Goal: Task Accomplishment & Management: Complete application form

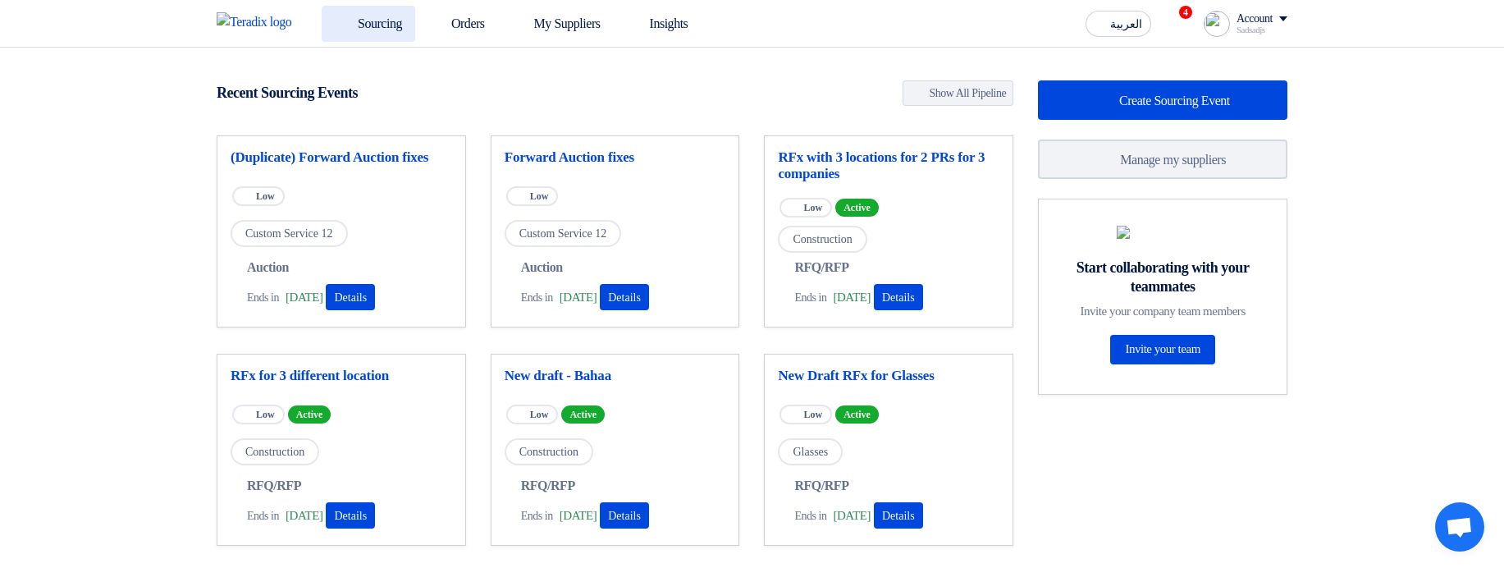
click at [402, 34] on link "Sourcing" at bounding box center [369, 24] width 94 height 36
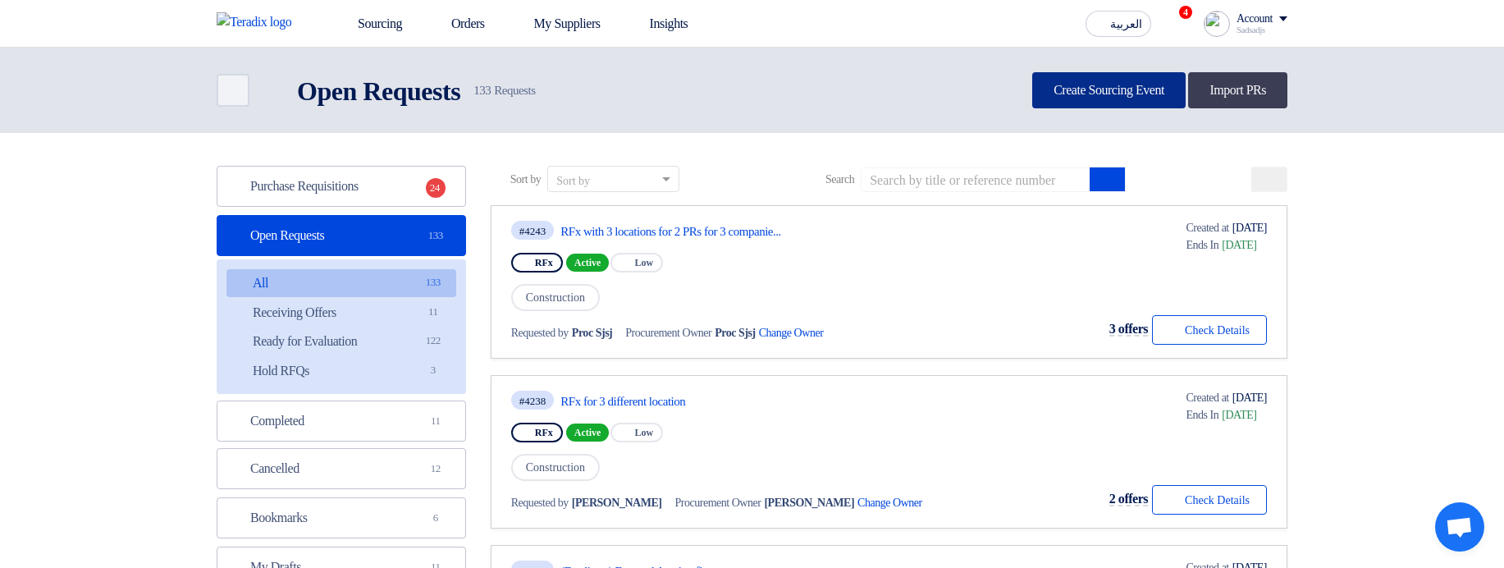
click at [1089, 94] on link "Create Sourcing Event" at bounding box center [1108, 90] width 153 height 36
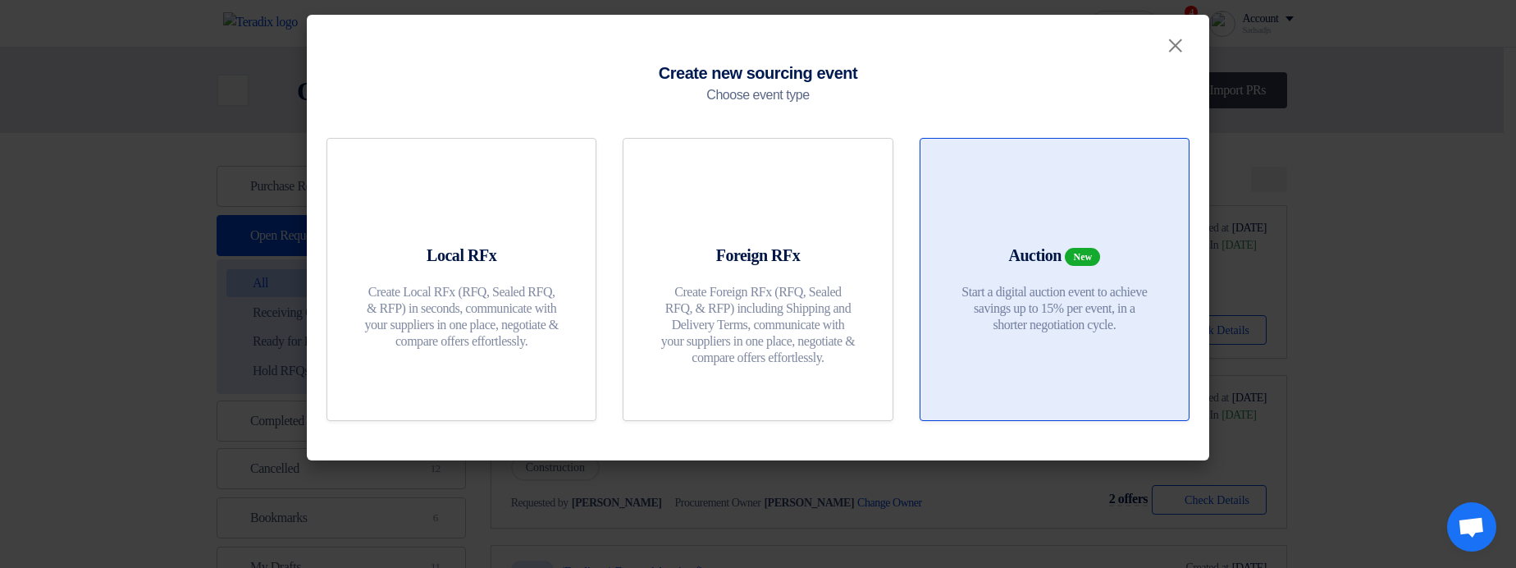
click at [1099, 254] on span "New" at bounding box center [1082, 257] width 35 height 18
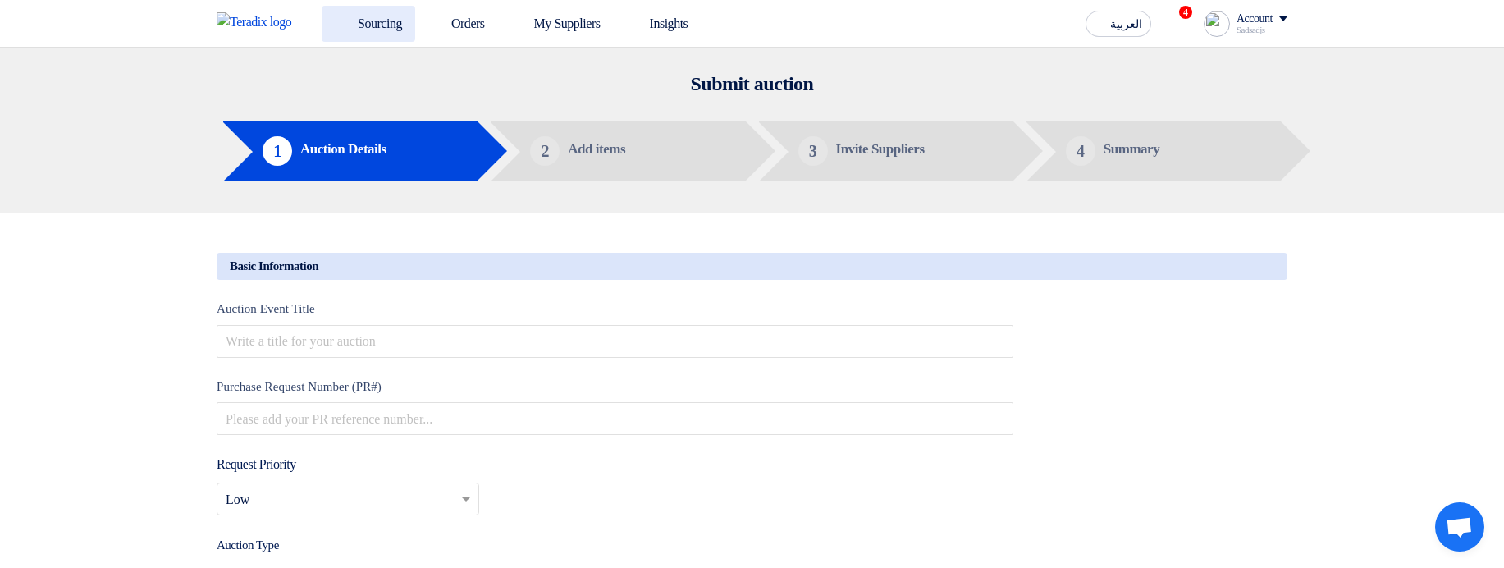
click at [394, 38] on link "Sourcing" at bounding box center [369, 24] width 94 height 36
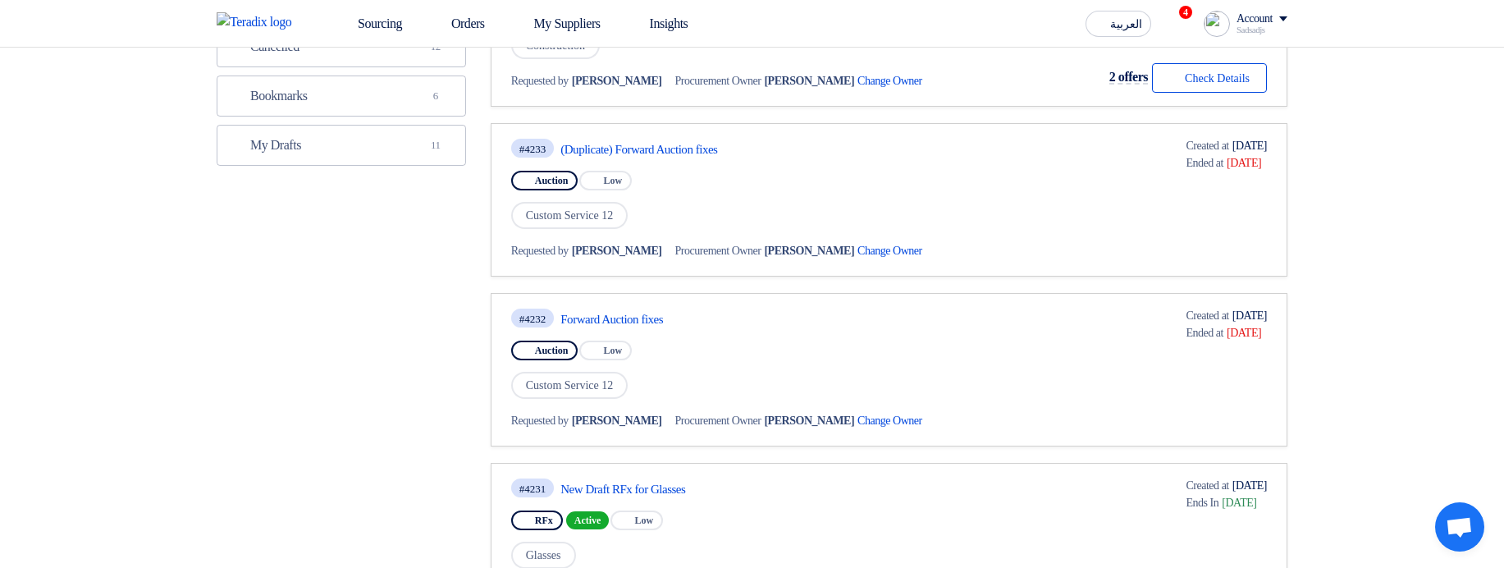
scroll to position [394, 0]
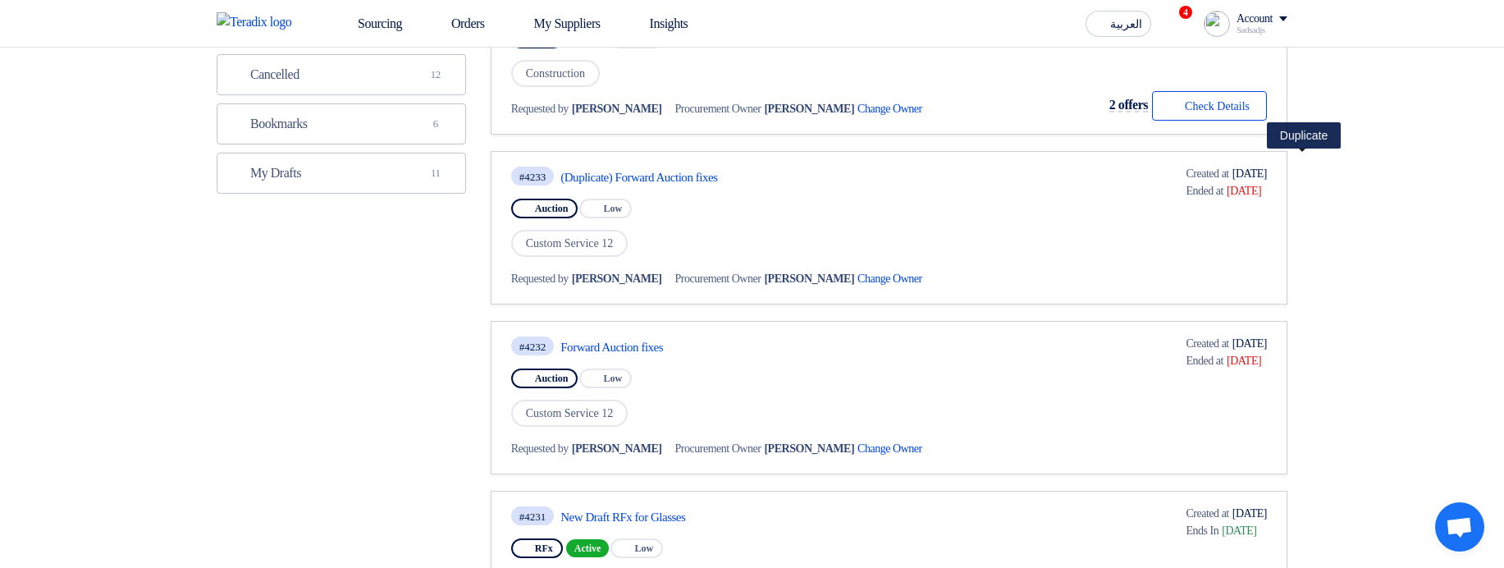
click at [1296, 152] on use at bounding box center [1296, 152] width 0 height 0
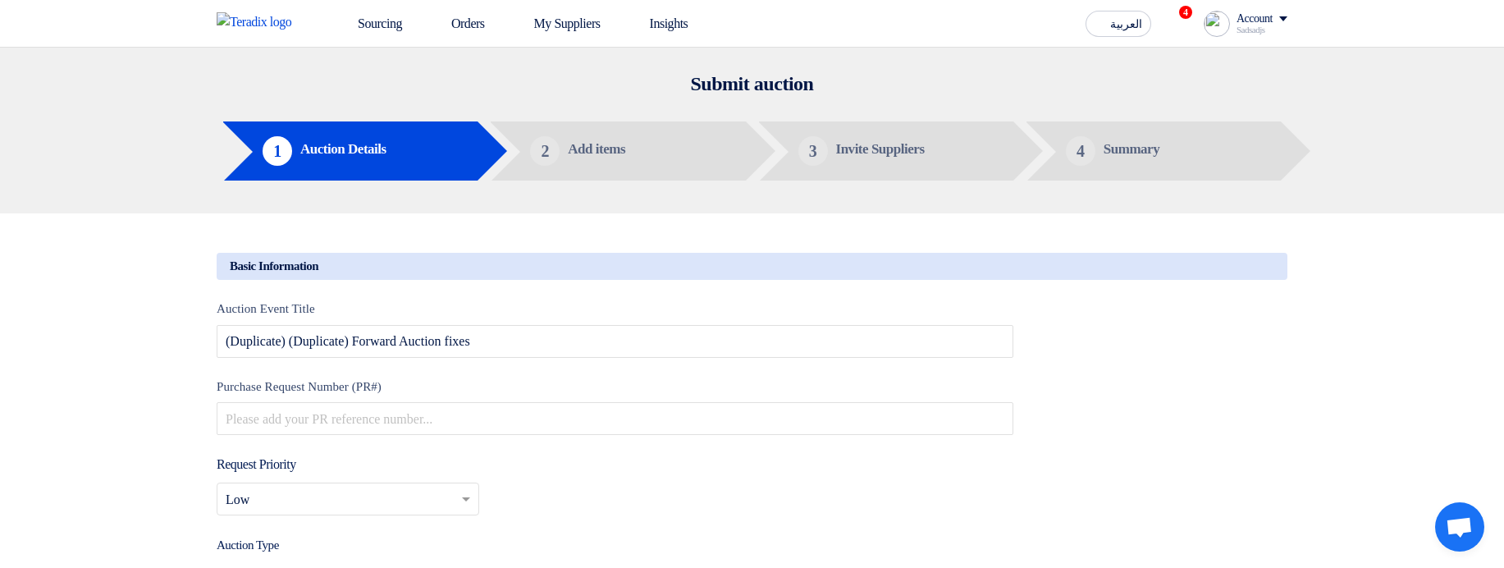
type input "9/1/2025"
type input "04"
type input "35"
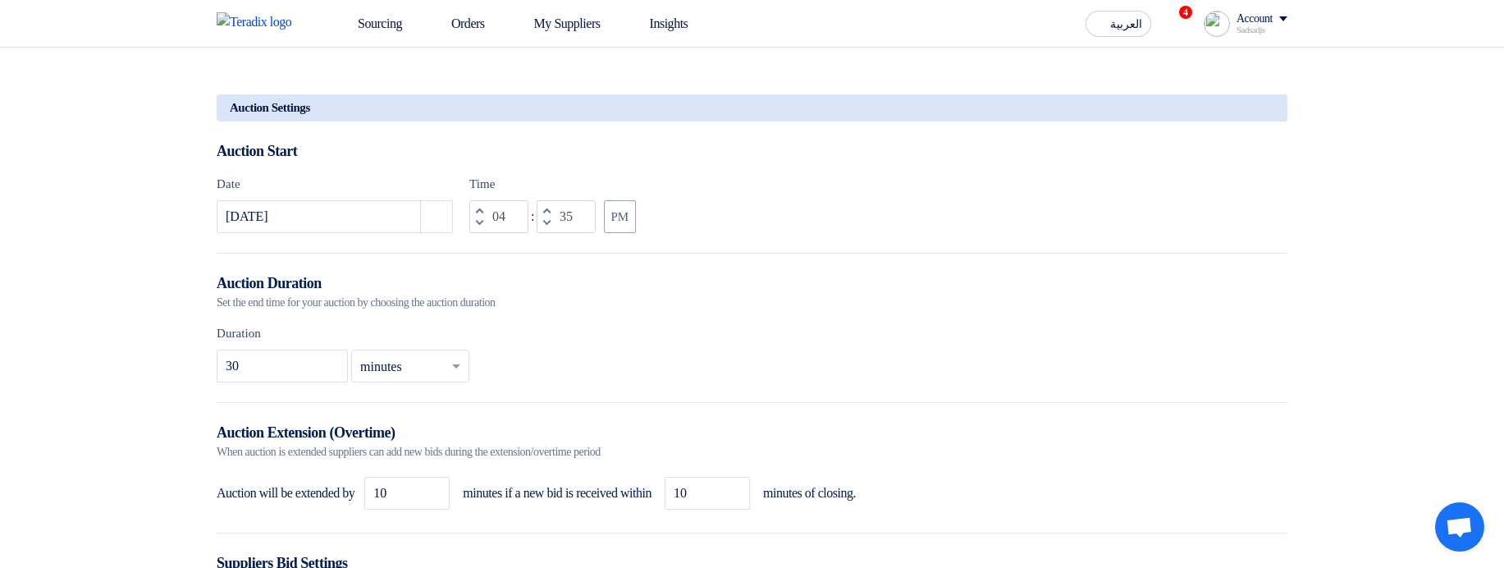
scroll to position [1378, 0]
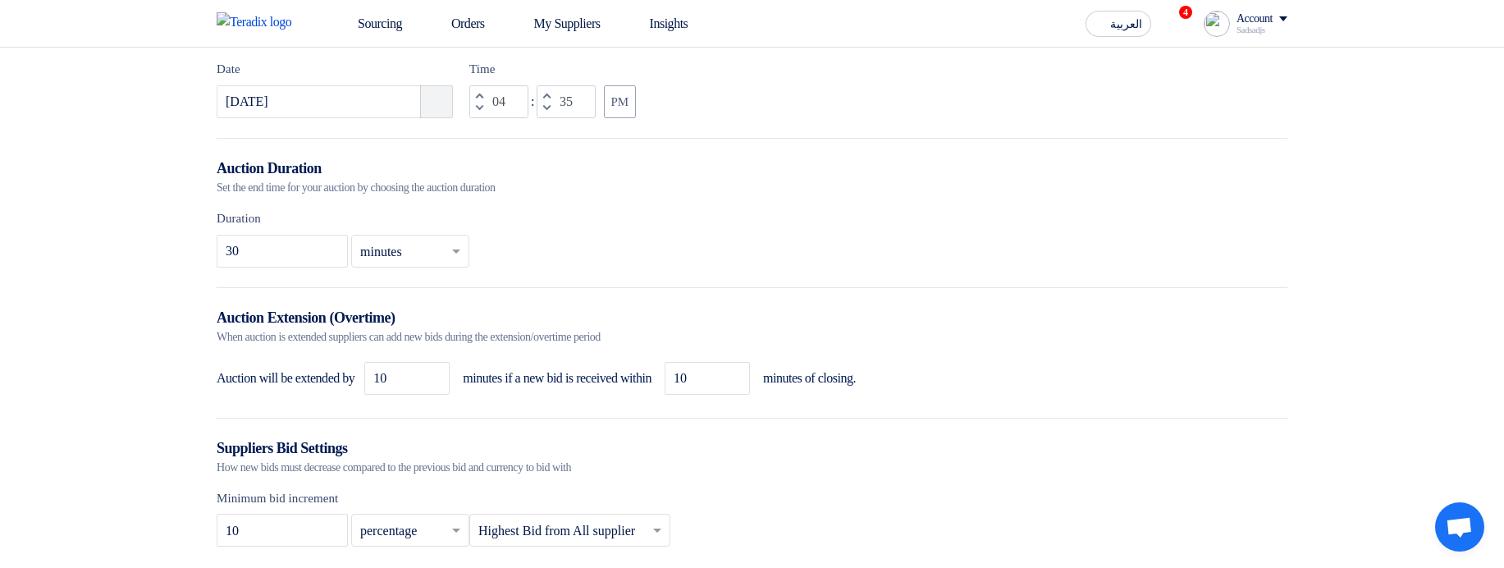
drag, startPoint x: 449, startPoint y: 111, endPoint x: 457, endPoint y: 167, distance: 57.2
click at [448, 112] on button "Pick a date" at bounding box center [436, 101] width 33 height 33
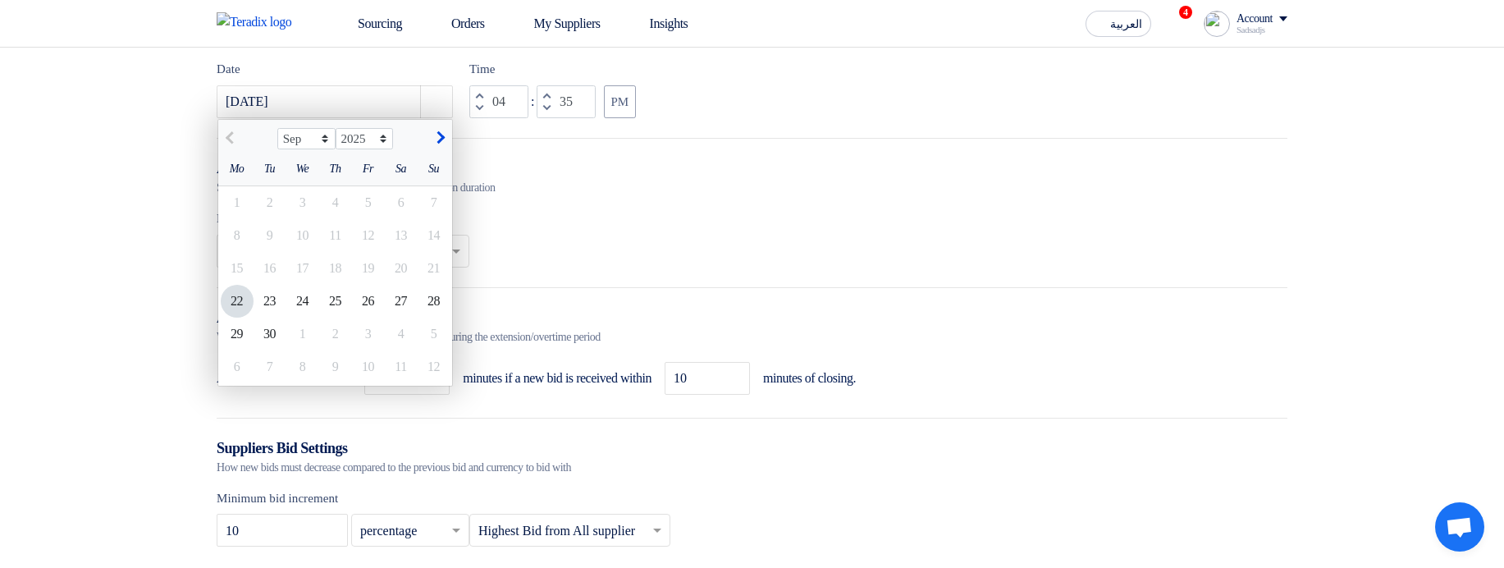
drag, startPoint x: 231, startPoint y: 313, endPoint x: 239, endPoint y: 309, distance: 9.6
click at [231, 313] on div "22" at bounding box center [237, 301] width 33 height 33
type input "9/22/2025"
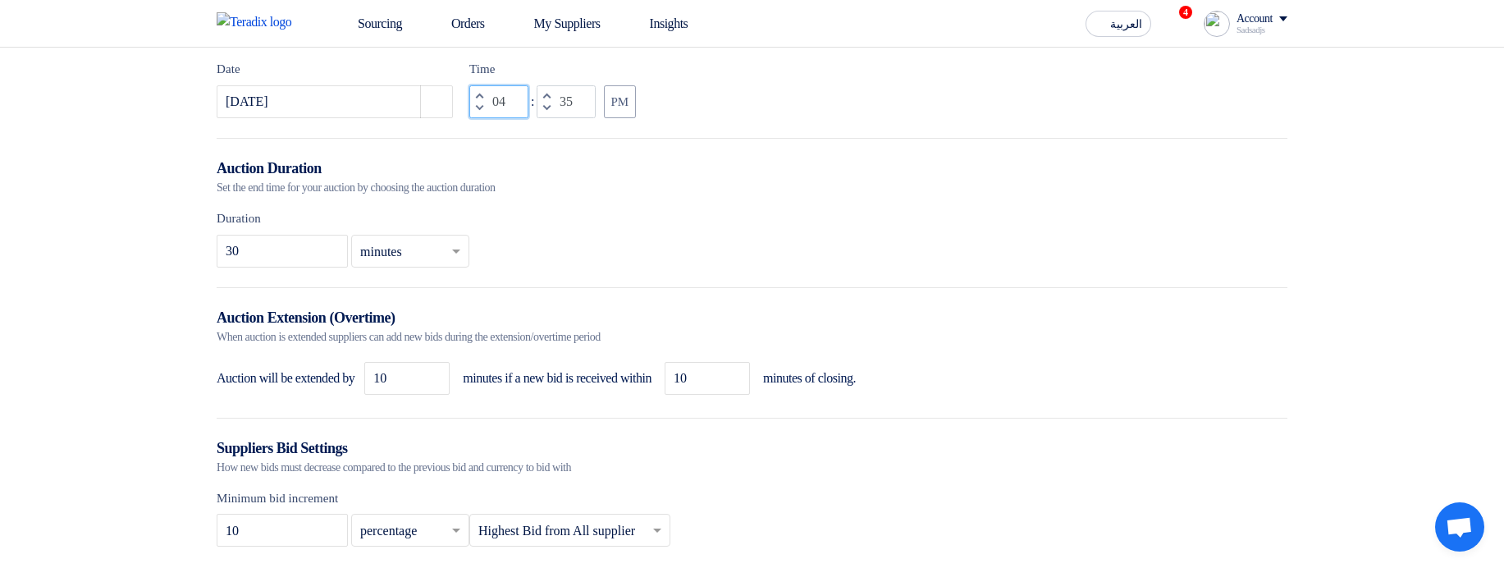
click at [497, 105] on input "04" at bounding box center [498, 101] width 59 height 33
type input "08"
click at [568, 116] on input "35" at bounding box center [566, 101] width 59 height 33
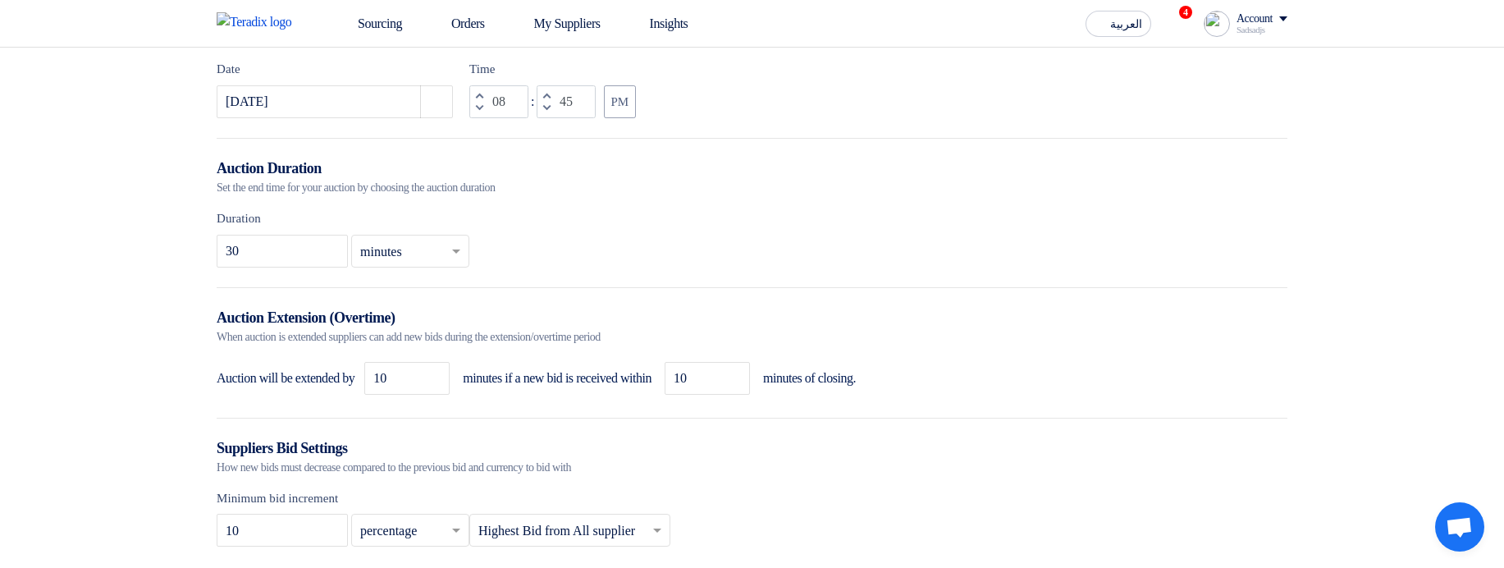
click at [718, 118] on div "Date 9/22/2025 Pick a date Time Increment hours 08 Decrement hours : Increment …" at bounding box center [752, 89] width 1071 height 58
click at [619, 115] on button "PM" at bounding box center [620, 101] width 32 height 33
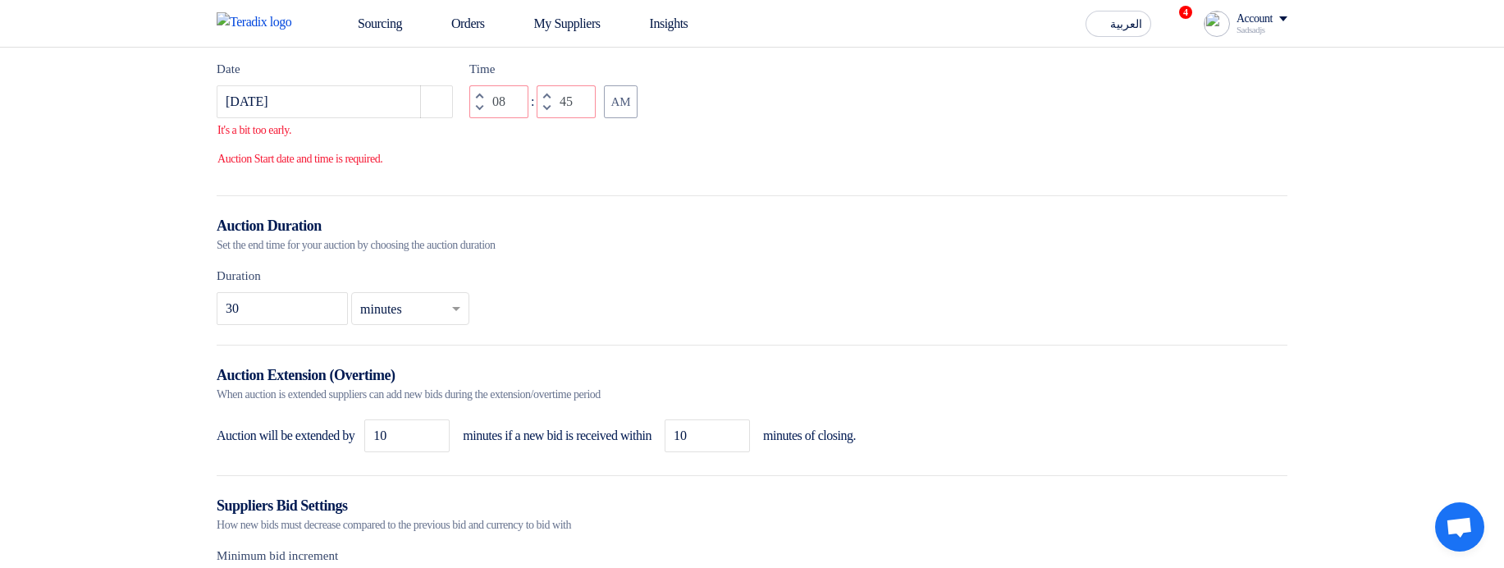
click at [807, 135] on div "Date 9/22/2025 Pick a date Time Increment hours 08 Decrement hours : Increment …" at bounding box center [752, 118] width 1071 height 116
click at [546, 100] on span "button" at bounding box center [547, 95] width 6 height 9
type input "46"
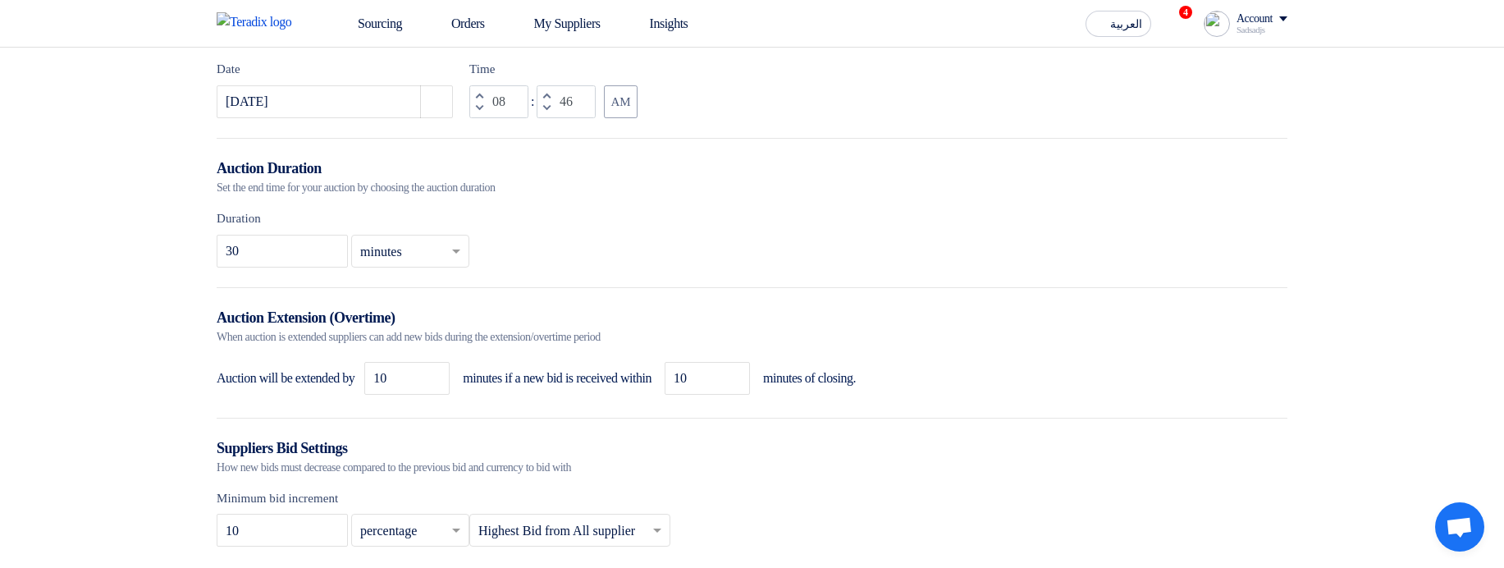
click at [770, 117] on div "Date 9/22/2025 Pick a date Time Increment hours 08 Decrement hours : Increment …" at bounding box center [752, 89] width 1071 height 58
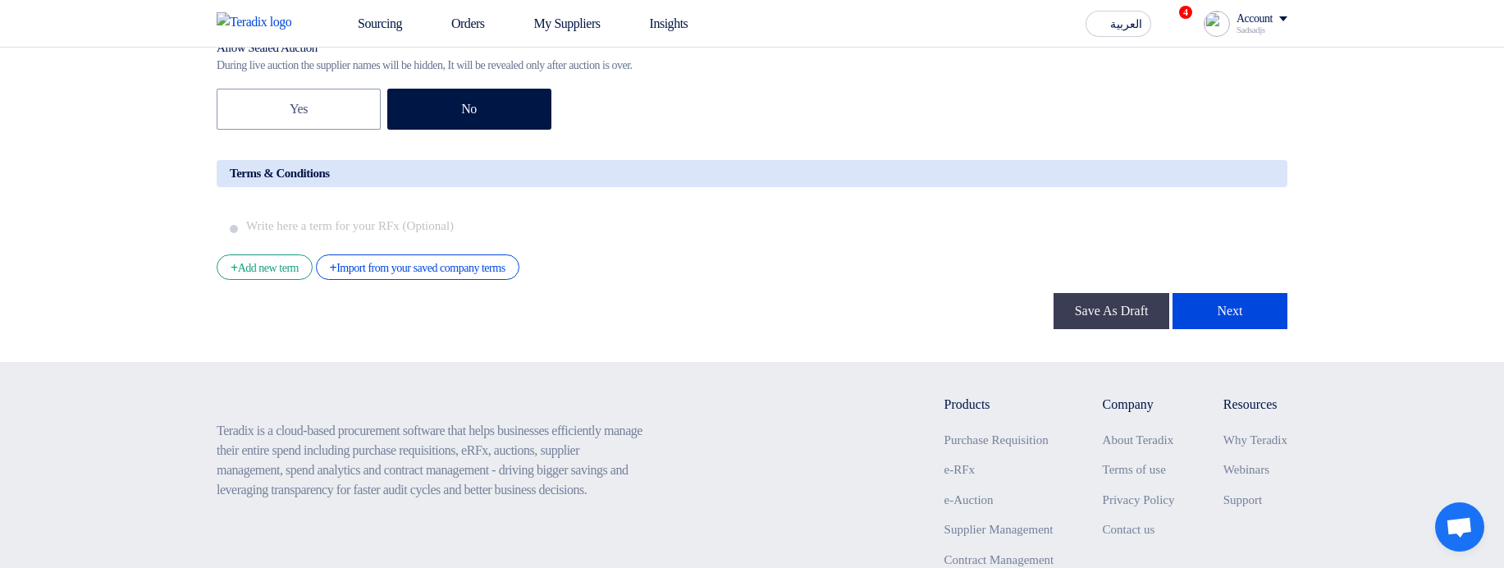
scroll to position [2658, 0]
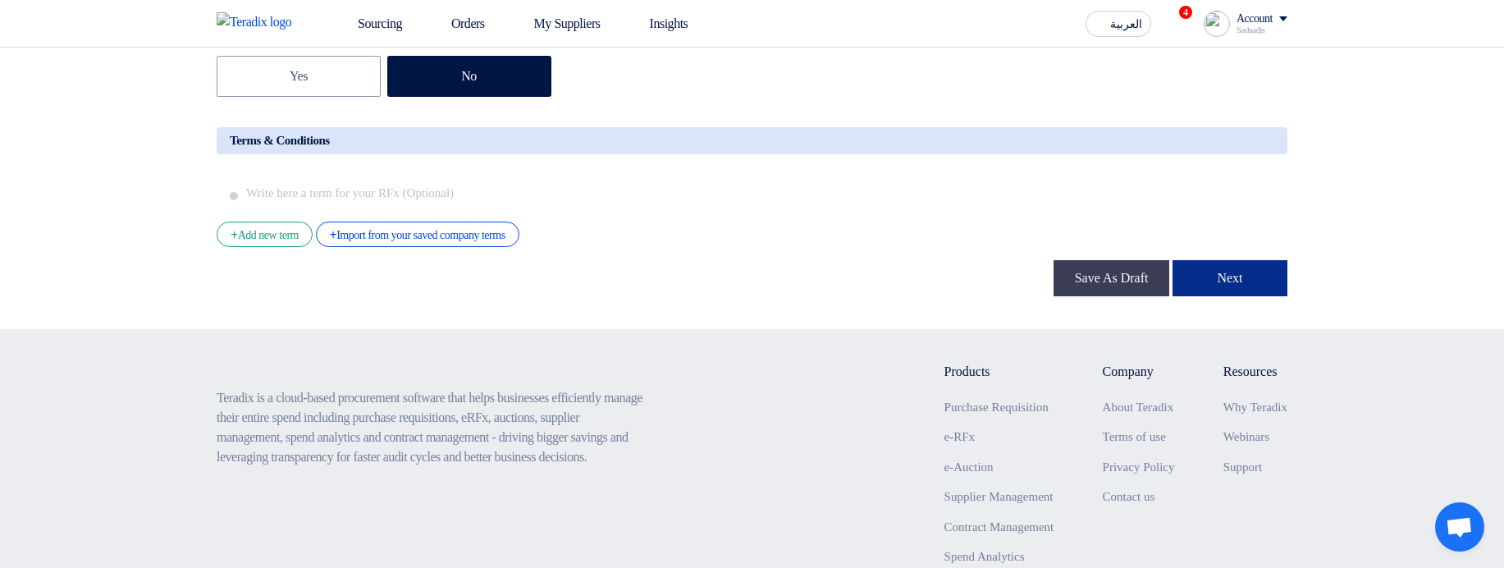
click at [1219, 296] on button "Next" at bounding box center [1230, 278] width 115 height 36
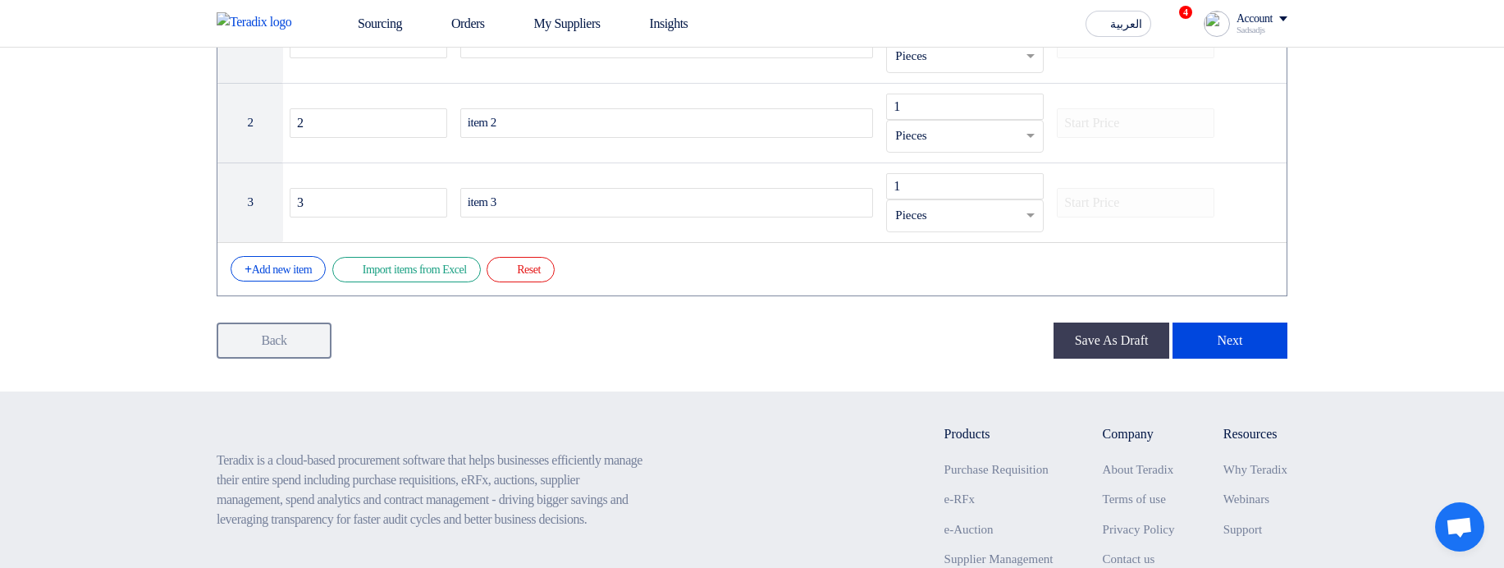
scroll to position [394, 0]
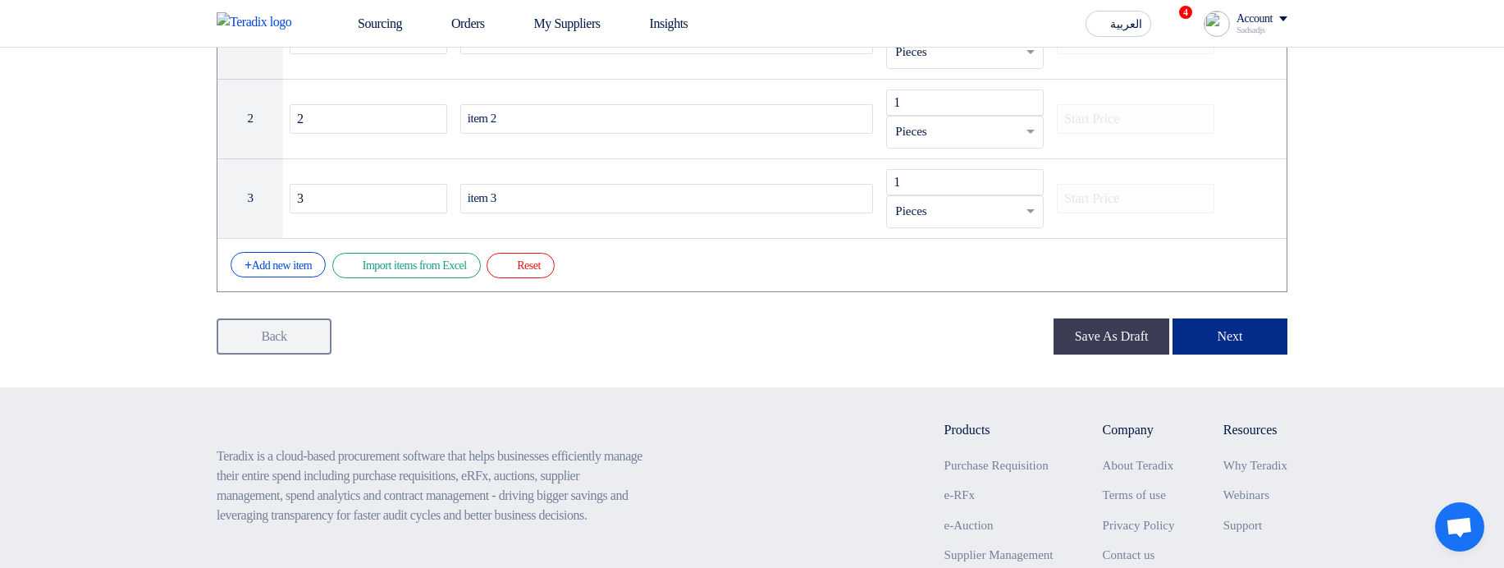
click at [1235, 341] on button "Next" at bounding box center [1230, 336] width 115 height 36
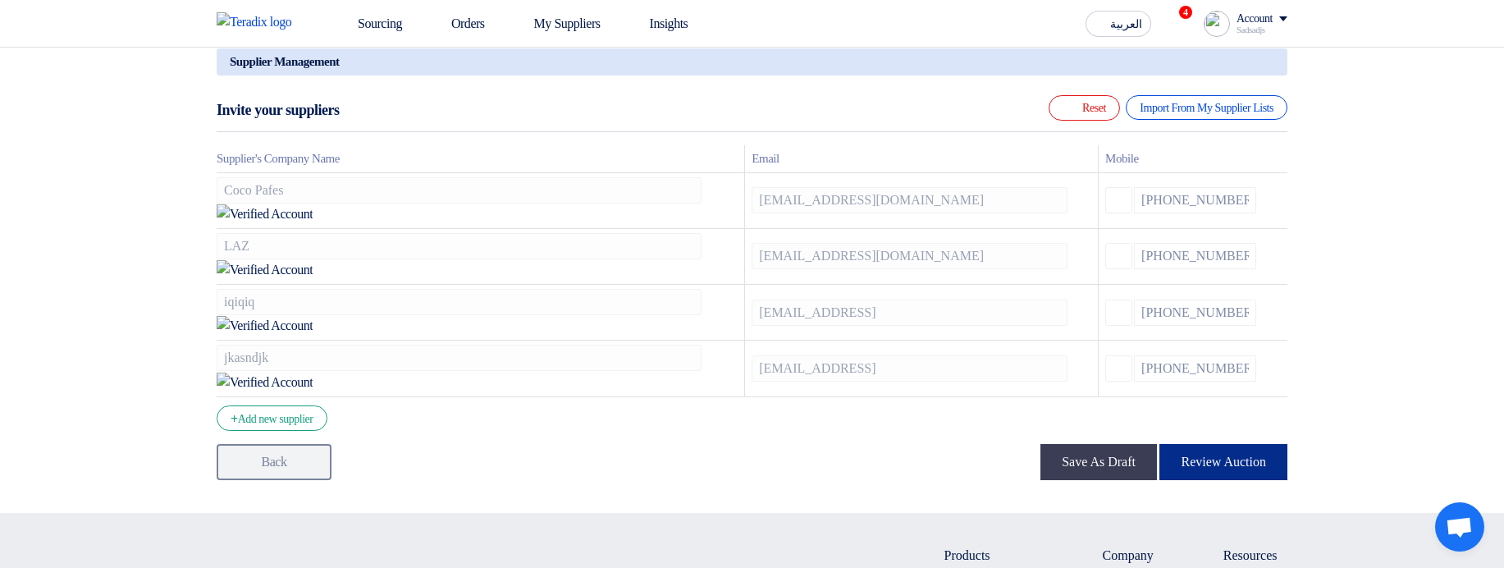
scroll to position [197, 0]
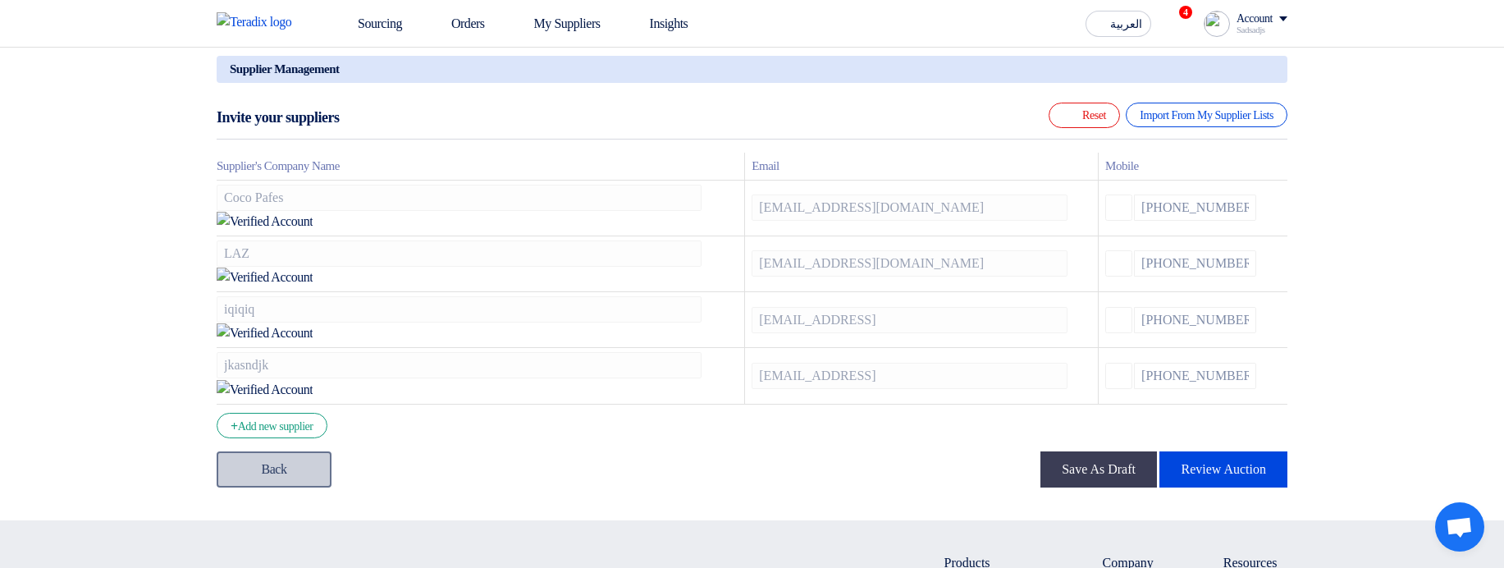
click at [299, 451] on link "Back" at bounding box center [274, 469] width 115 height 36
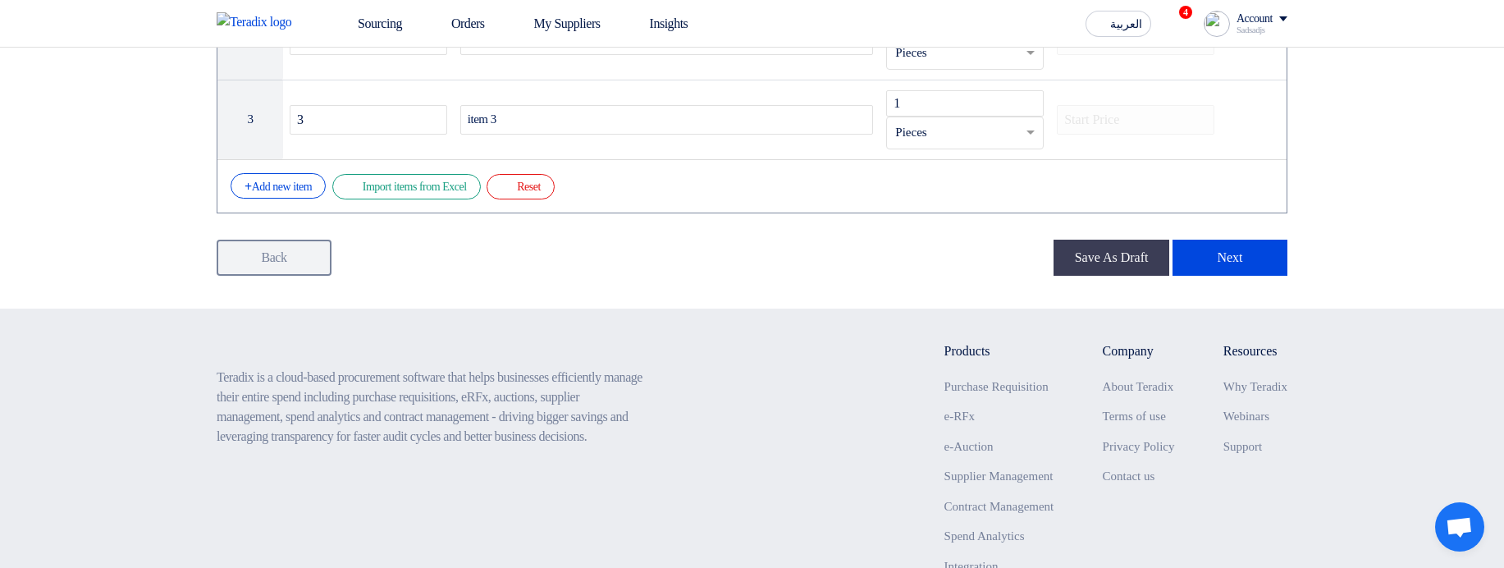
scroll to position [492, 0]
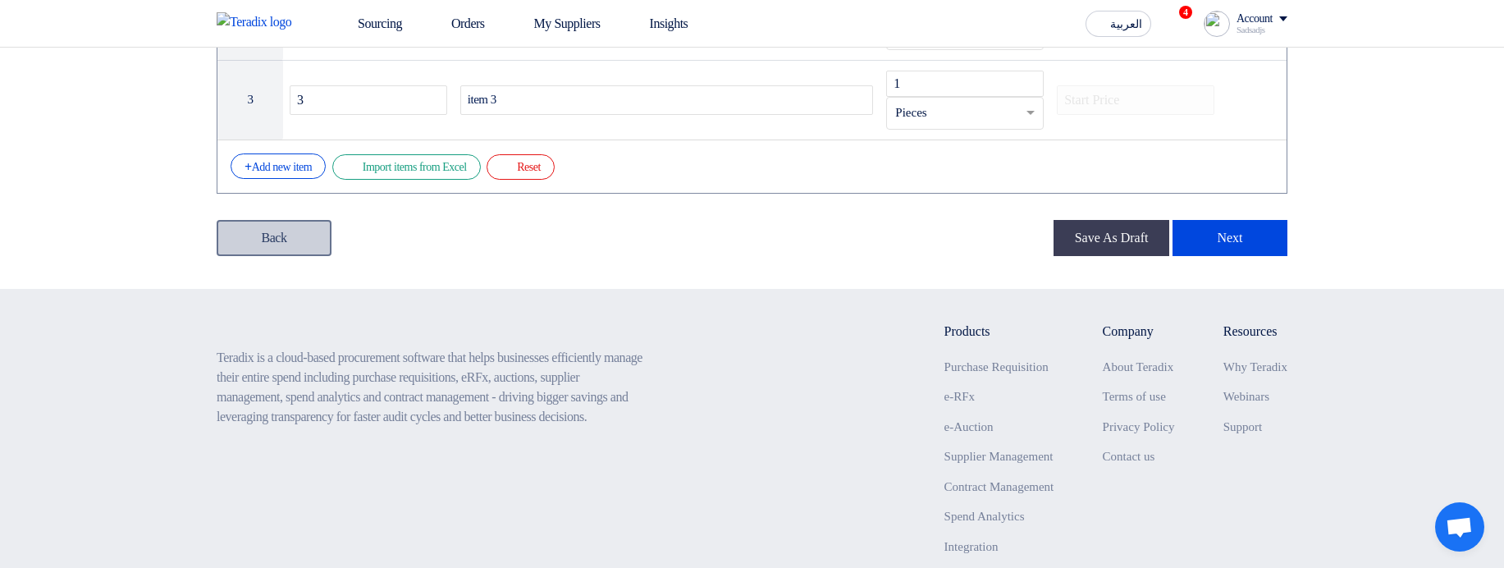
click at [300, 237] on link "Back" at bounding box center [274, 238] width 115 height 36
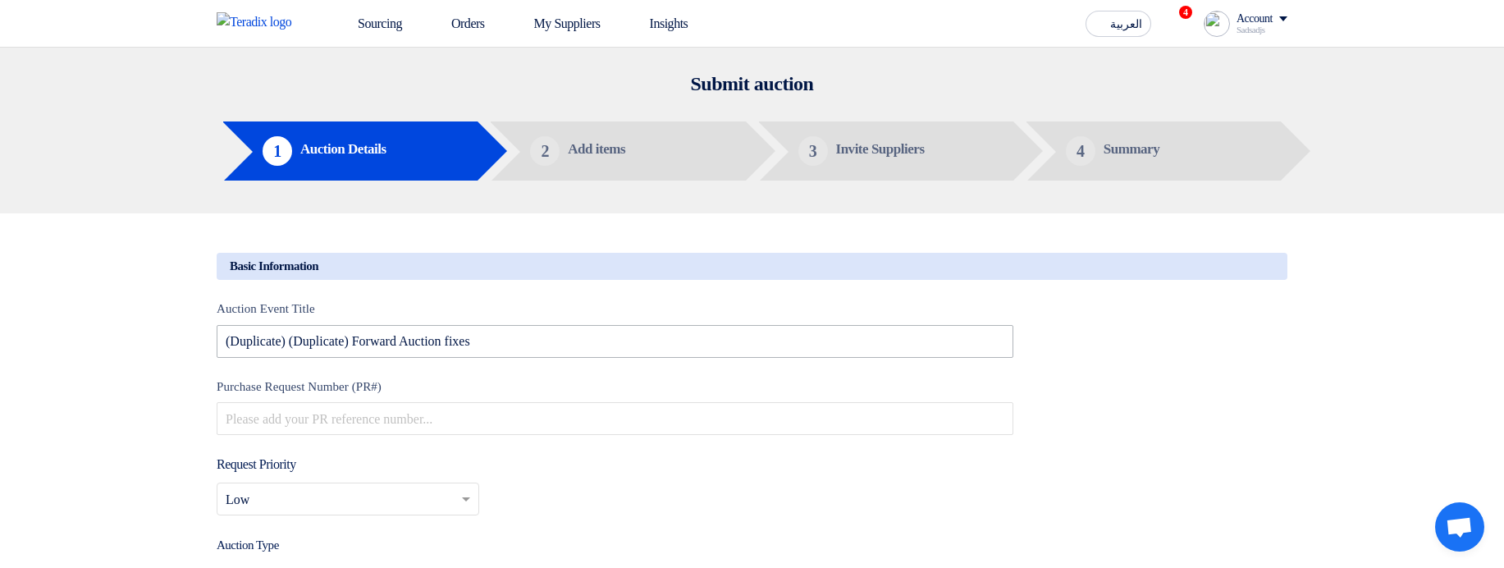
type input "9/1/2025"
type input "04"
type input "35"
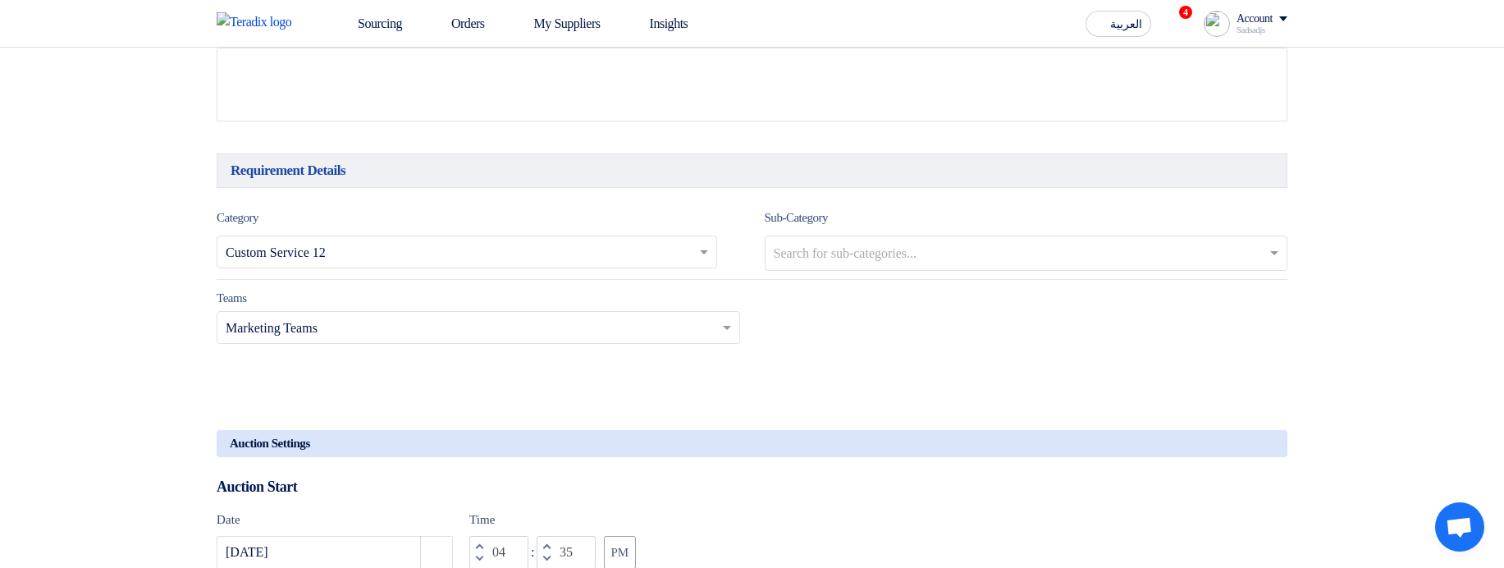
scroll to position [1083, 0]
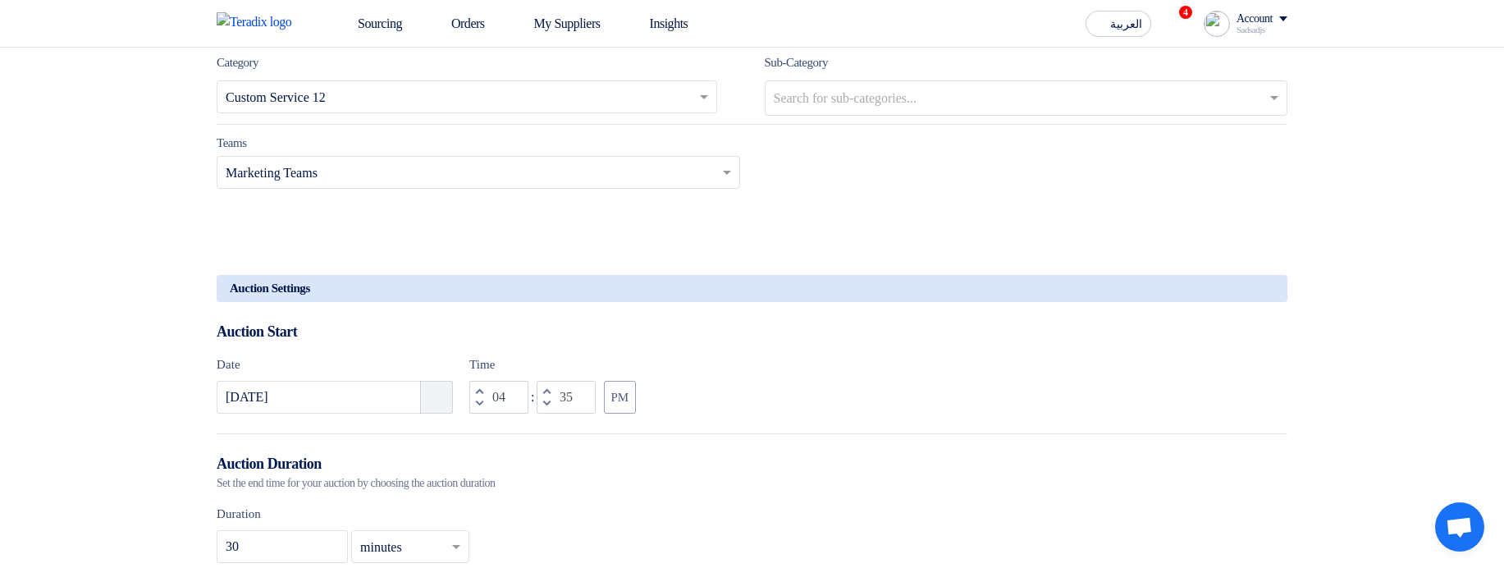
click at [430, 405] on icon "Pick a date" at bounding box center [437, 397] width 16 height 16
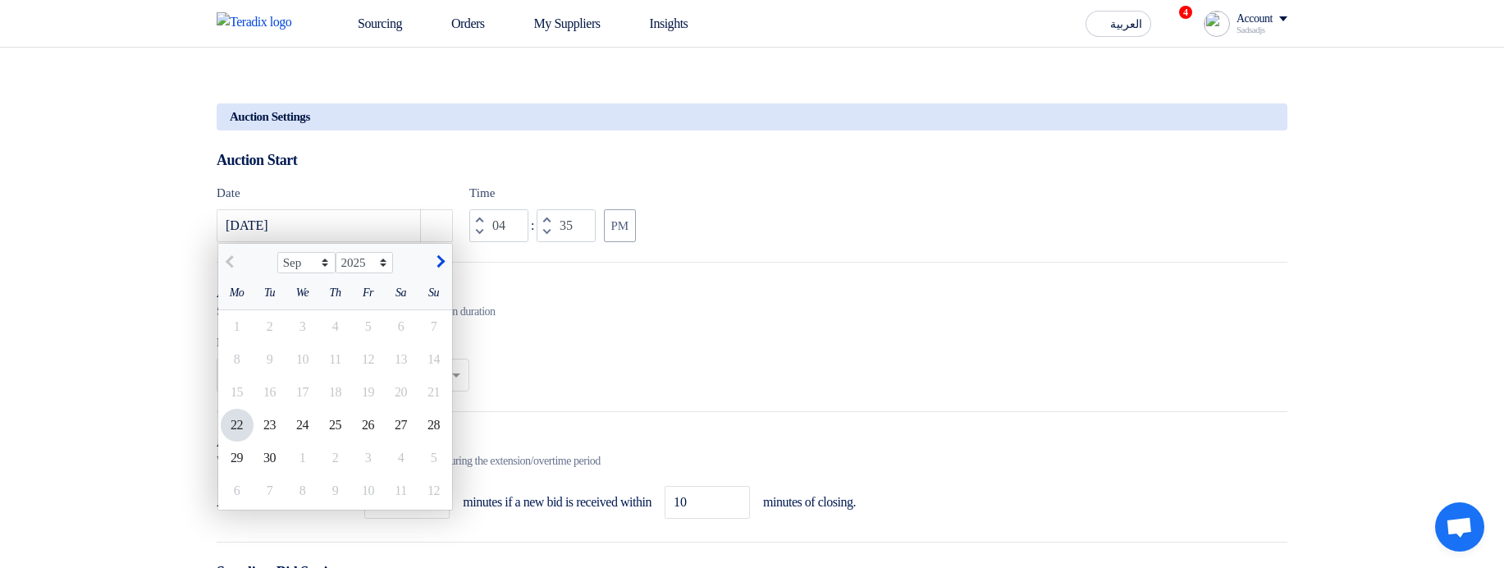
scroll to position [1378, 0]
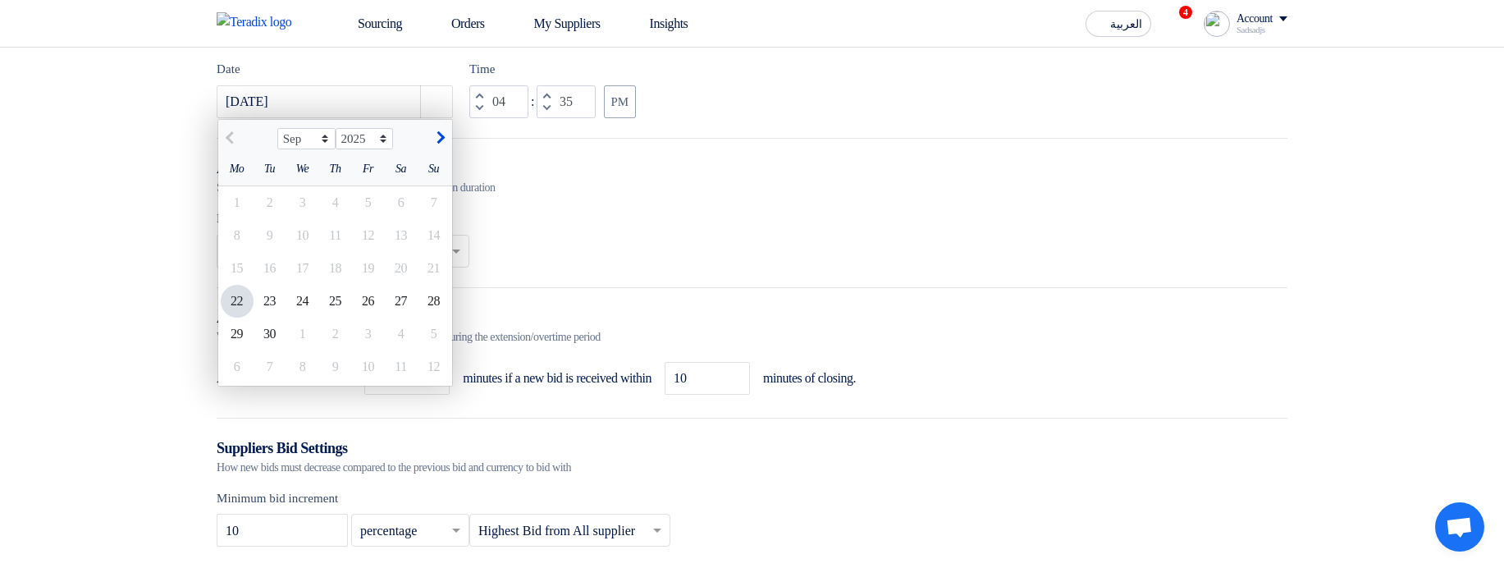
click at [238, 306] on div "22" at bounding box center [237, 301] width 33 height 33
type input "9/22/2025"
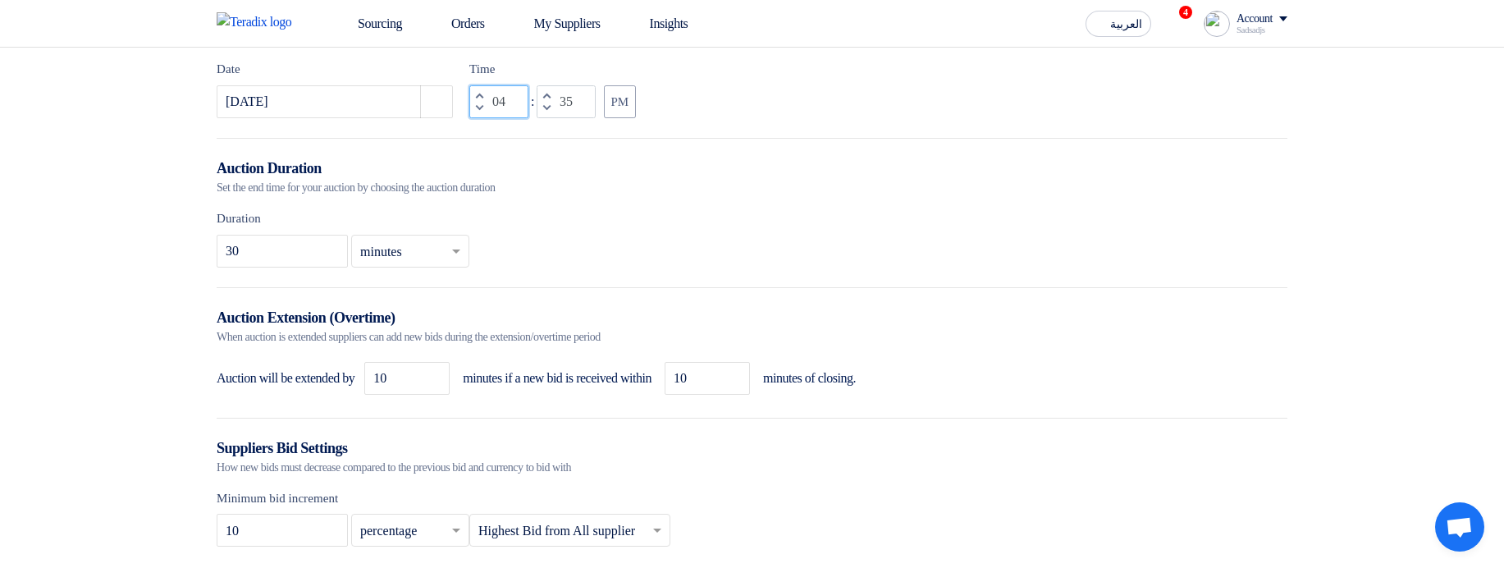
click at [501, 106] on input "04" at bounding box center [498, 101] width 59 height 33
type input "09"
click at [588, 112] on input "35" at bounding box center [566, 101] width 59 height 33
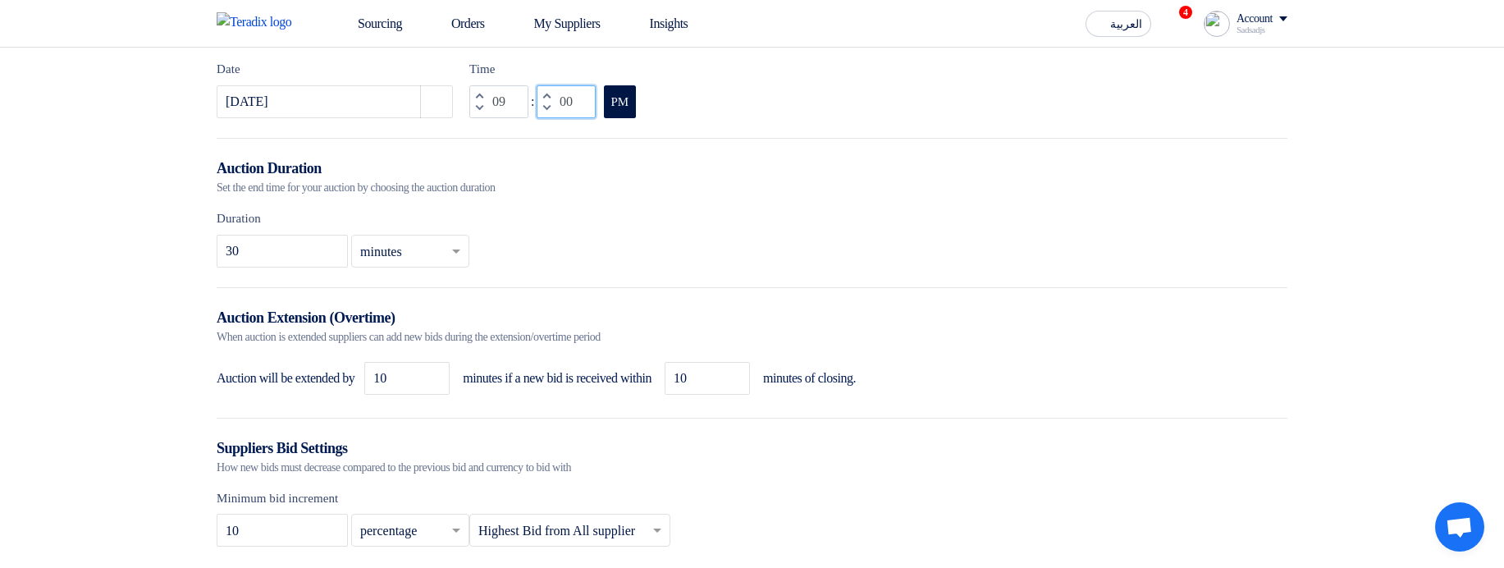
type input "00"
click at [623, 100] on button "PM" at bounding box center [620, 101] width 32 height 33
click at [879, 179] on div "Auction Duration" at bounding box center [752, 168] width 1071 height 21
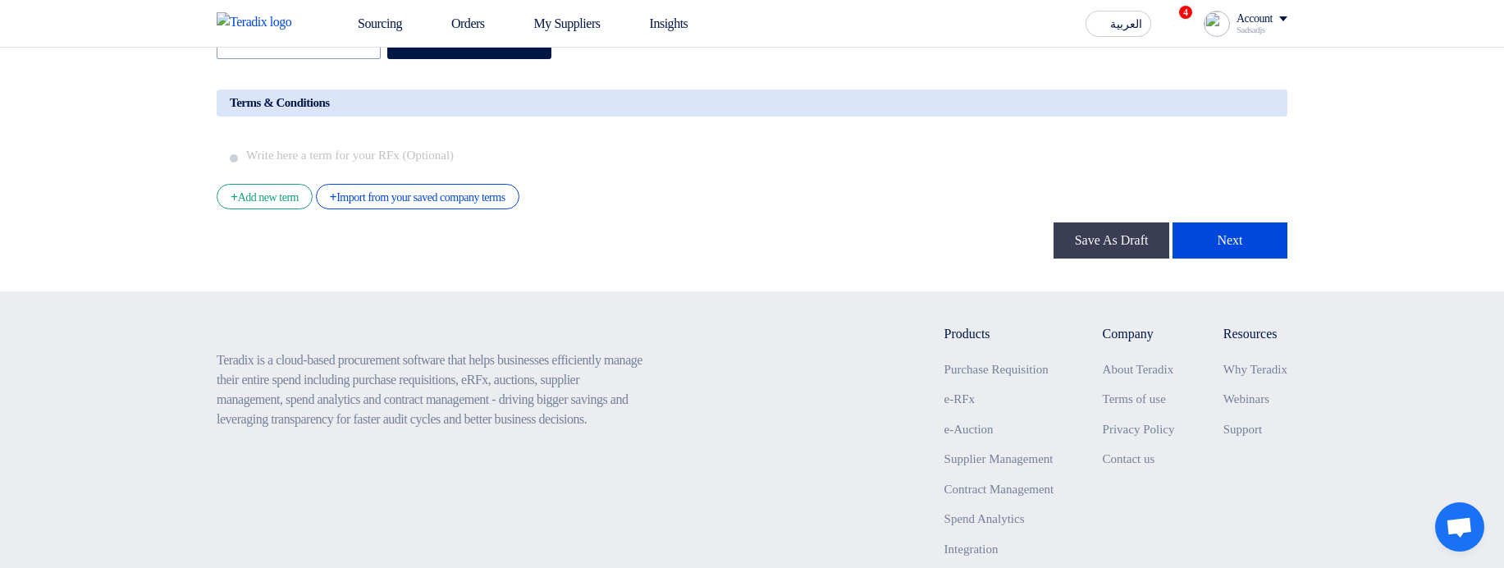
scroll to position [2821, 0]
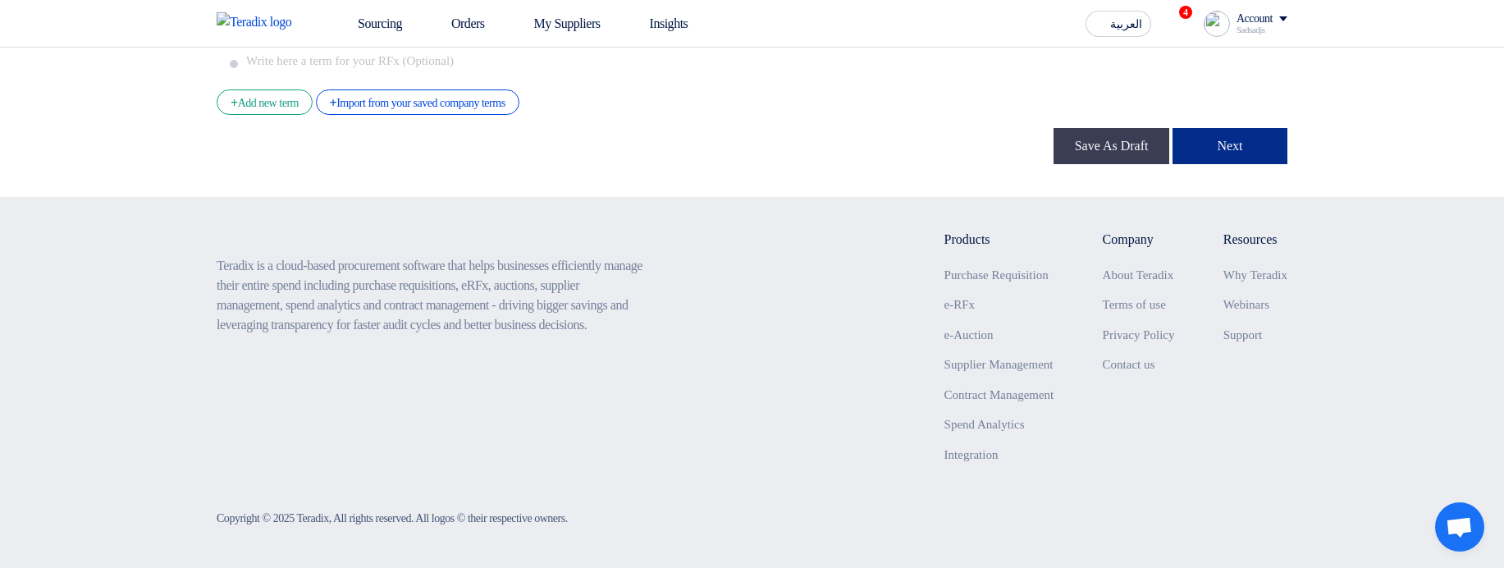
click at [1194, 147] on button "Next" at bounding box center [1230, 146] width 115 height 36
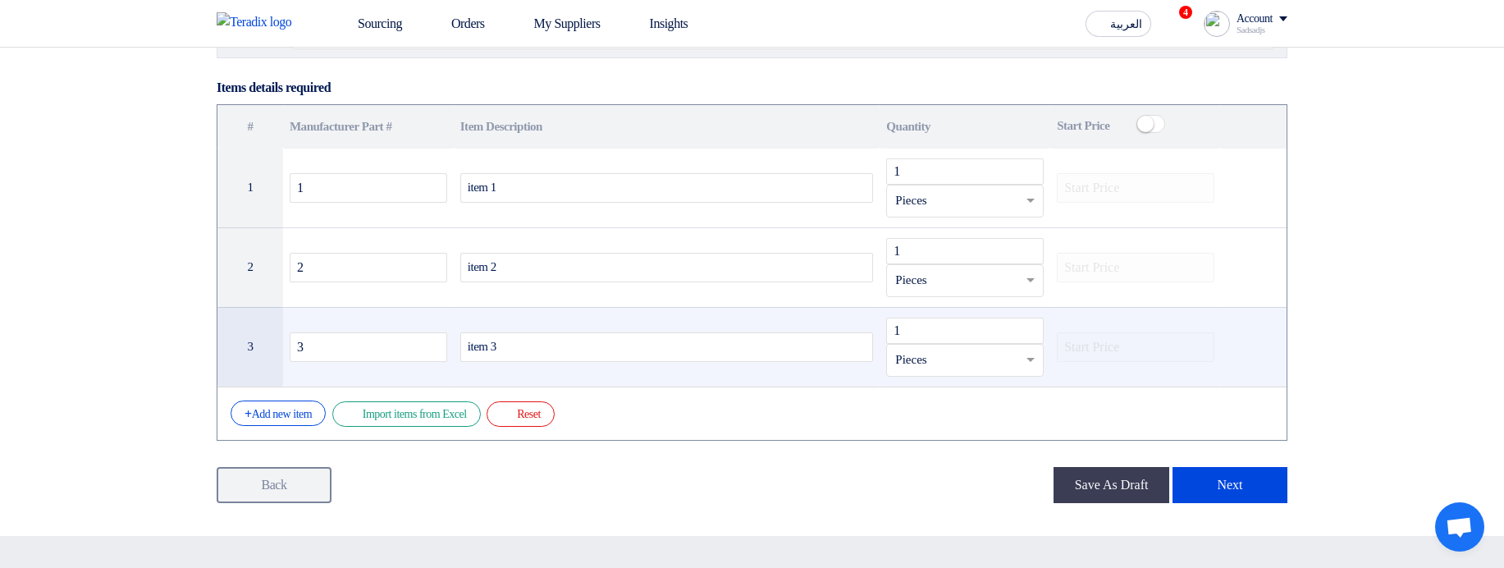
scroll to position [492, 0]
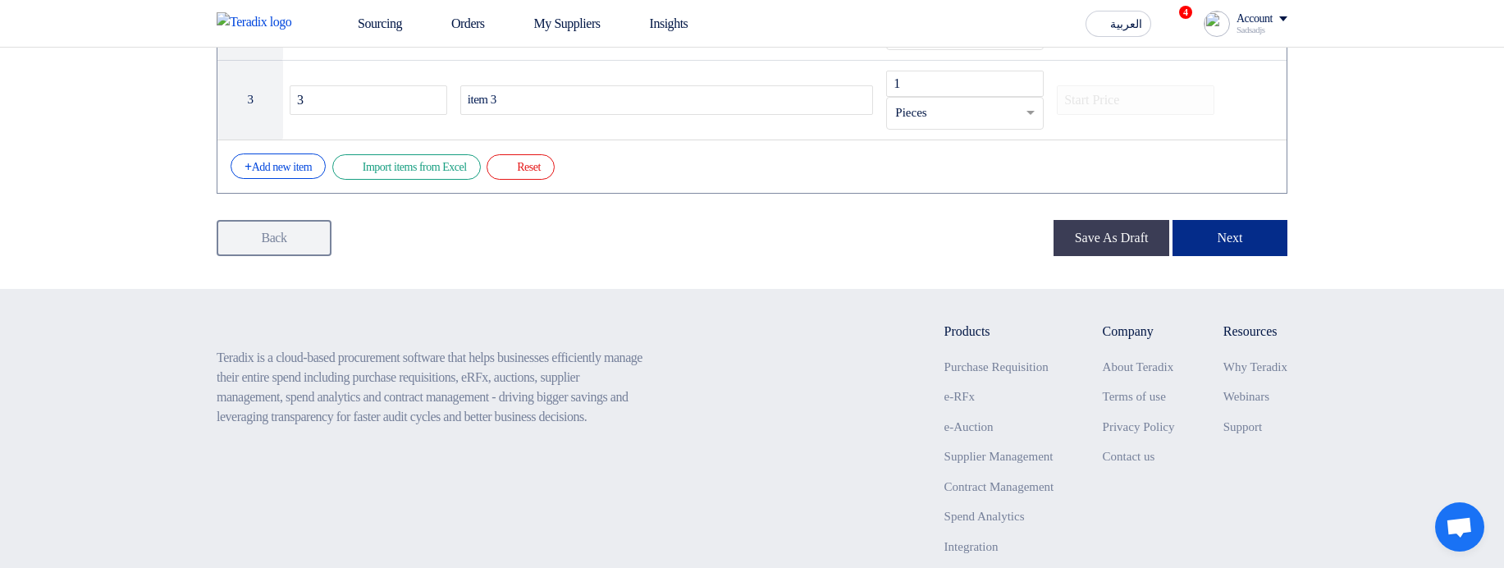
click at [1236, 241] on button "Next" at bounding box center [1230, 238] width 115 height 36
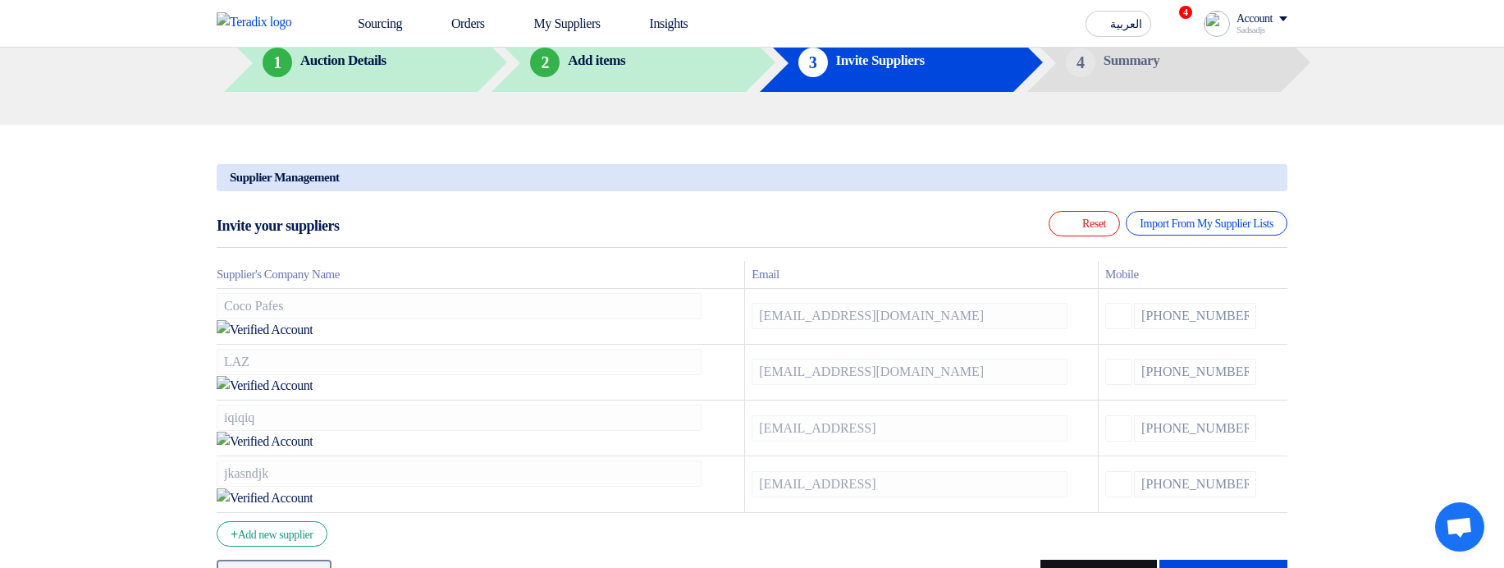
scroll to position [441, 0]
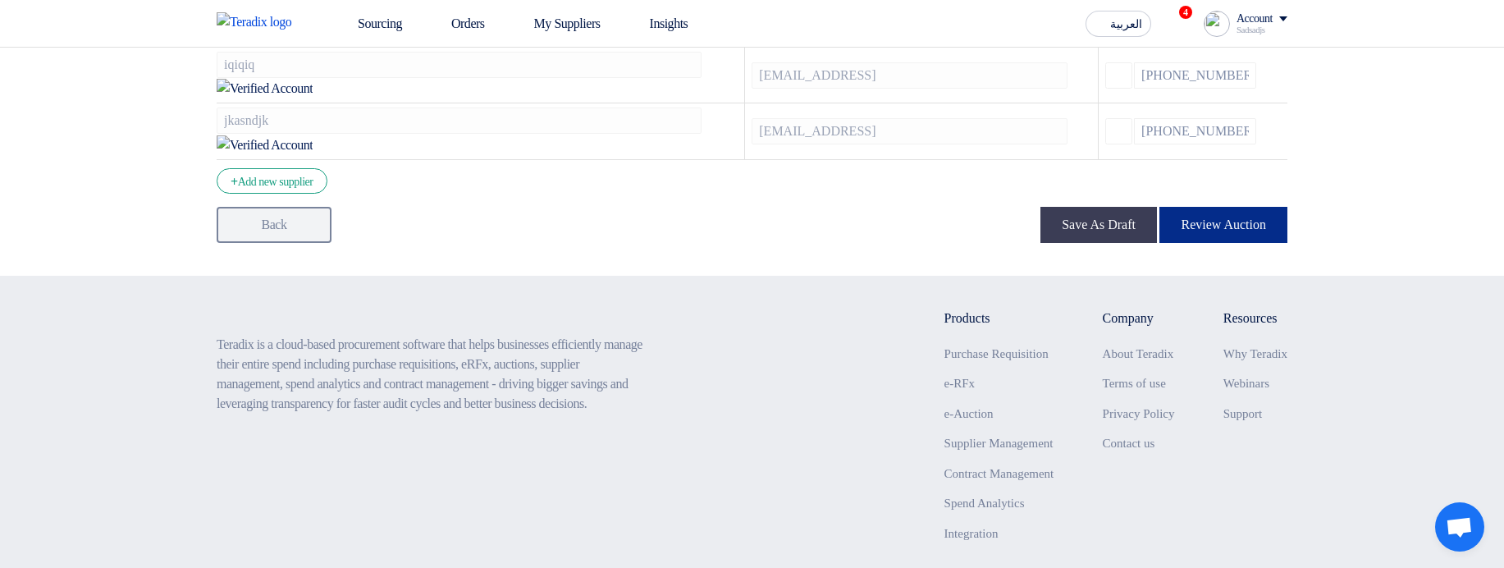
click at [1227, 207] on button "Review Auction" at bounding box center [1223, 225] width 128 height 36
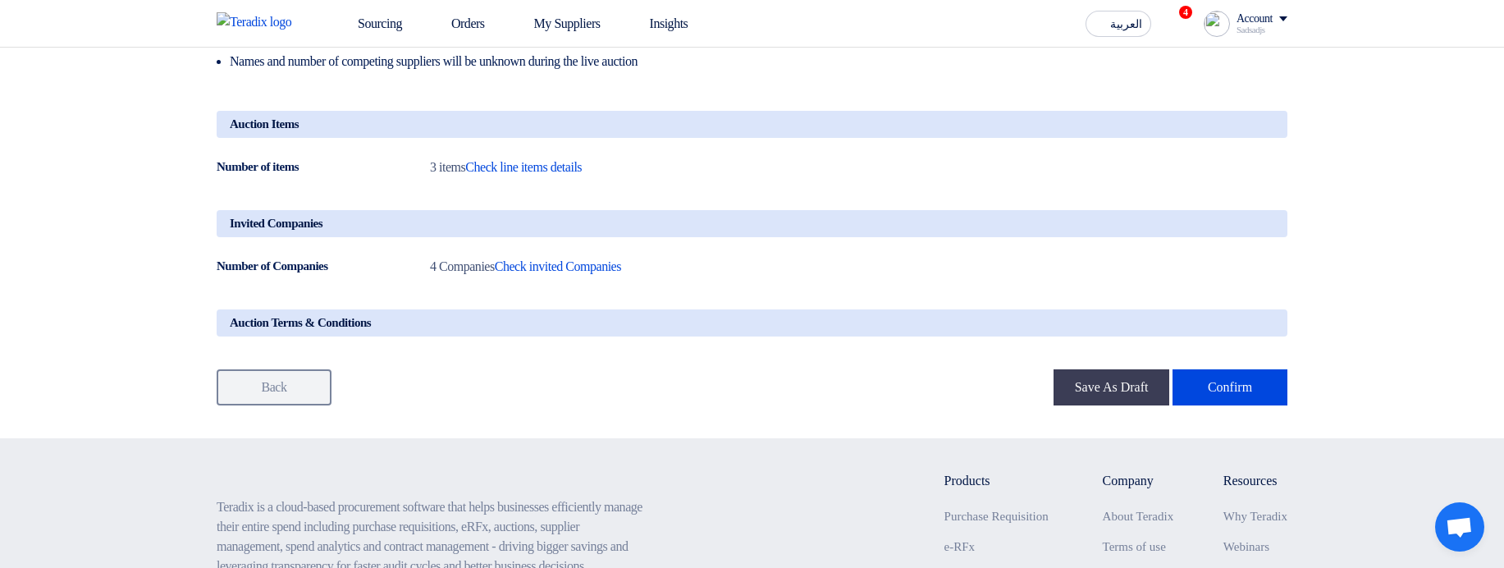
scroll to position [1046, 0]
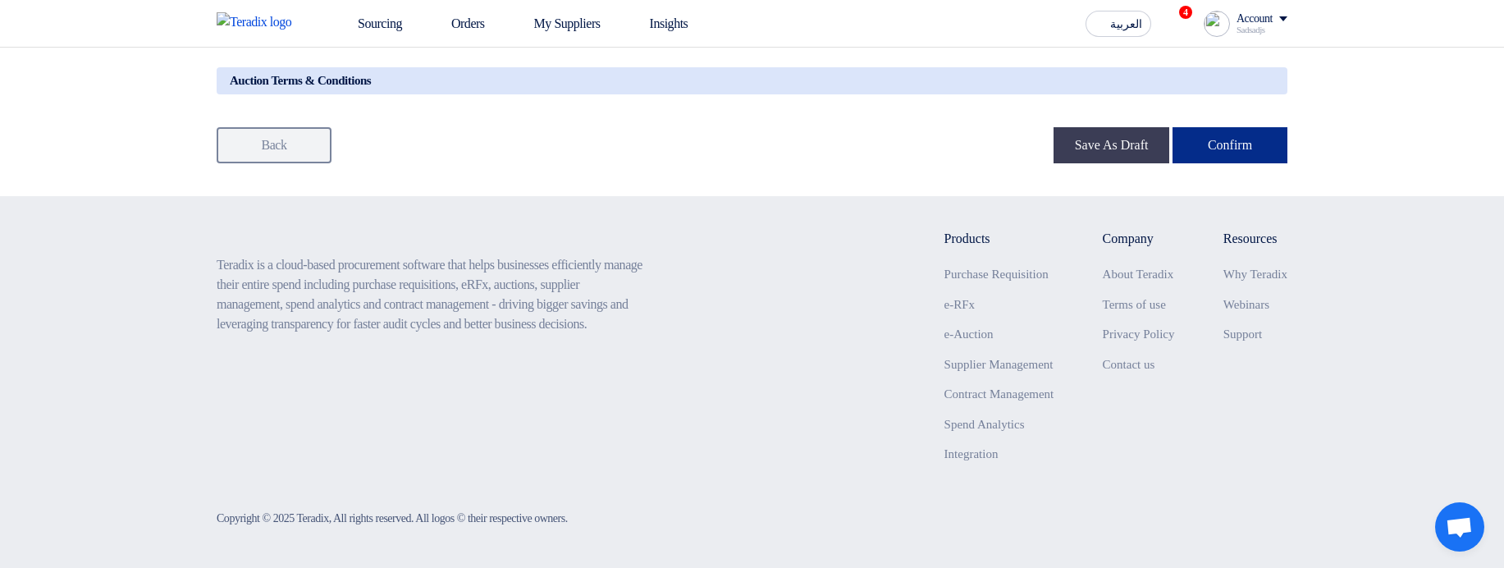
click at [1241, 144] on button "Confirm" at bounding box center [1230, 145] width 115 height 36
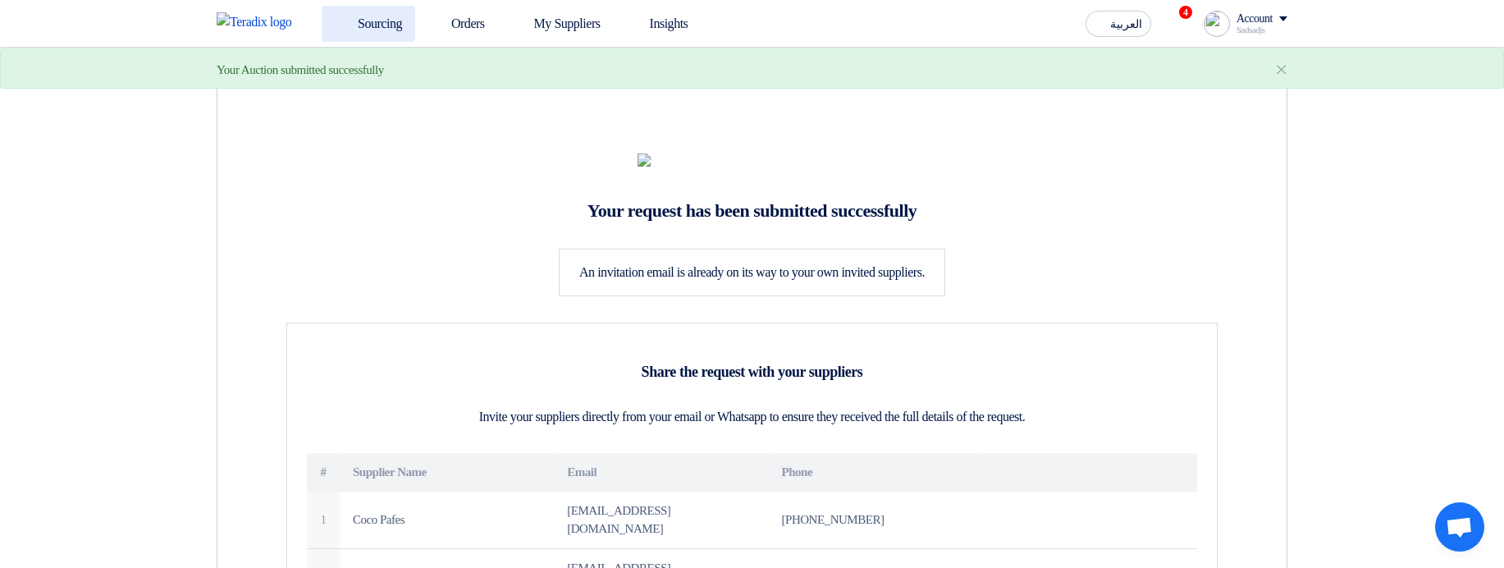
click at [378, 21] on link "Sourcing" at bounding box center [369, 24] width 94 height 36
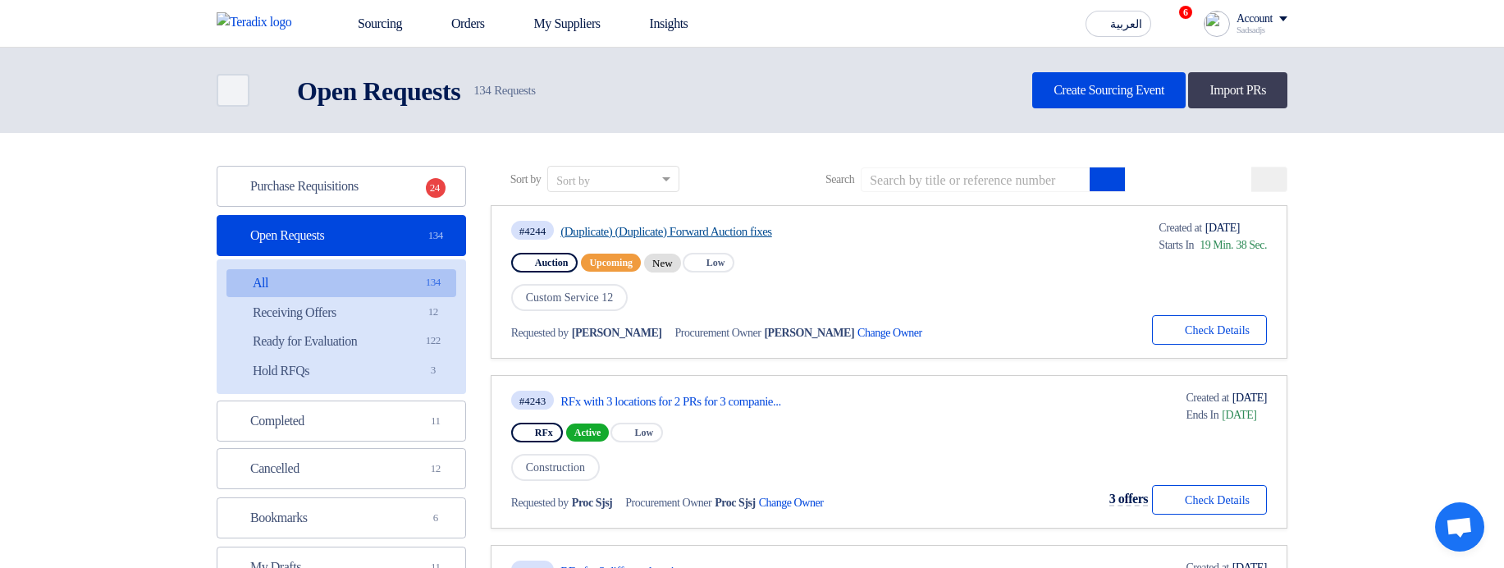
click at [697, 233] on link "(Duplicate) (Duplicate) Forward Auction fixes" at bounding box center [714, 231] width 308 height 15
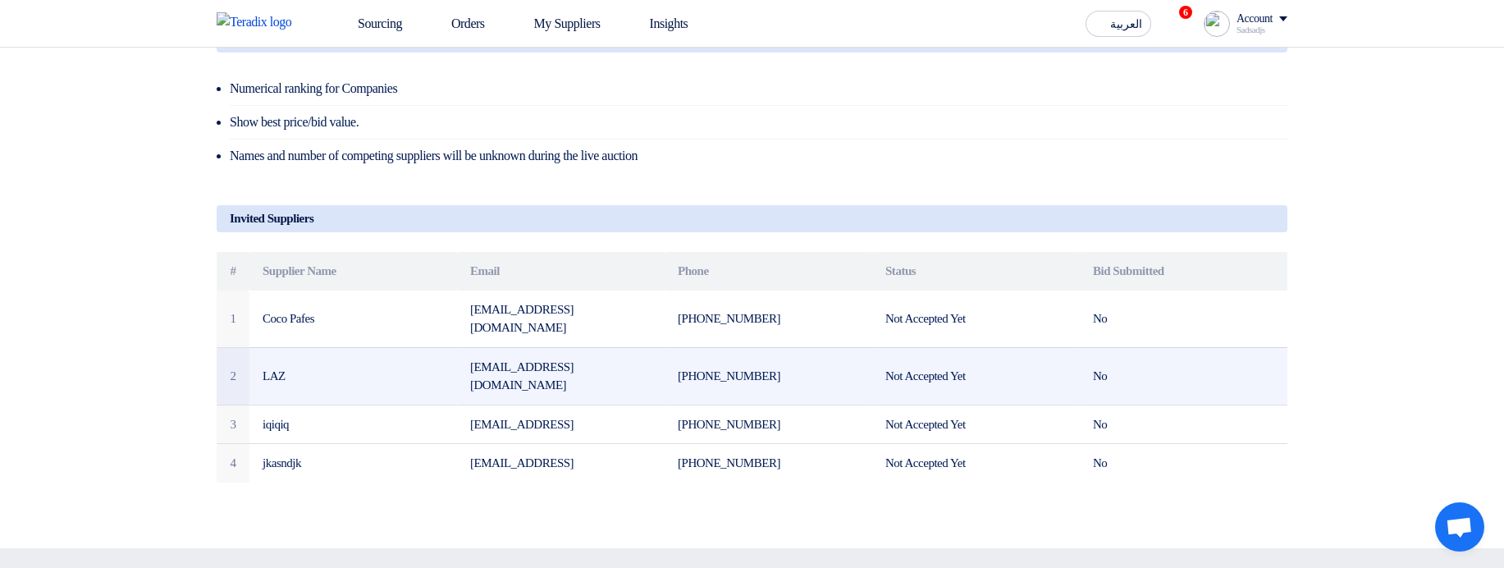
scroll to position [689, 0]
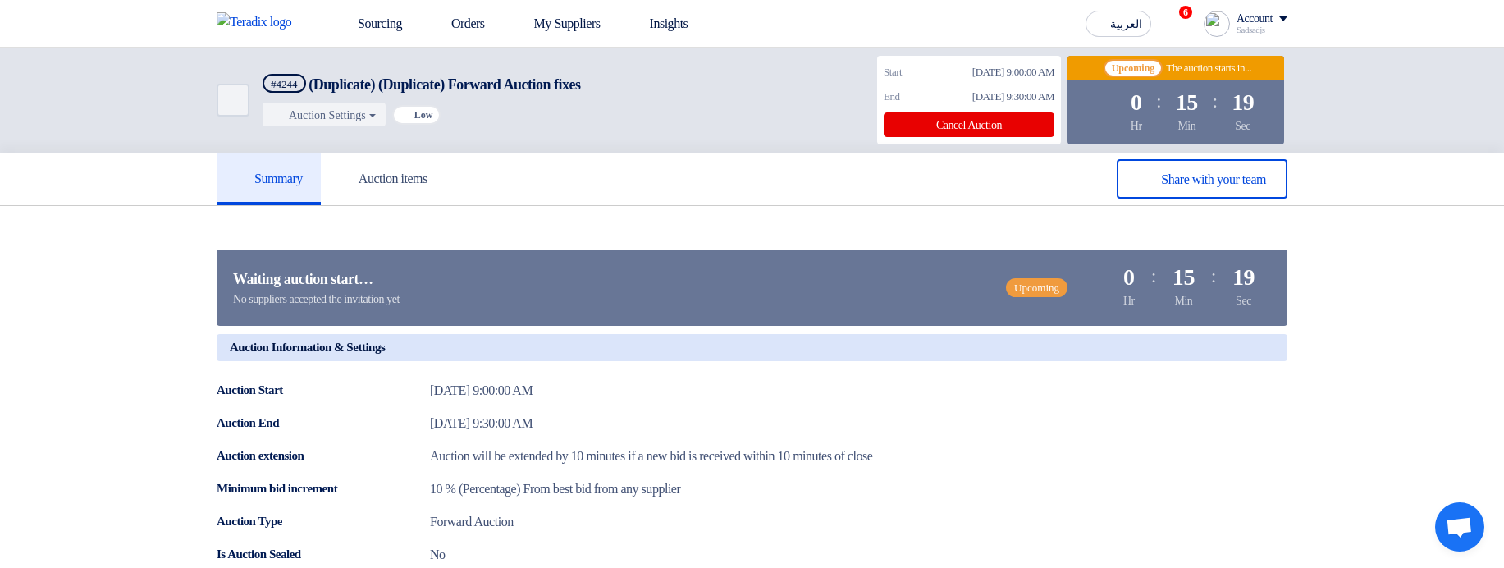
click at [1420, 159] on div "Summary Auction items" at bounding box center [752, 179] width 1504 height 53
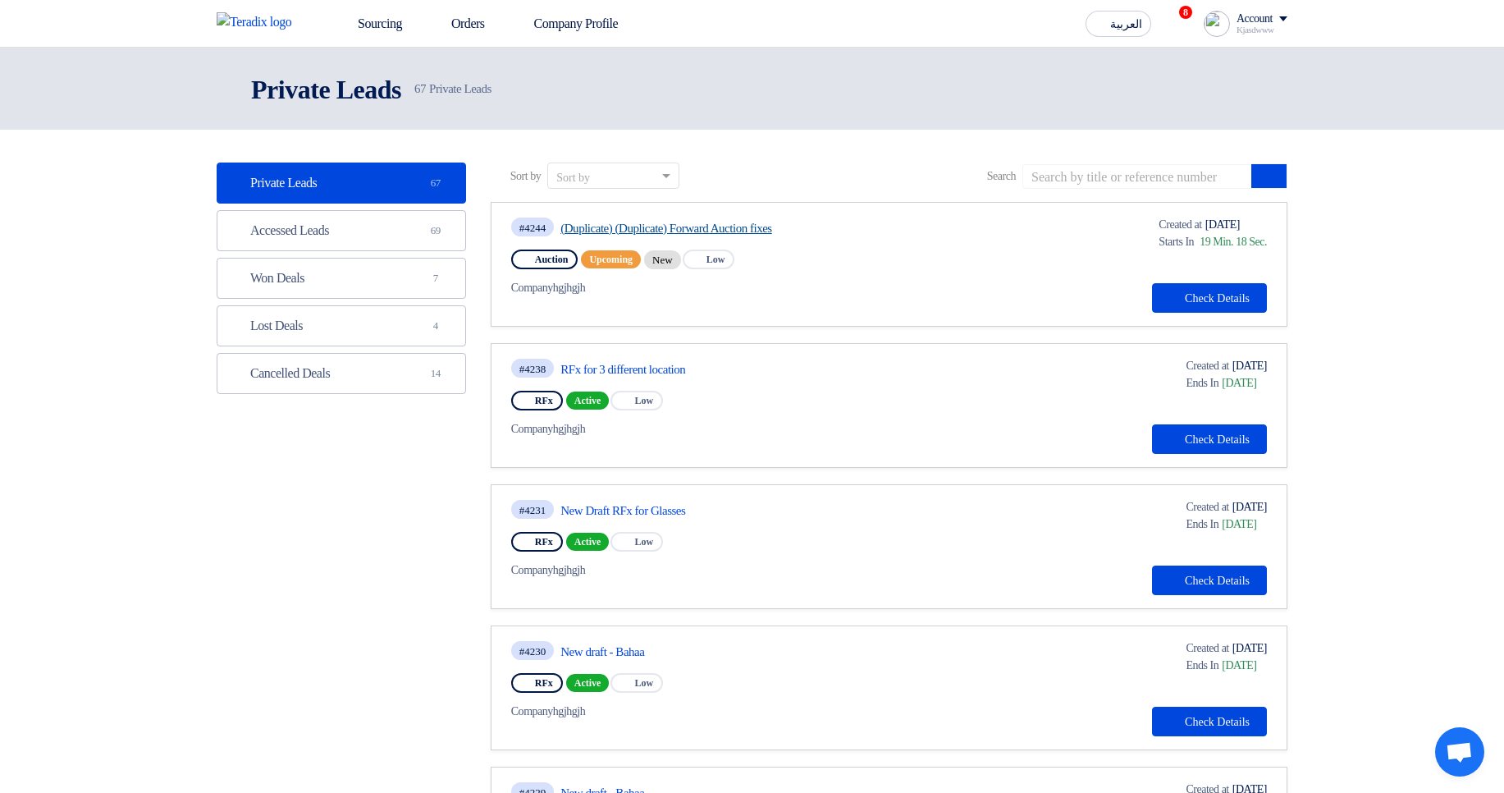
click at [642, 233] on link "(Duplicate) (Duplicate) Forward Auction fixes" at bounding box center [714, 228] width 308 height 15
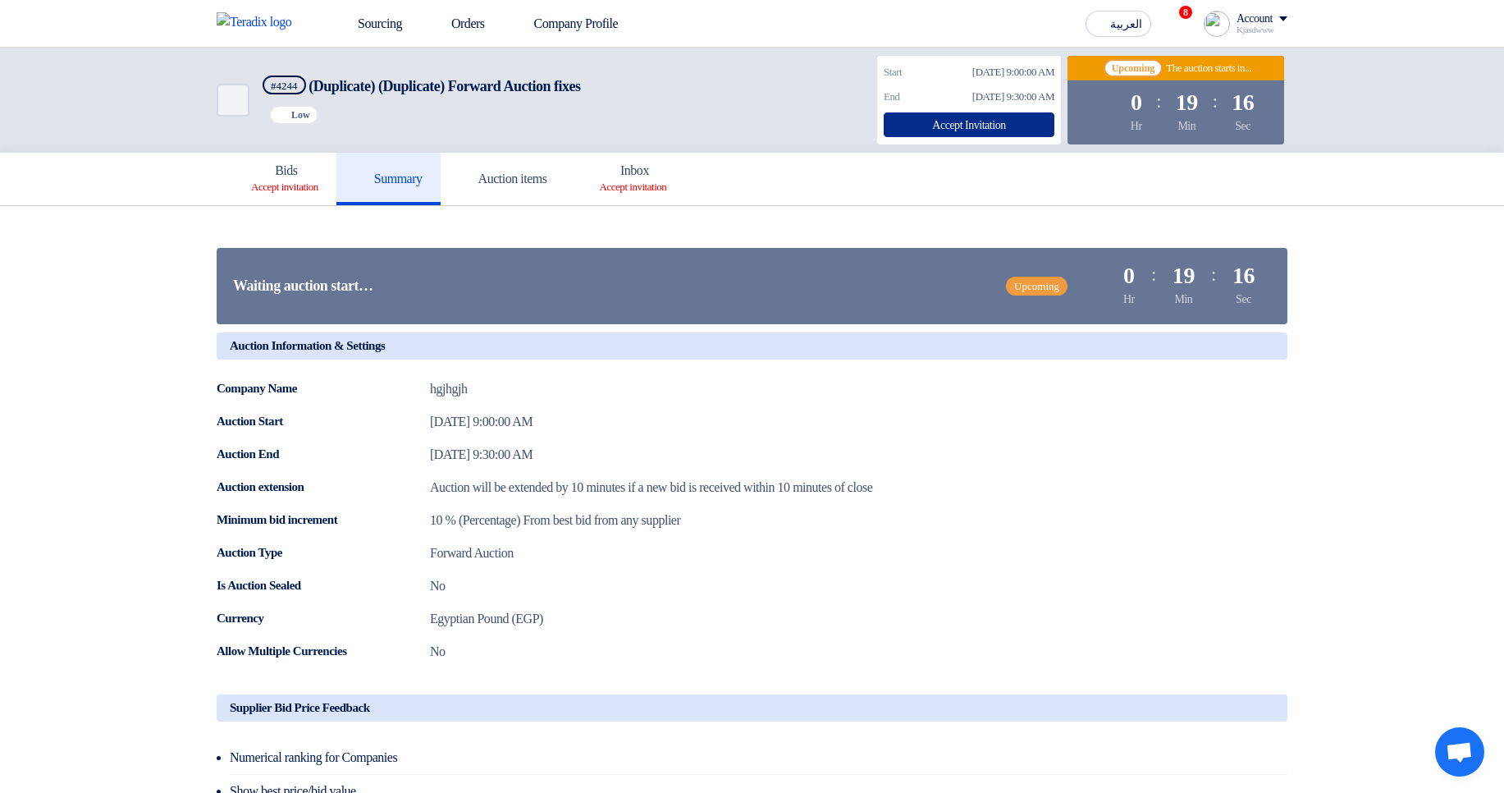
click at [951, 121] on div "Accept Invitation" at bounding box center [969, 124] width 171 height 25
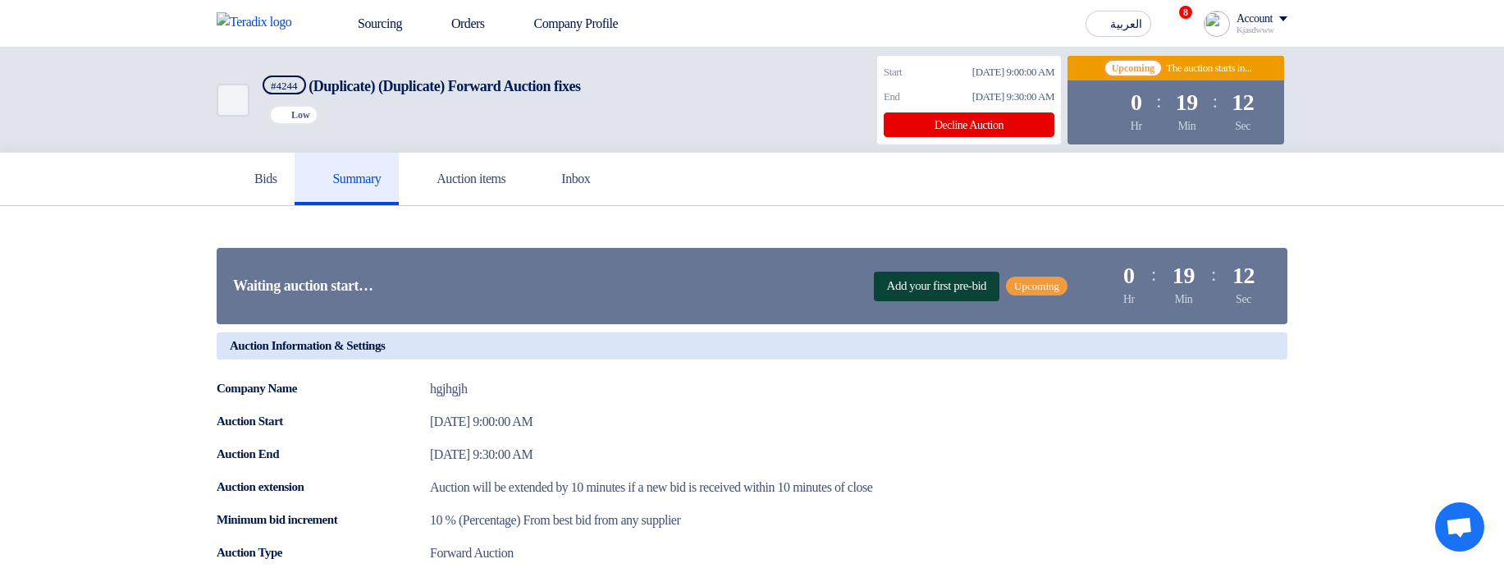
click at [892, 281] on span "Add your first pre-bid" at bounding box center [937, 287] width 126 height 30
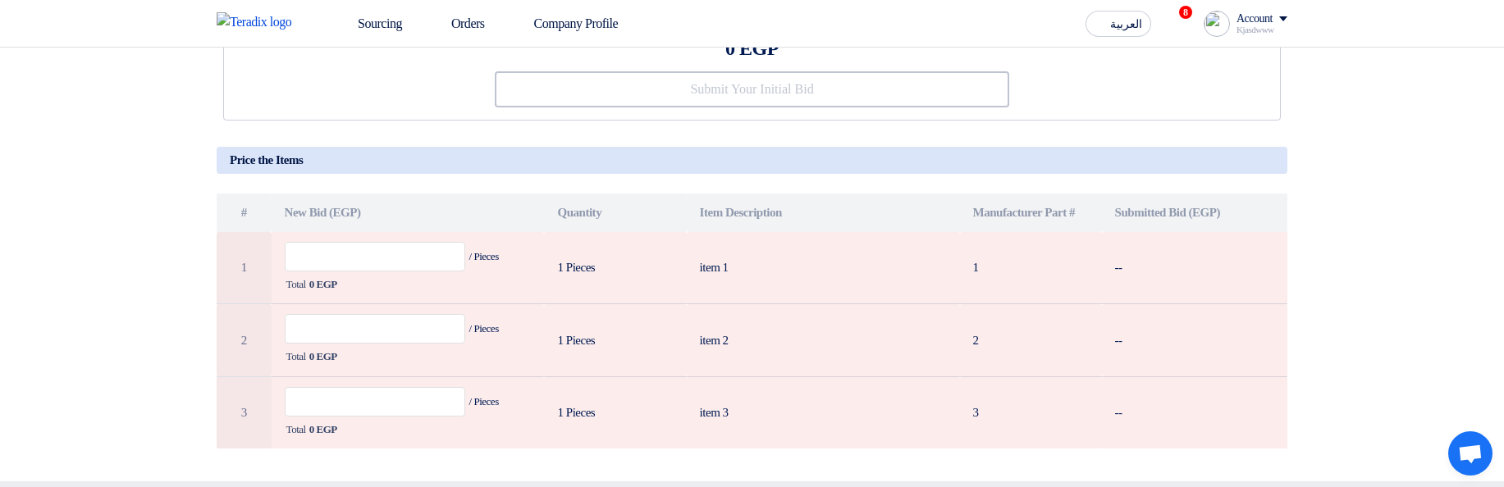
scroll to position [295, 0]
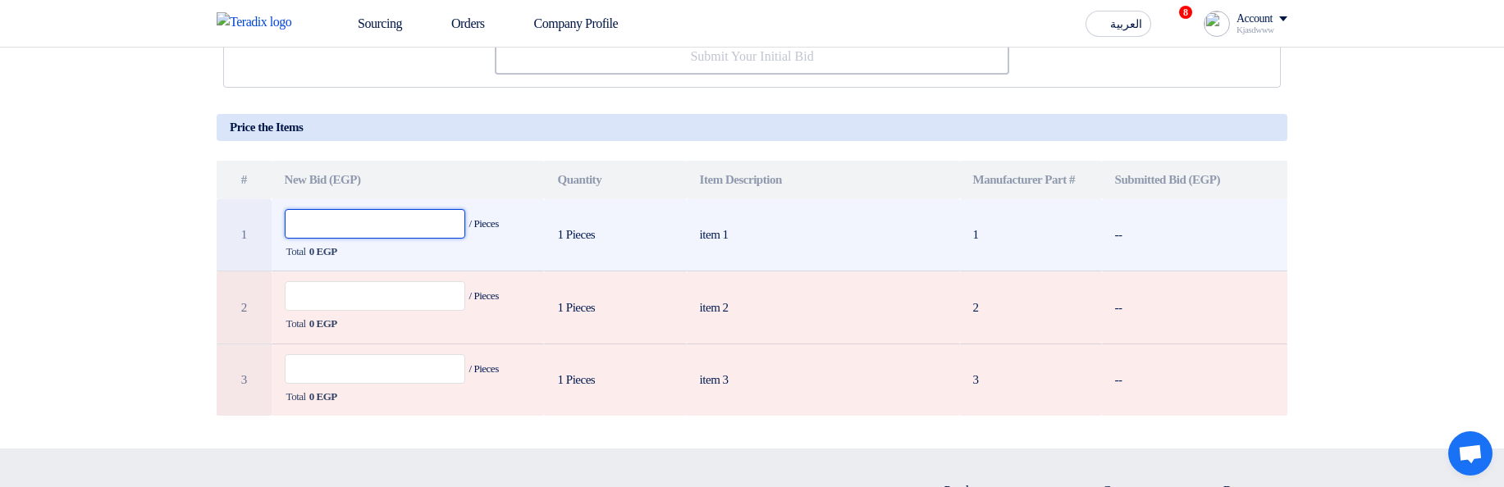
click at [421, 223] on input "text" at bounding box center [375, 224] width 181 height 30
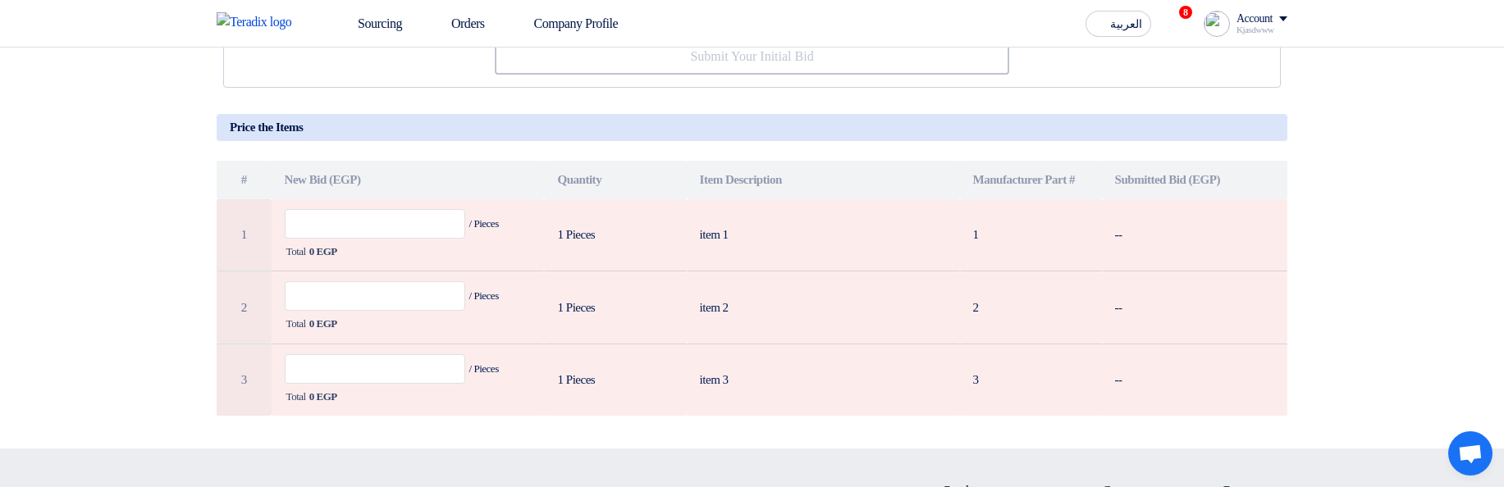
click at [1498, 307] on section "Initial Bid Total 0 EGP Submit Your Initial Bid # 1 2" at bounding box center [752, 180] width 1504 height 538
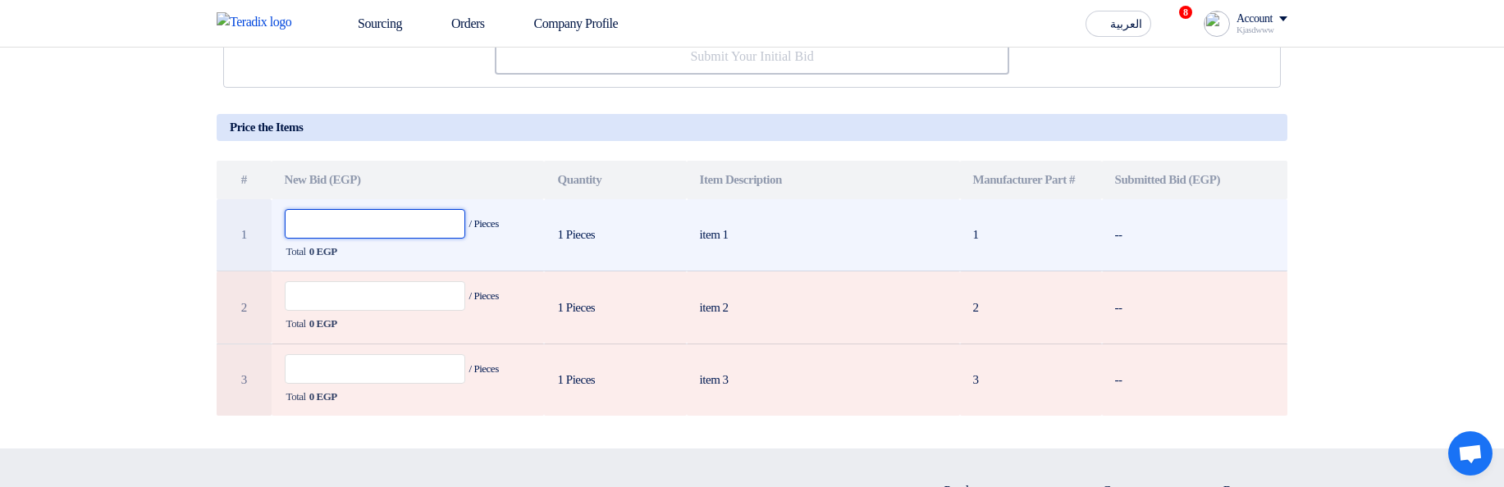
click at [383, 214] on input "text" at bounding box center [375, 224] width 181 height 30
click at [371, 222] on input "5" at bounding box center [375, 224] width 181 height 30
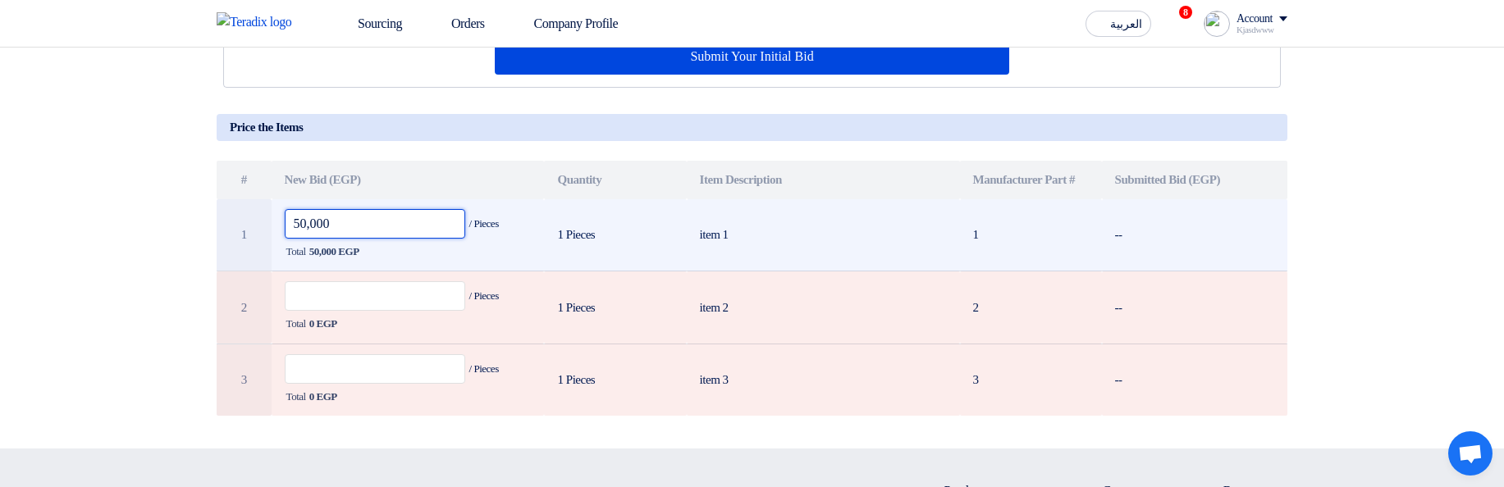
type input "50,000"
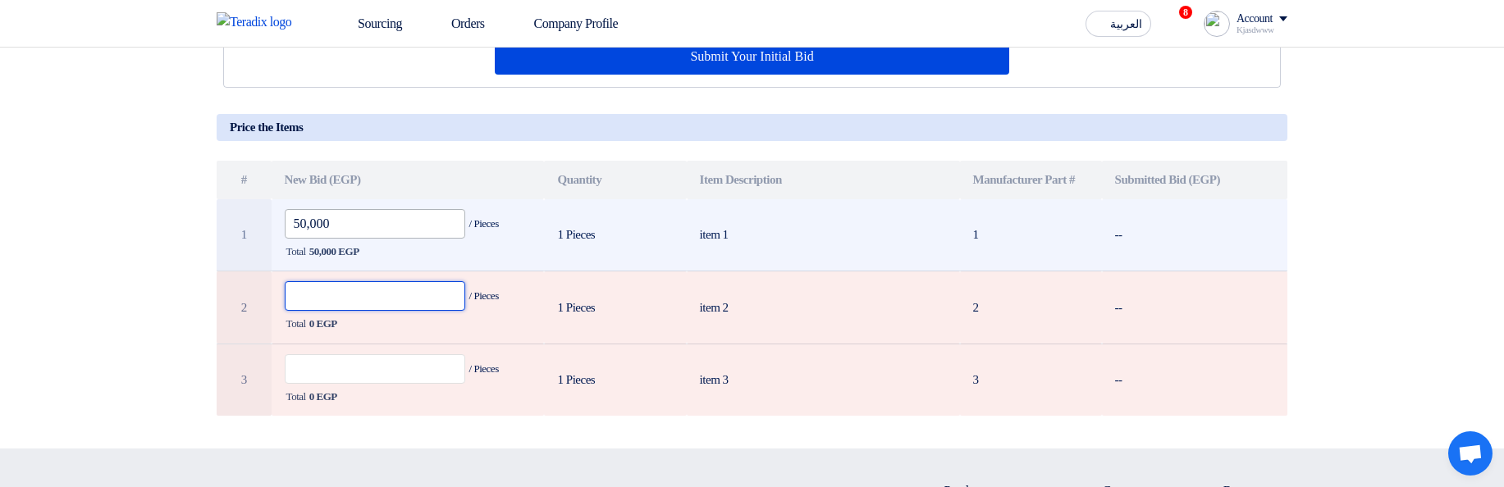
paste input "50,000"
type input "50,000"
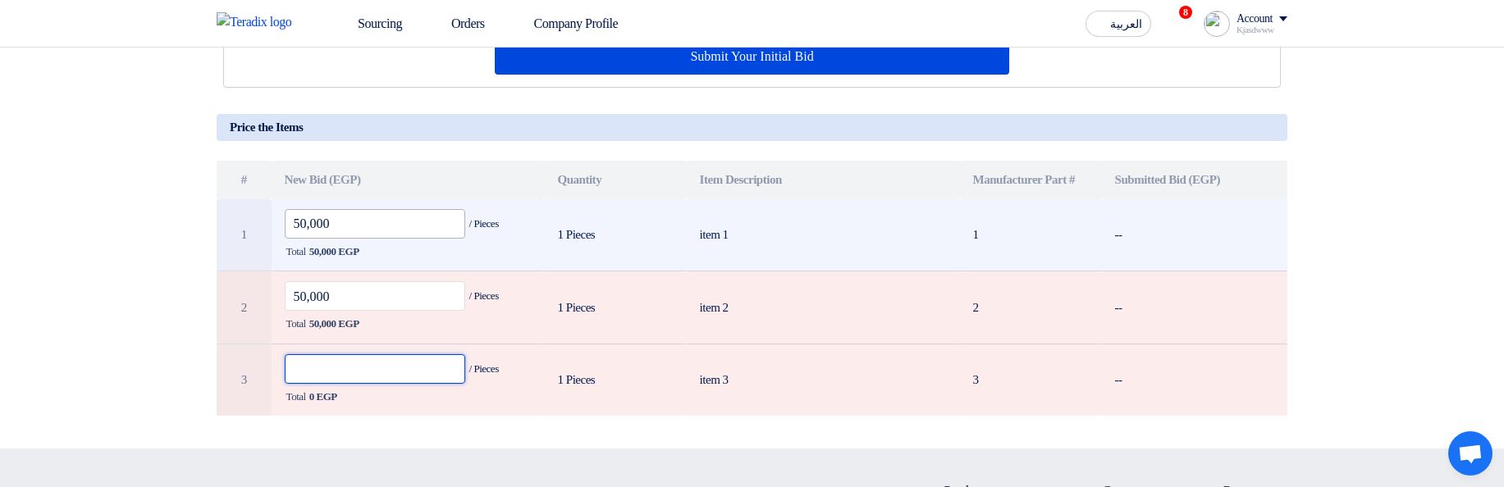
paste input "50,000"
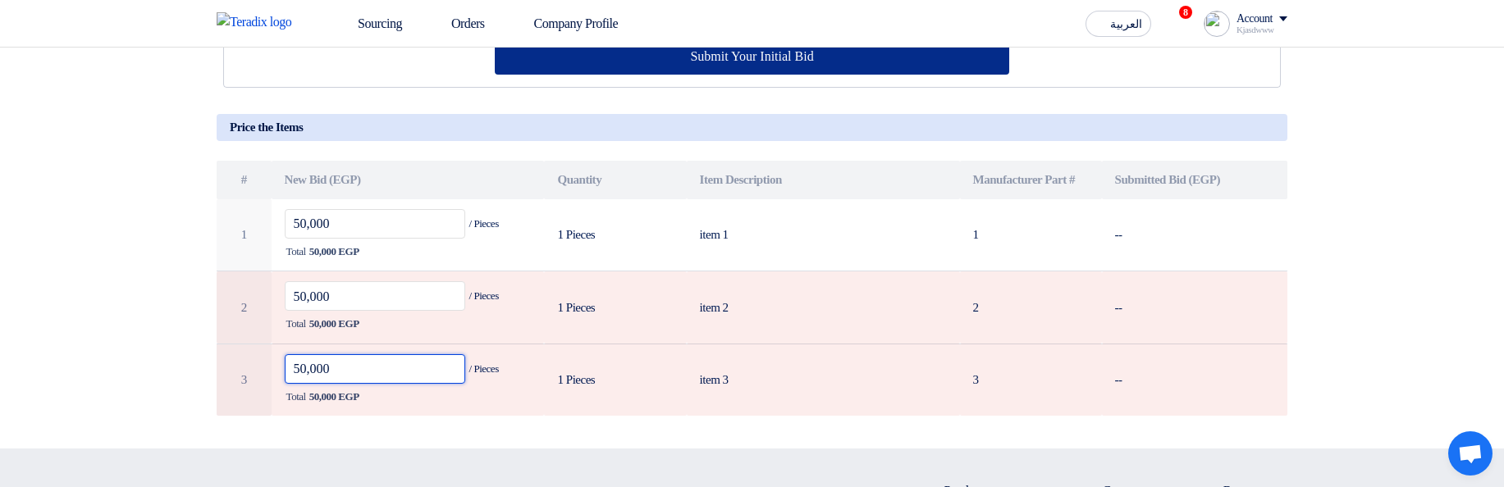
type input "50,000"
click at [825, 57] on button "Submit Your Initial Bid" at bounding box center [752, 57] width 515 height 36
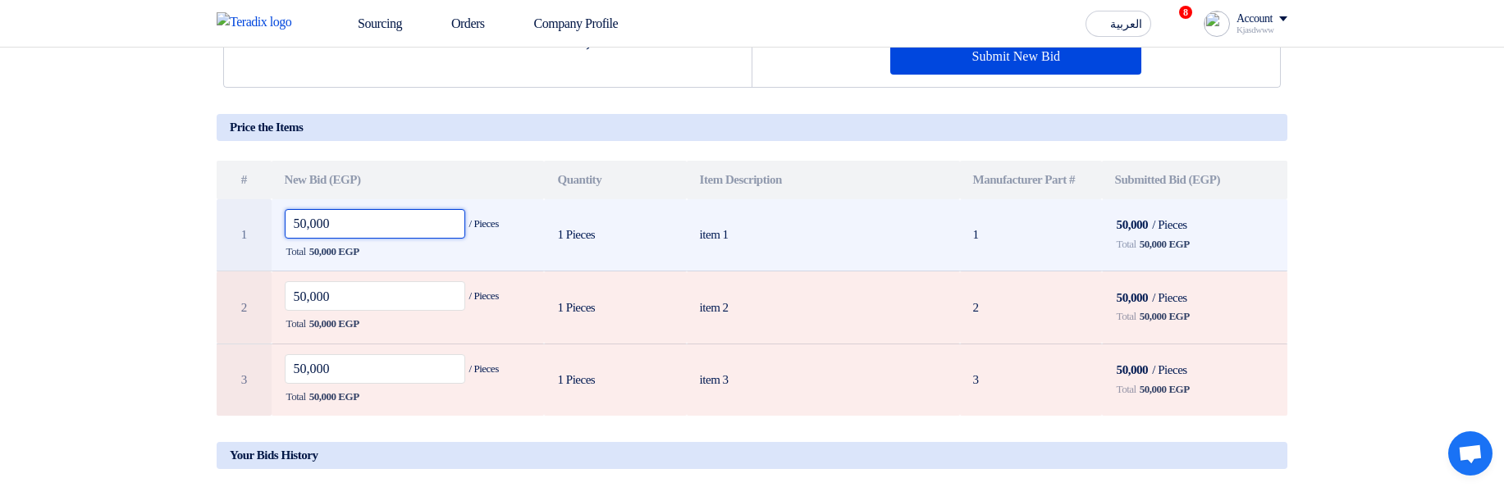
click at [373, 226] on input "50,000" at bounding box center [375, 224] width 181 height 30
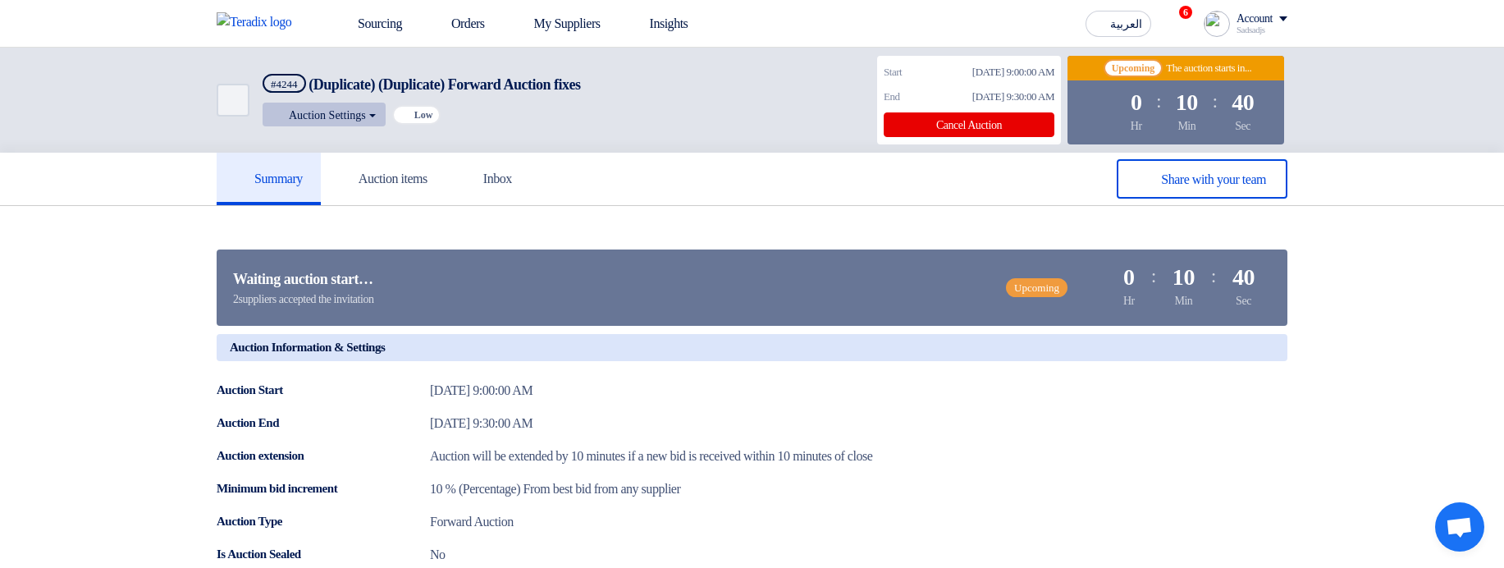
click at [363, 119] on button "Auction Settings" at bounding box center [324, 115] width 123 height 24
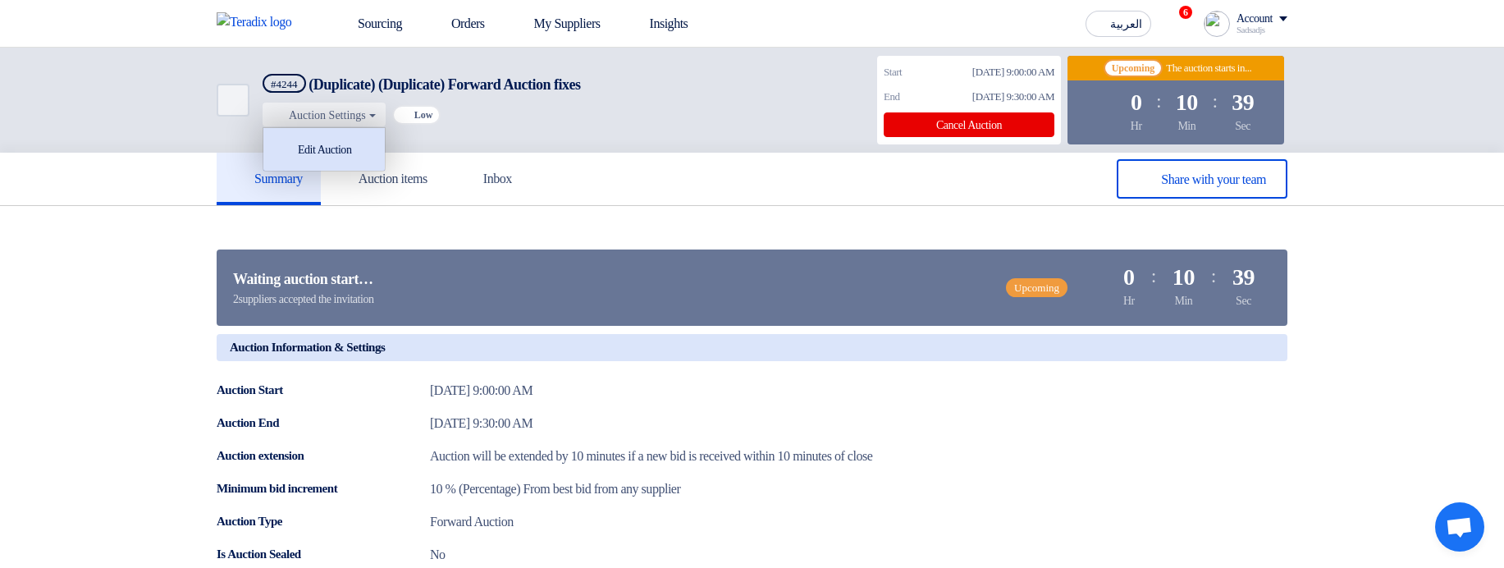
click at [377, 136] on div "Edit Auction" at bounding box center [324, 149] width 105 height 26
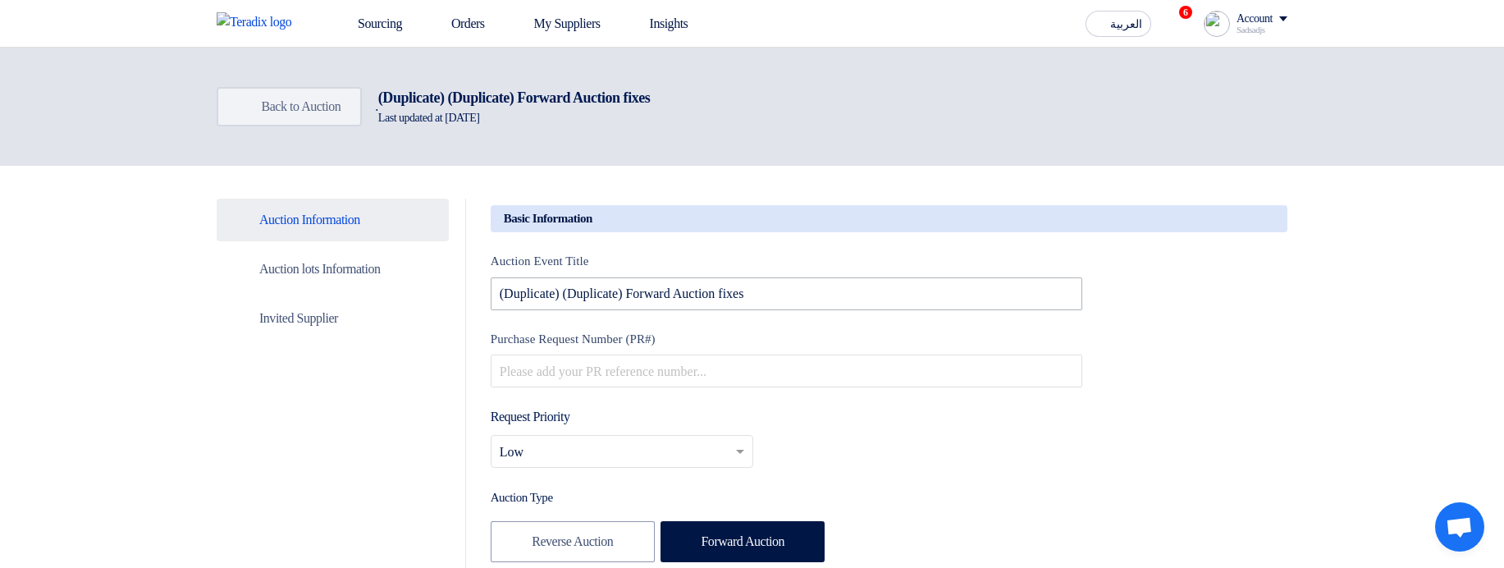
type input "[DATE]"
type input "09"
type input "00"
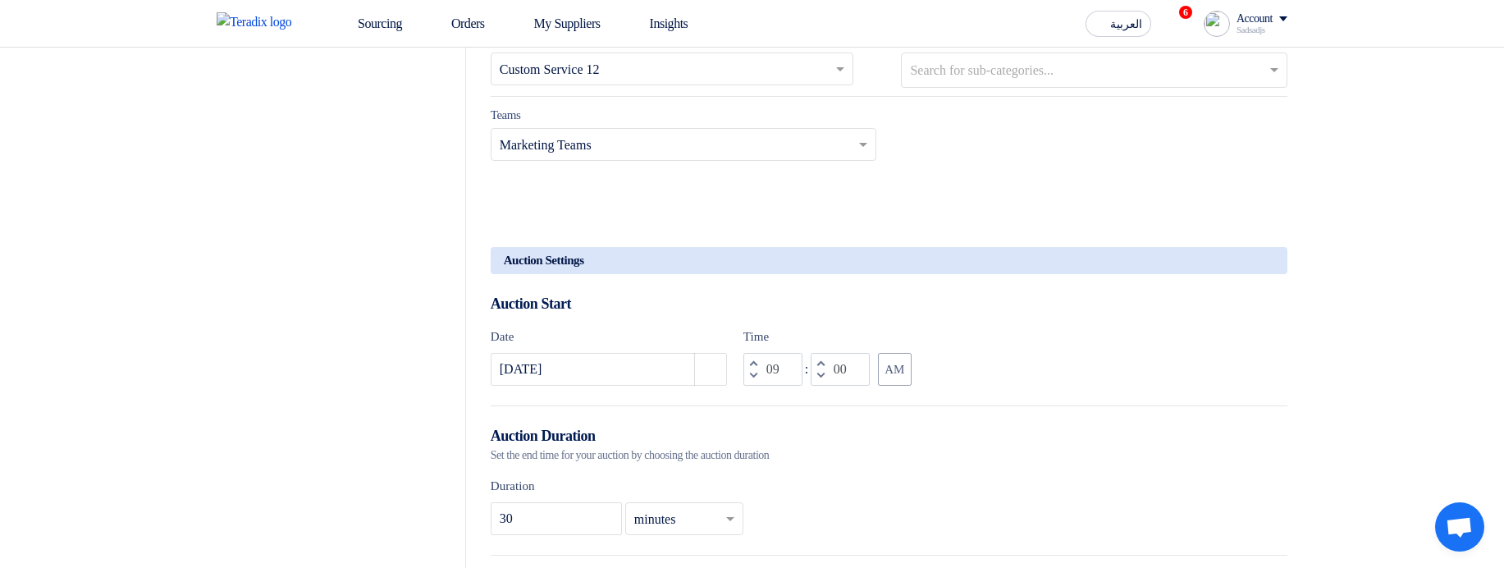
scroll to position [1083, 0]
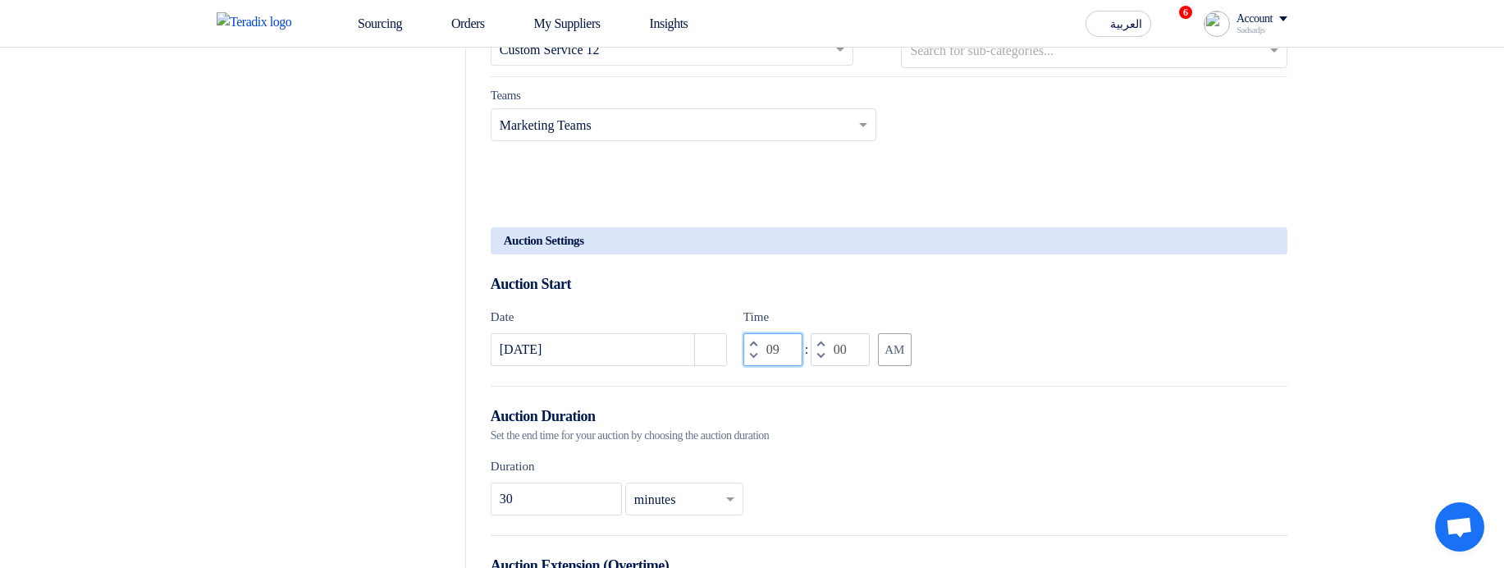
click at [776, 358] on input "09" at bounding box center [772, 349] width 59 height 33
type input "08"
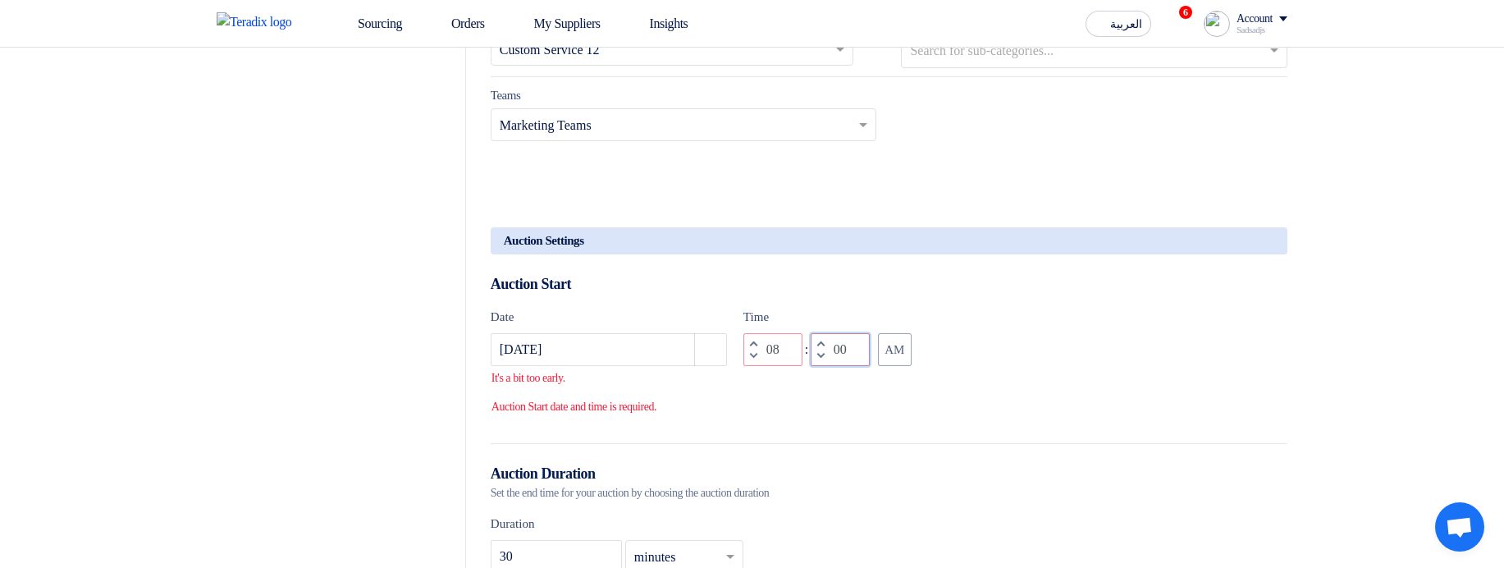
click at [860, 366] on input "00" at bounding box center [840, 349] width 59 height 33
click at [982, 359] on div "Date 9/22/2025 Pick a date Time Increment hours 08 Decrement hours : Increment …" at bounding box center [889, 366] width 797 height 116
click at [826, 354] on button "Increment minutes" at bounding box center [821, 343] width 20 height 21
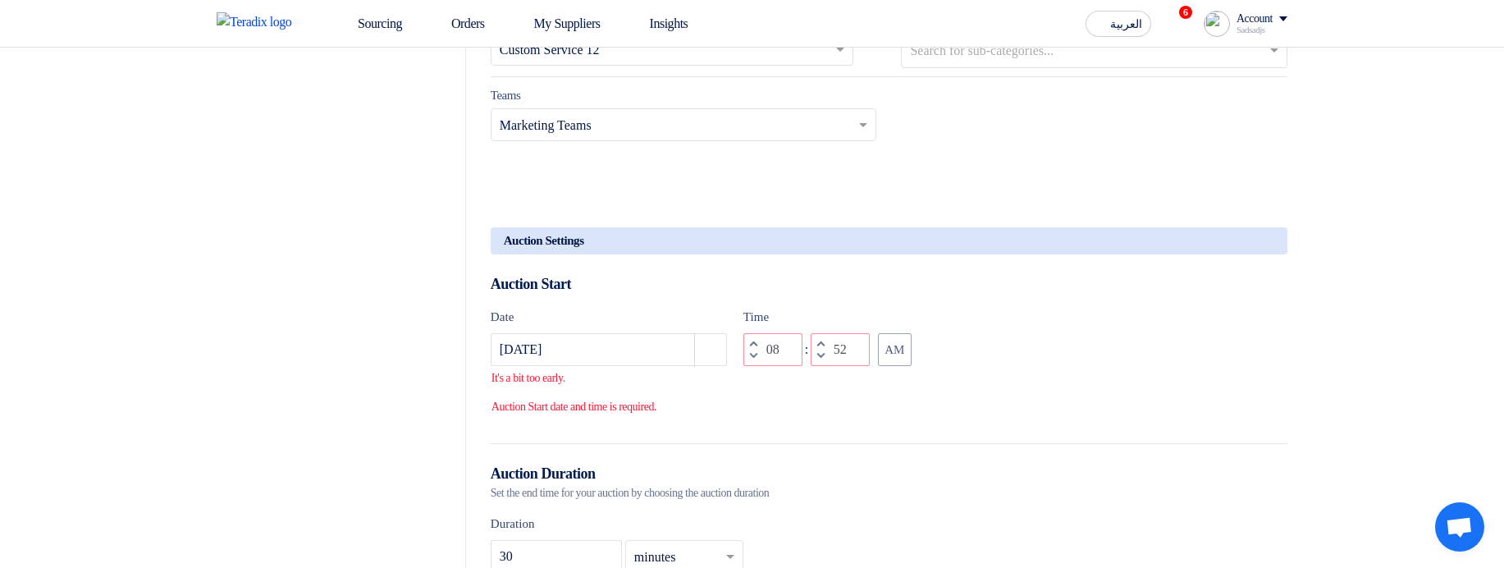
click at [825, 354] on button "Increment minutes" at bounding box center [821, 343] width 20 height 21
type input "56"
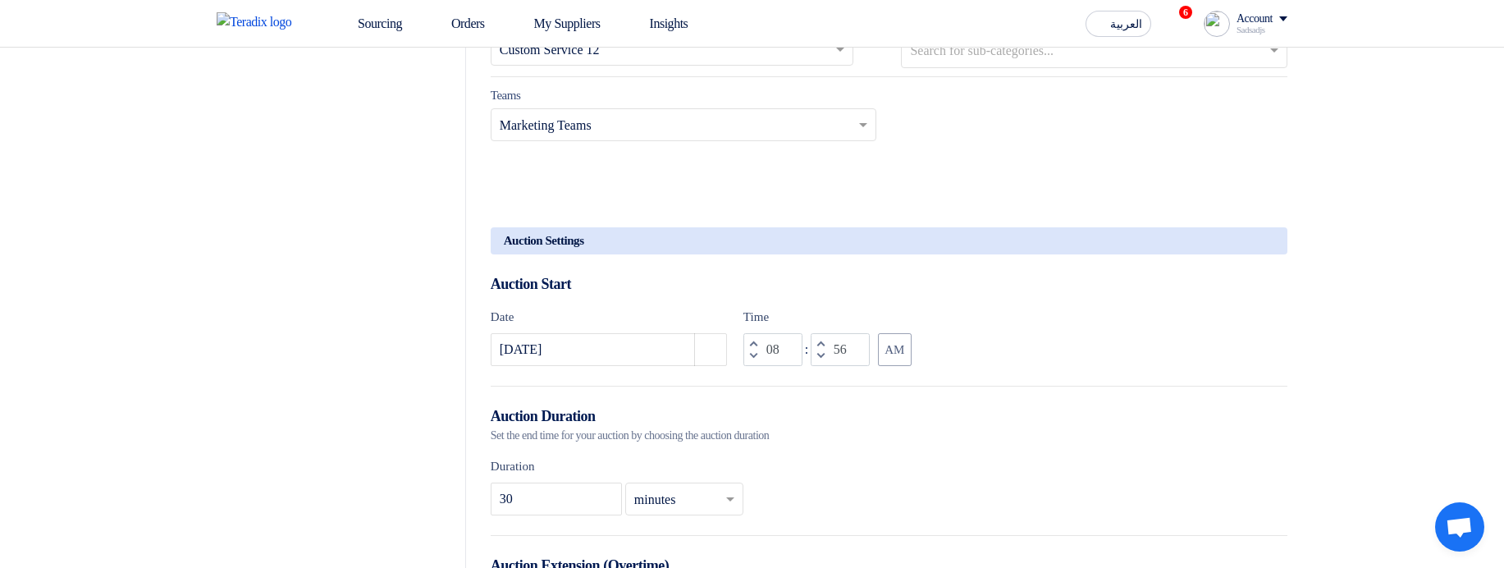
click at [1103, 379] on form "Basic Information Auction Event Title (Duplicate) (Duplicate) Forward Auction f…" at bounding box center [889, 473] width 797 height 2702
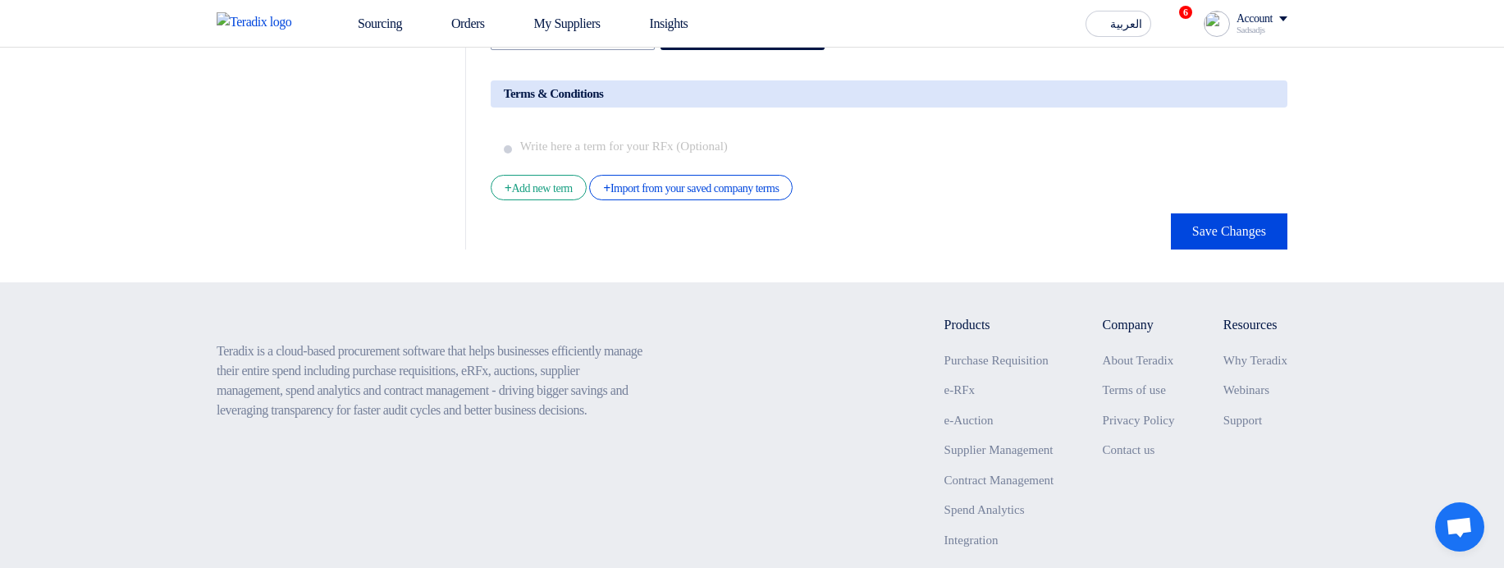
scroll to position [2658, 0]
click at [1197, 249] on button "Save Changes" at bounding box center [1229, 231] width 117 height 36
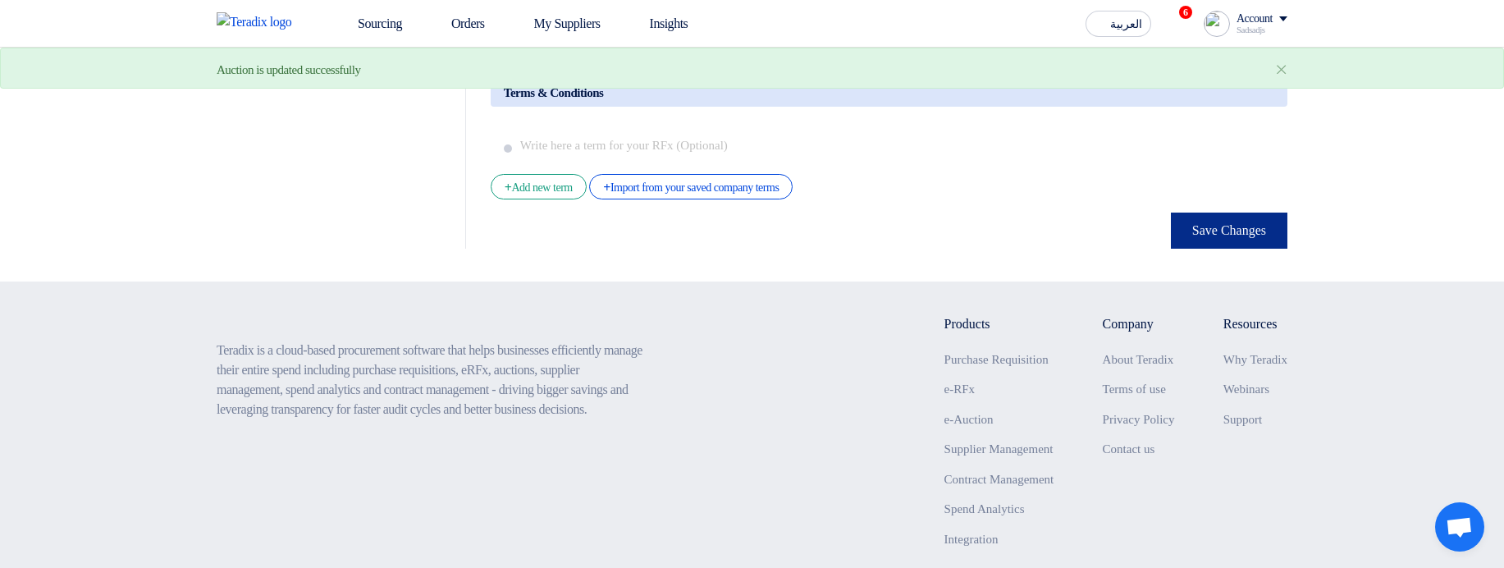
scroll to position [0, 0]
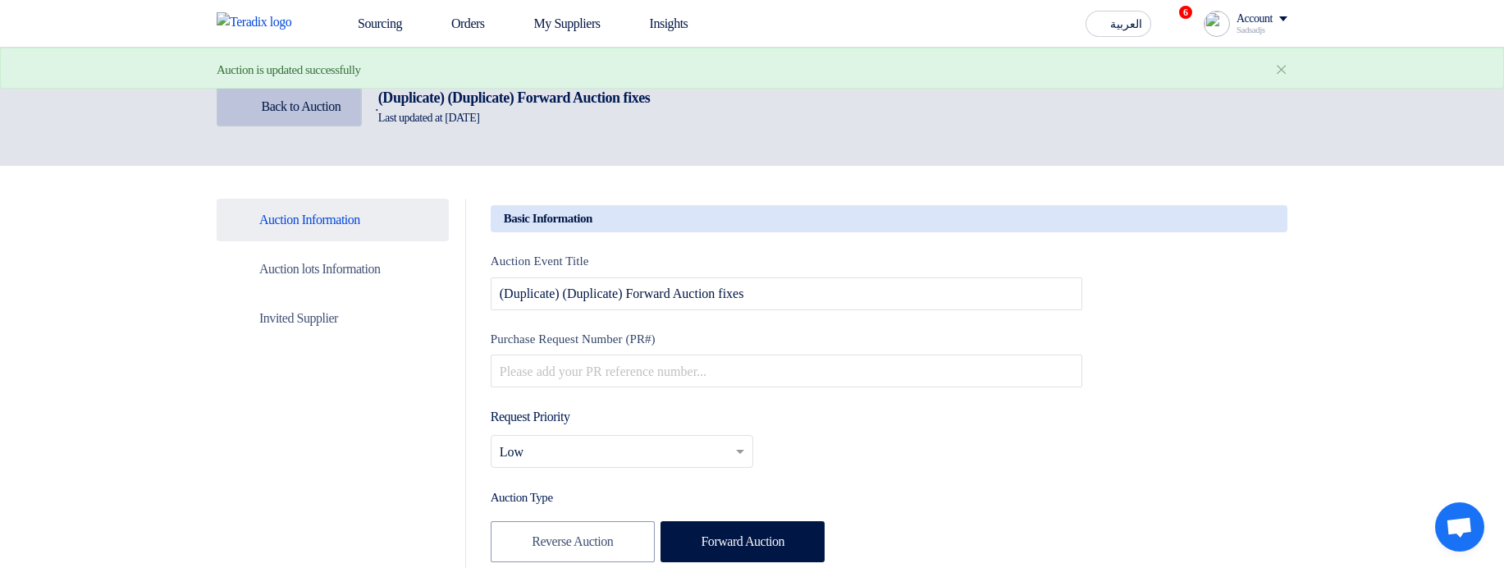
click at [270, 108] on span "Back to Auction" at bounding box center [302, 106] width 80 height 14
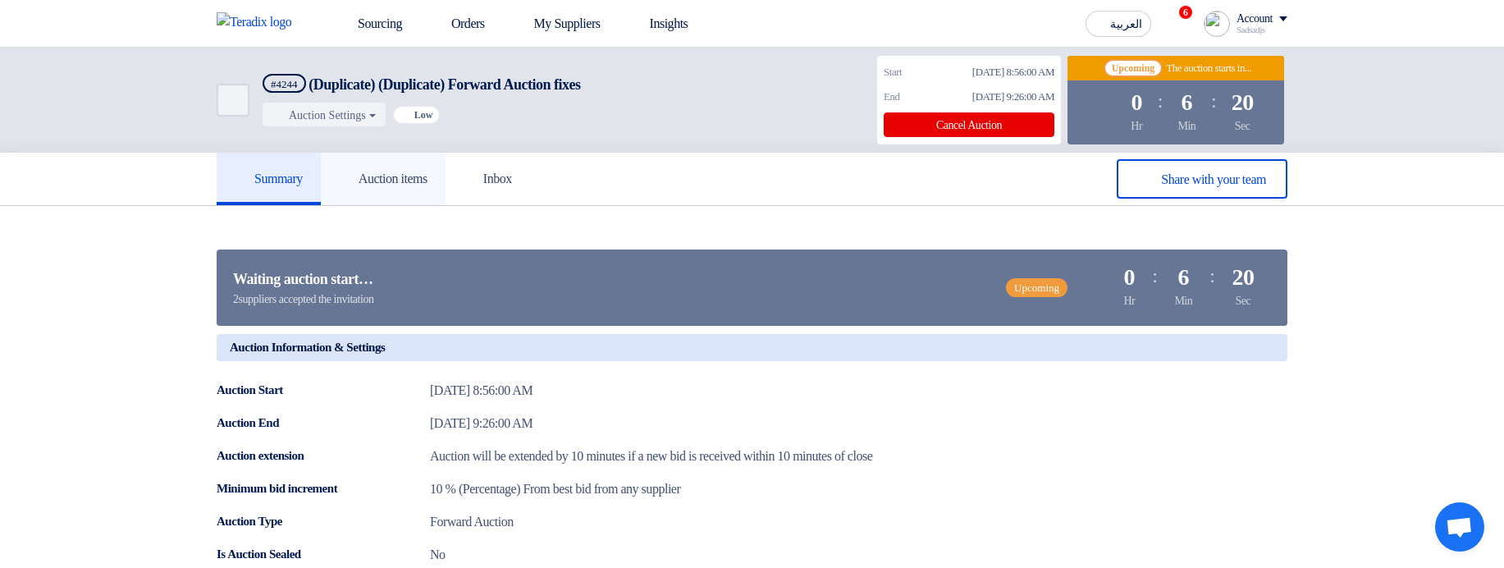
click at [420, 191] on link "Auction items" at bounding box center [383, 179] width 125 height 53
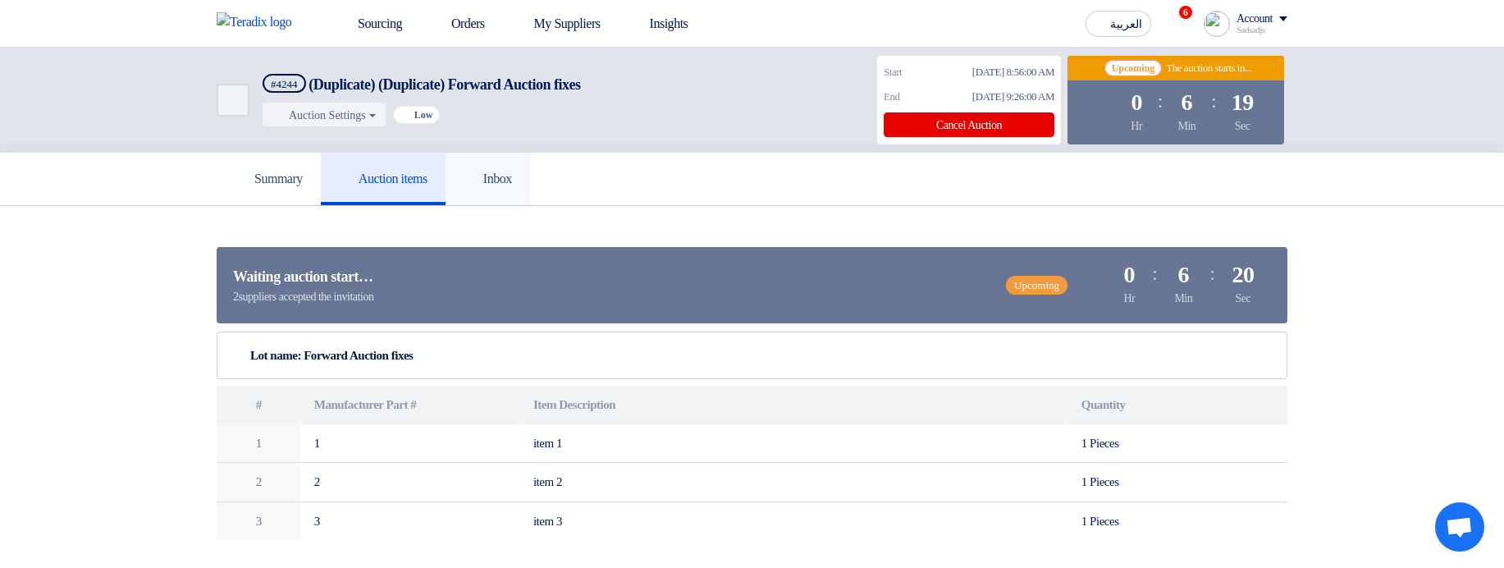
click at [499, 186] on link "Inbox" at bounding box center [488, 179] width 85 height 53
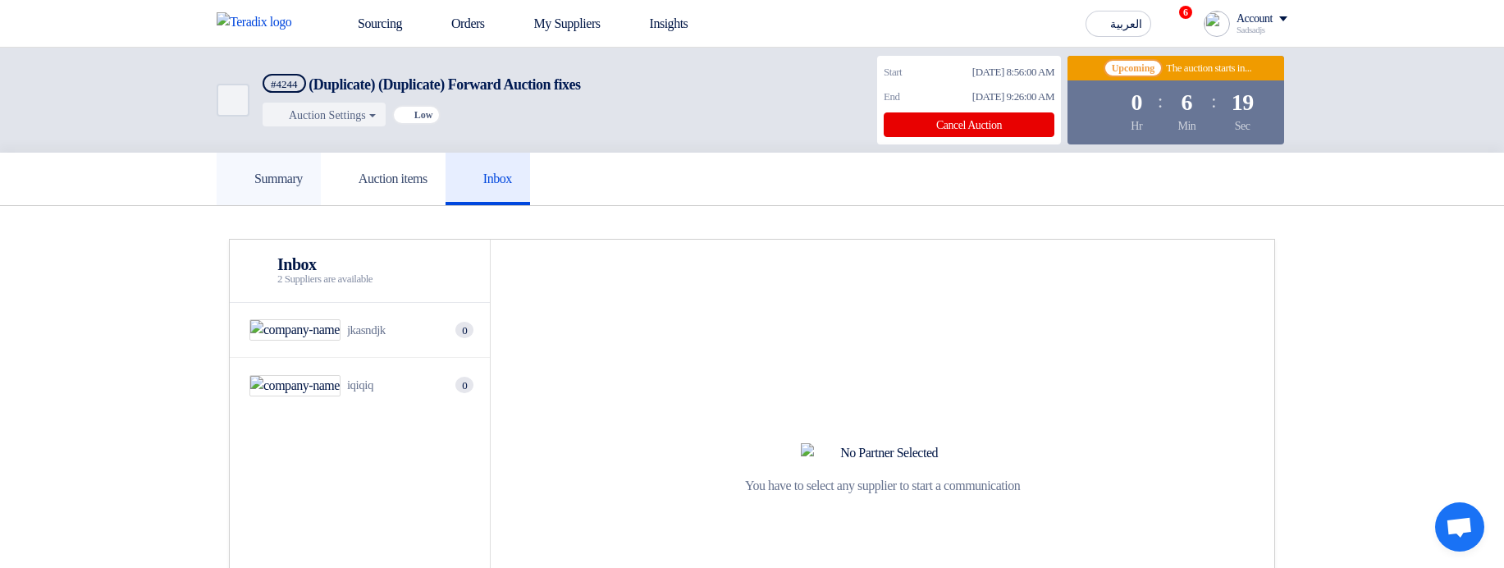
click at [256, 183] on h5 "Summary" at bounding box center [269, 179] width 68 height 16
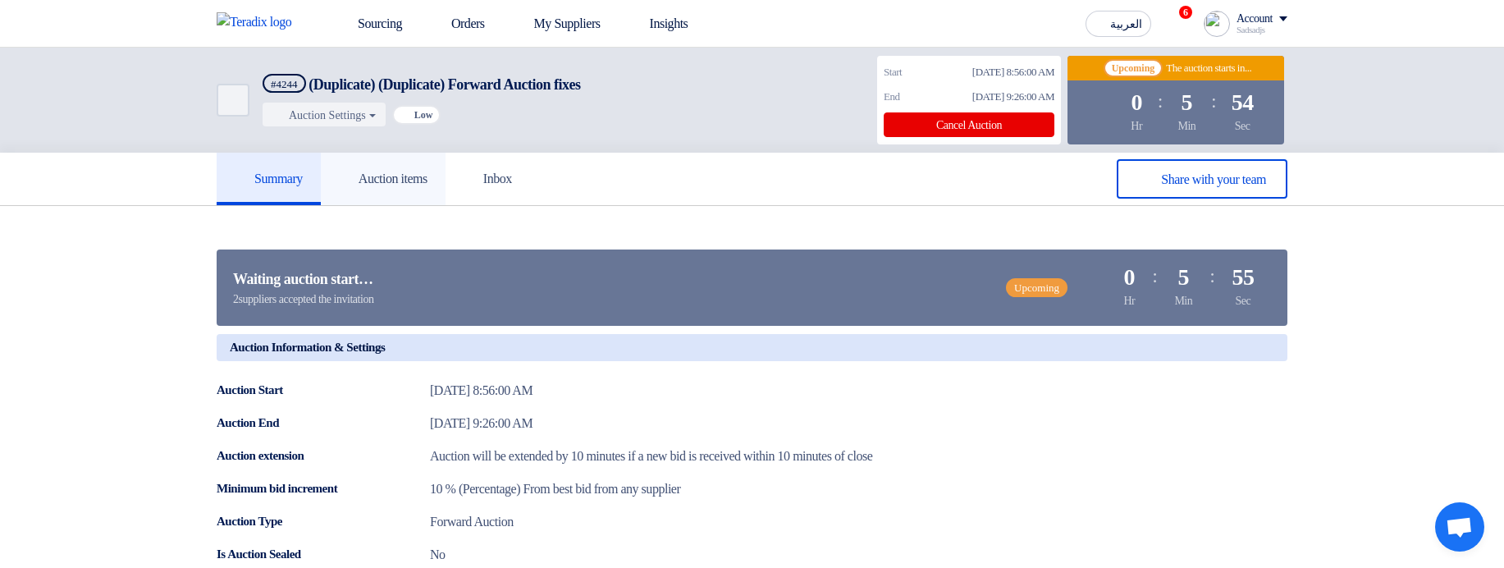
click at [382, 185] on h5 "Auction items" at bounding box center [383, 179] width 89 height 16
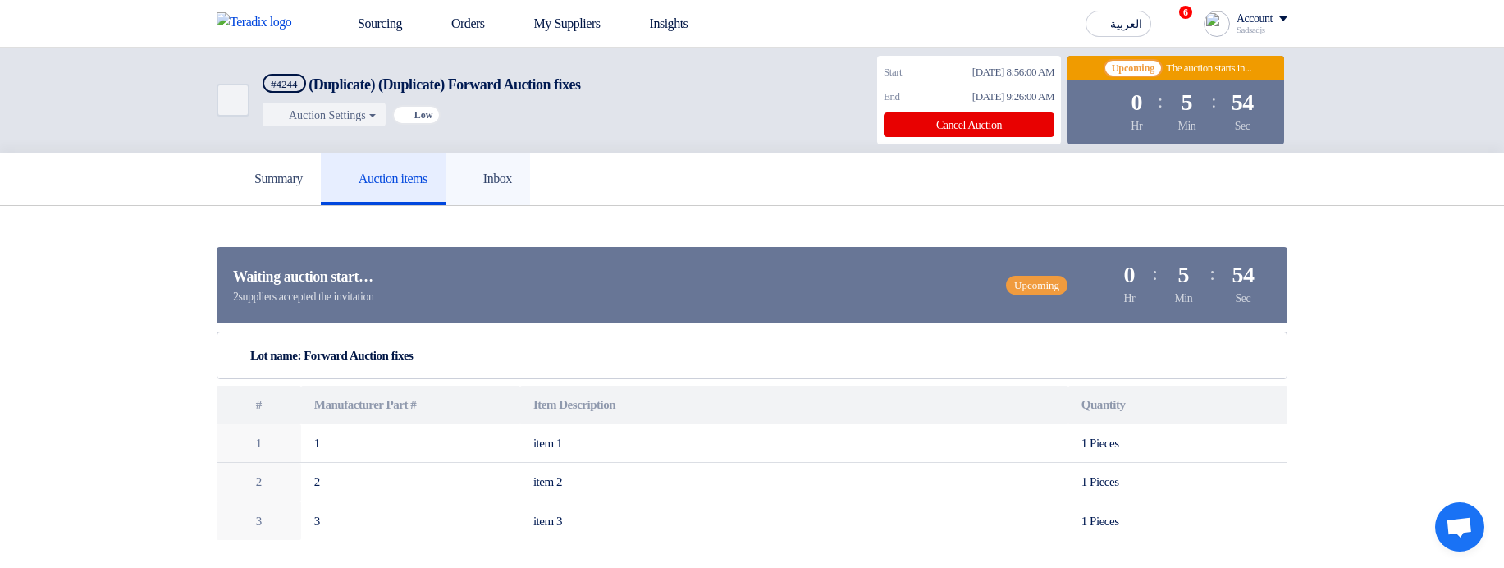
click at [516, 193] on link "Inbox" at bounding box center [488, 179] width 85 height 53
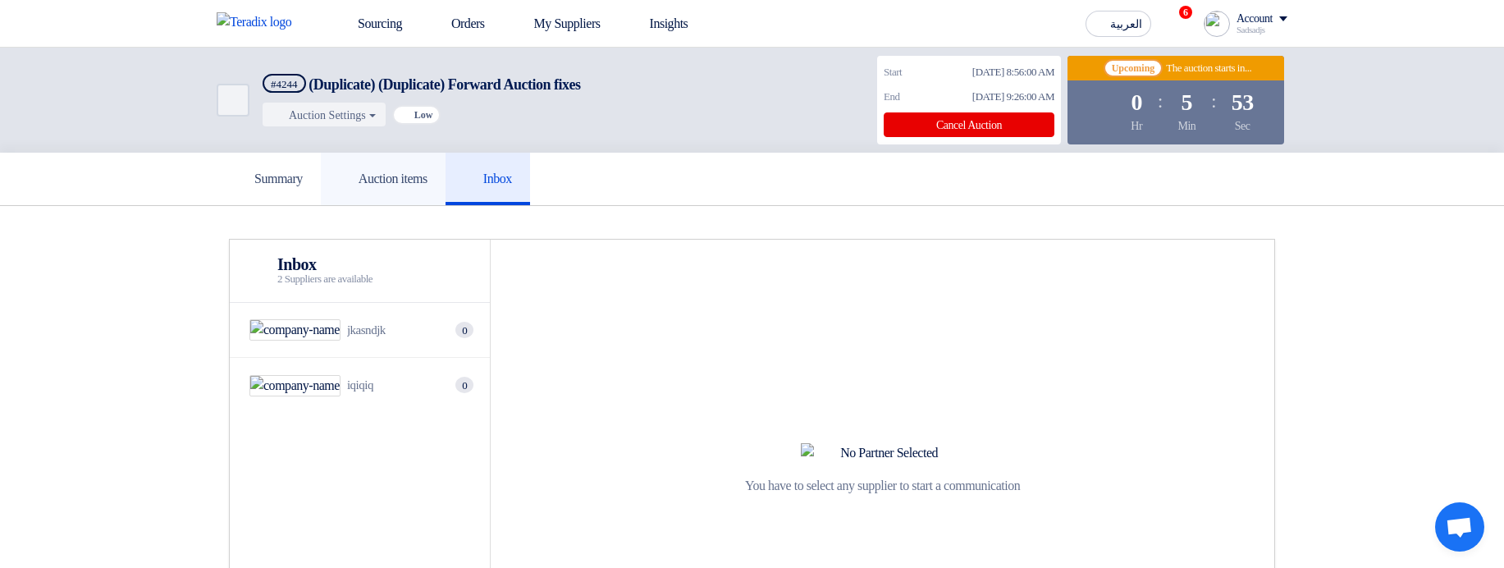
click at [395, 192] on link "Auction items" at bounding box center [383, 179] width 125 height 53
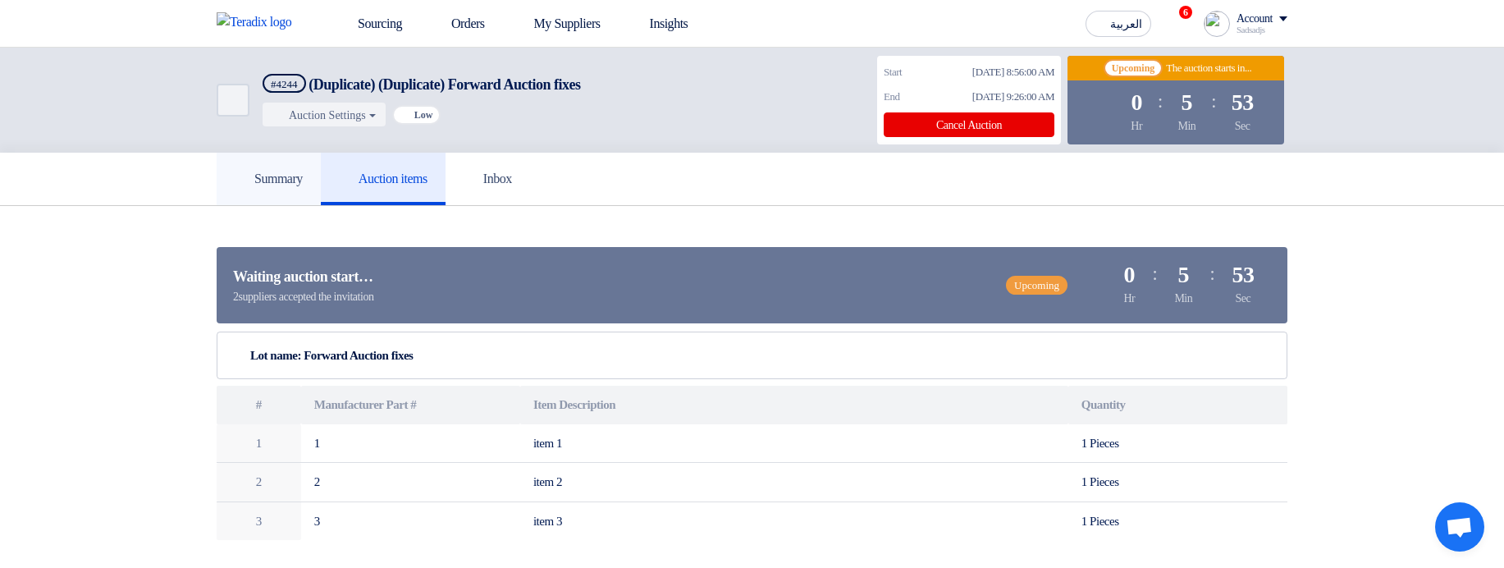
click at [276, 194] on link "Summary" at bounding box center [269, 179] width 104 height 53
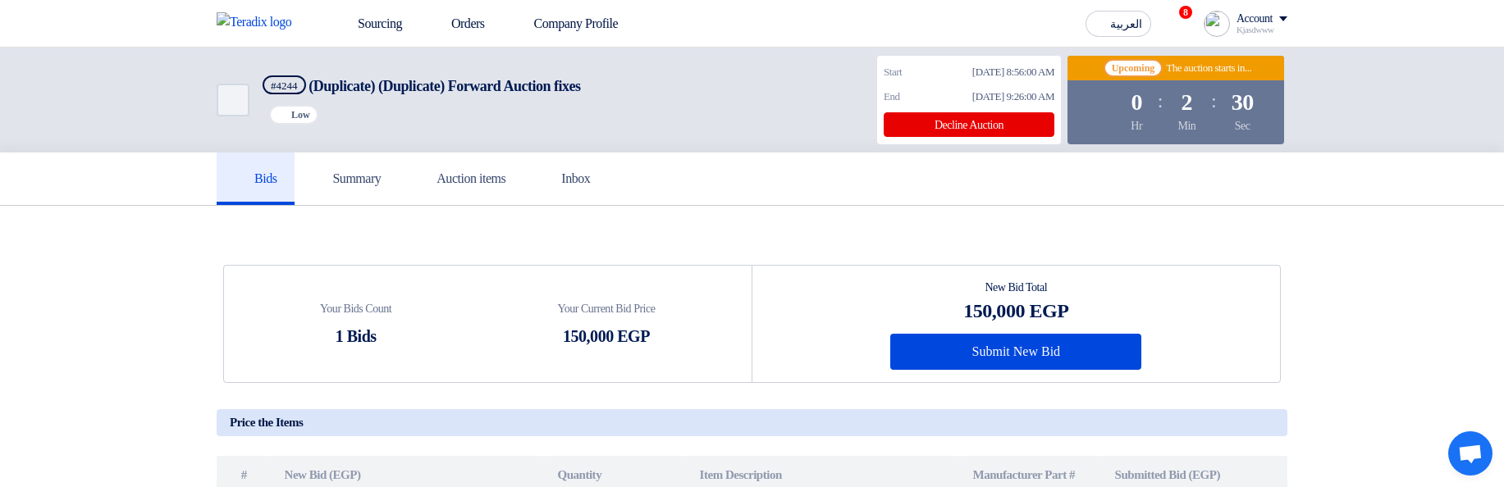
click at [1402, 156] on div "Bids Summary Auction items Inbox" at bounding box center [752, 179] width 1504 height 53
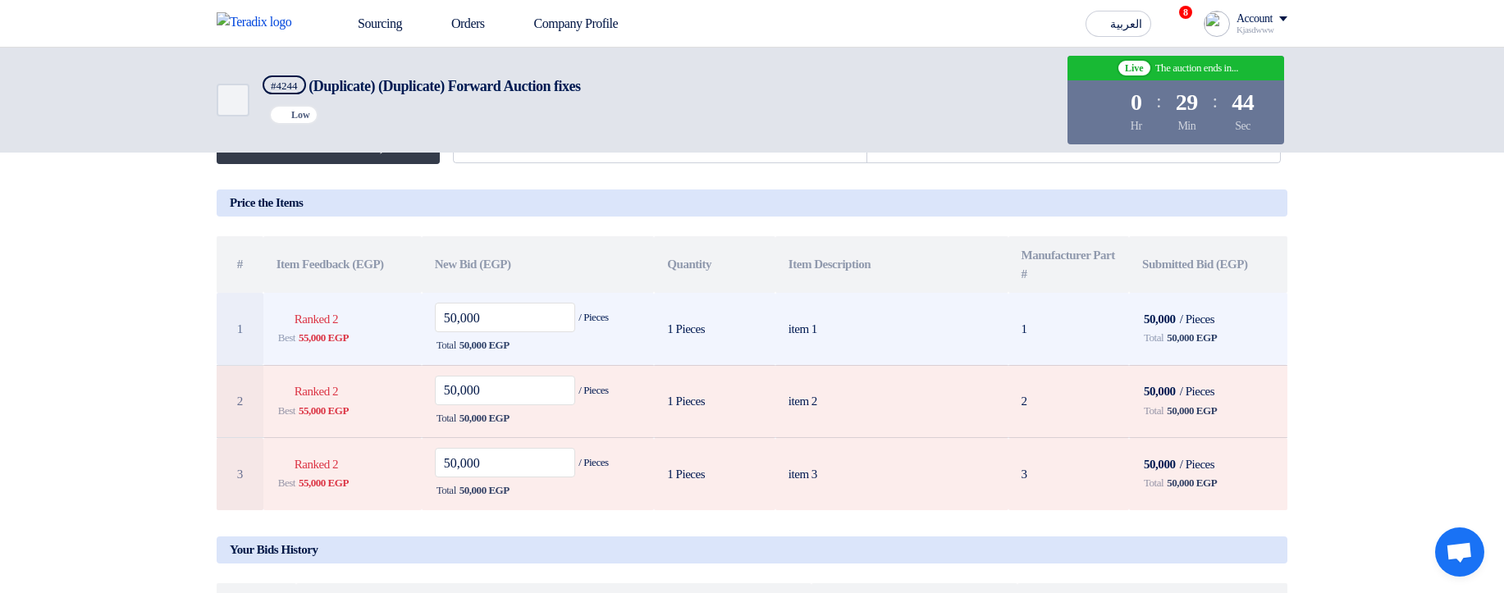
scroll to position [98, 0]
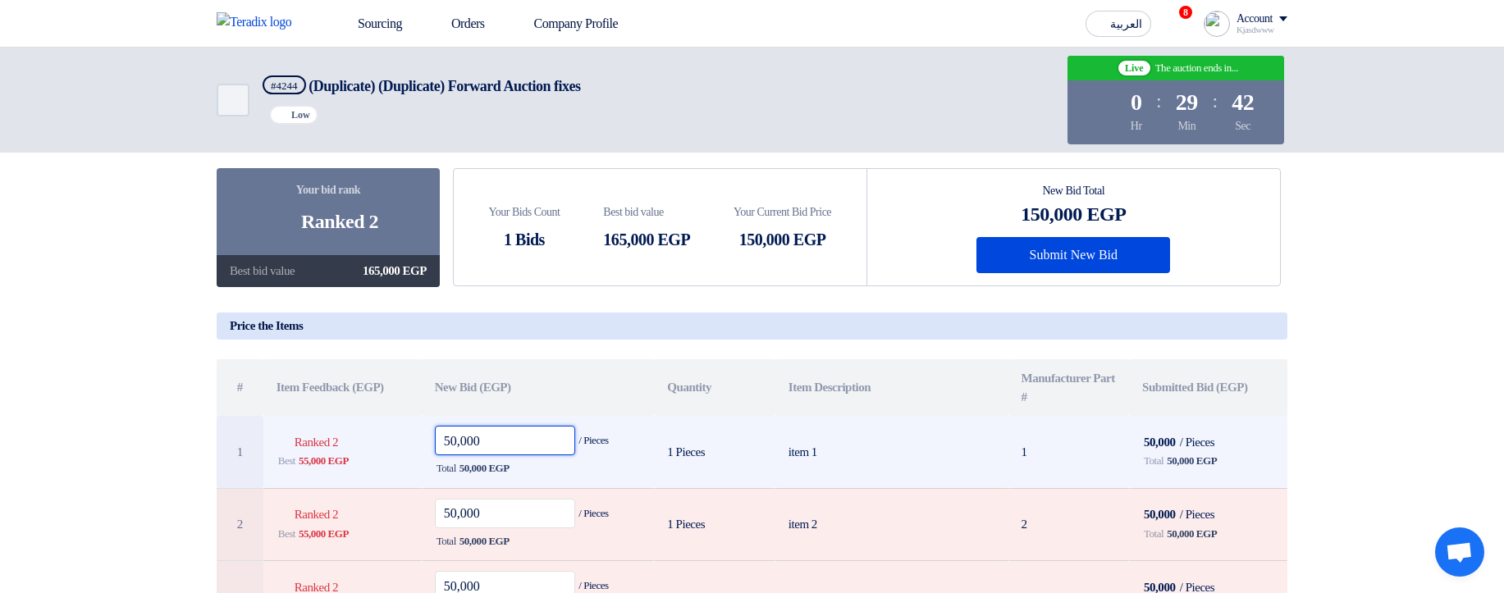
click at [500, 441] on input "50,000" at bounding box center [505, 441] width 141 height 30
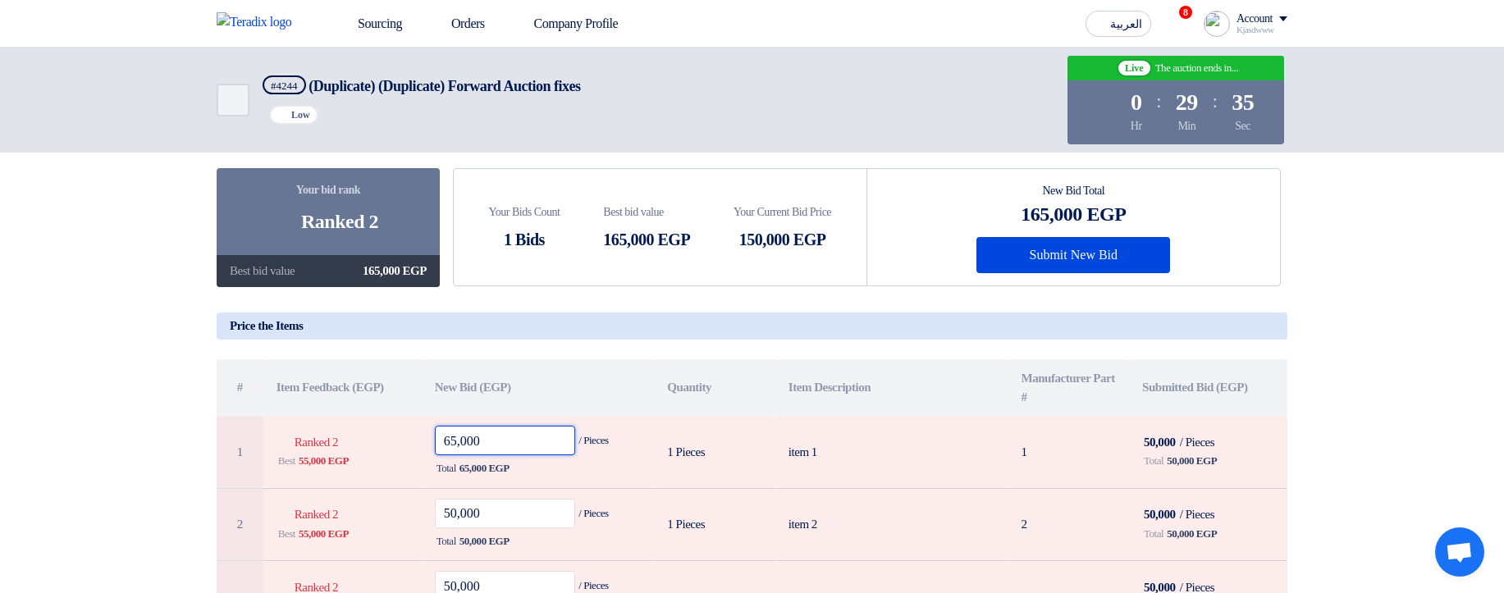
type input "65,000"
click at [1373, 281] on section "Your bid rank Bids submitted Ranked 2 Best bid value Info 165,000 EGP # 1 2 3" at bounding box center [752, 465] width 1504 height 713
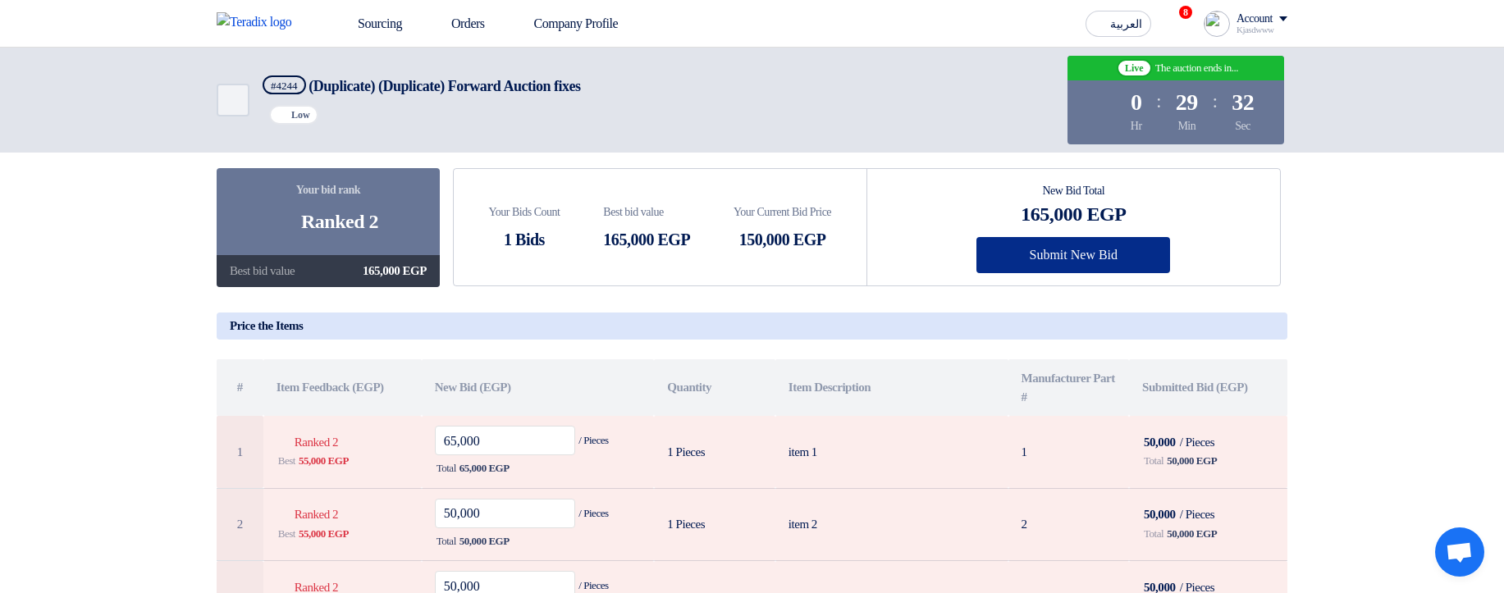
click at [1150, 255] on button "Submit New Bid" at bounding box center [1073, 255] width 194 height 36
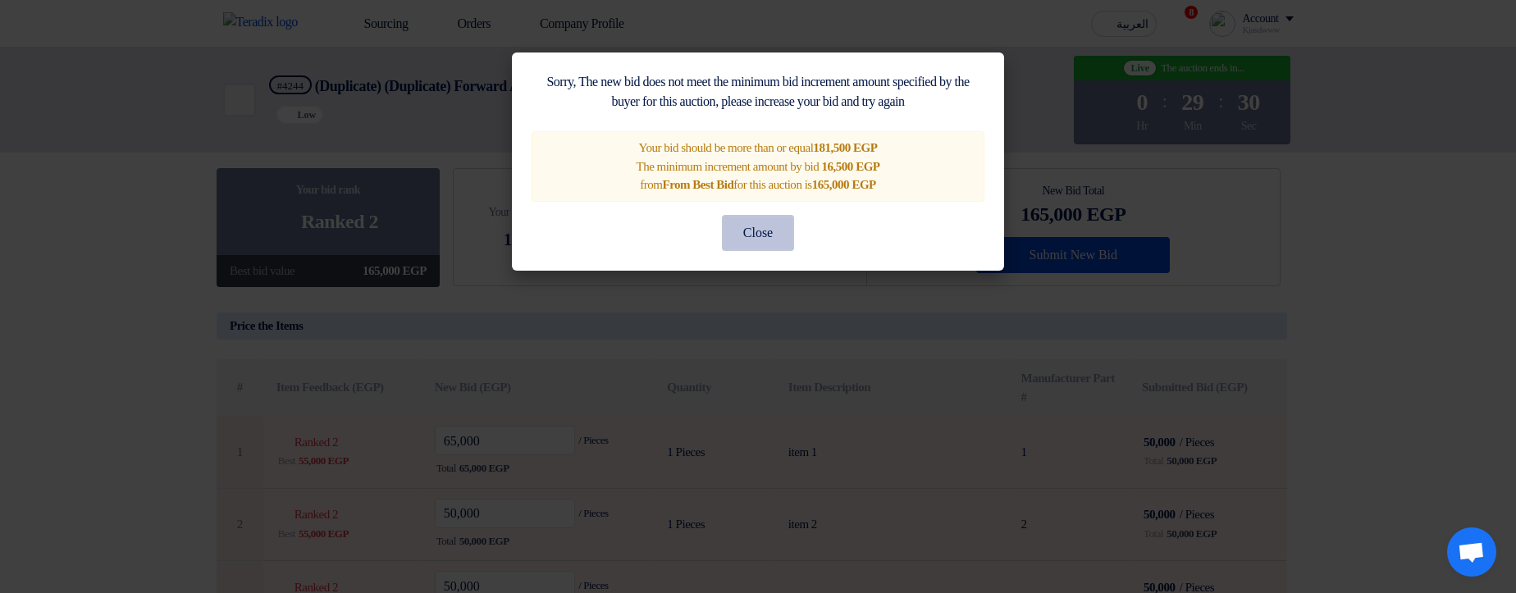
click at [761, 238] on button "Close" at bounding box center [758, 233] width 72 height 36
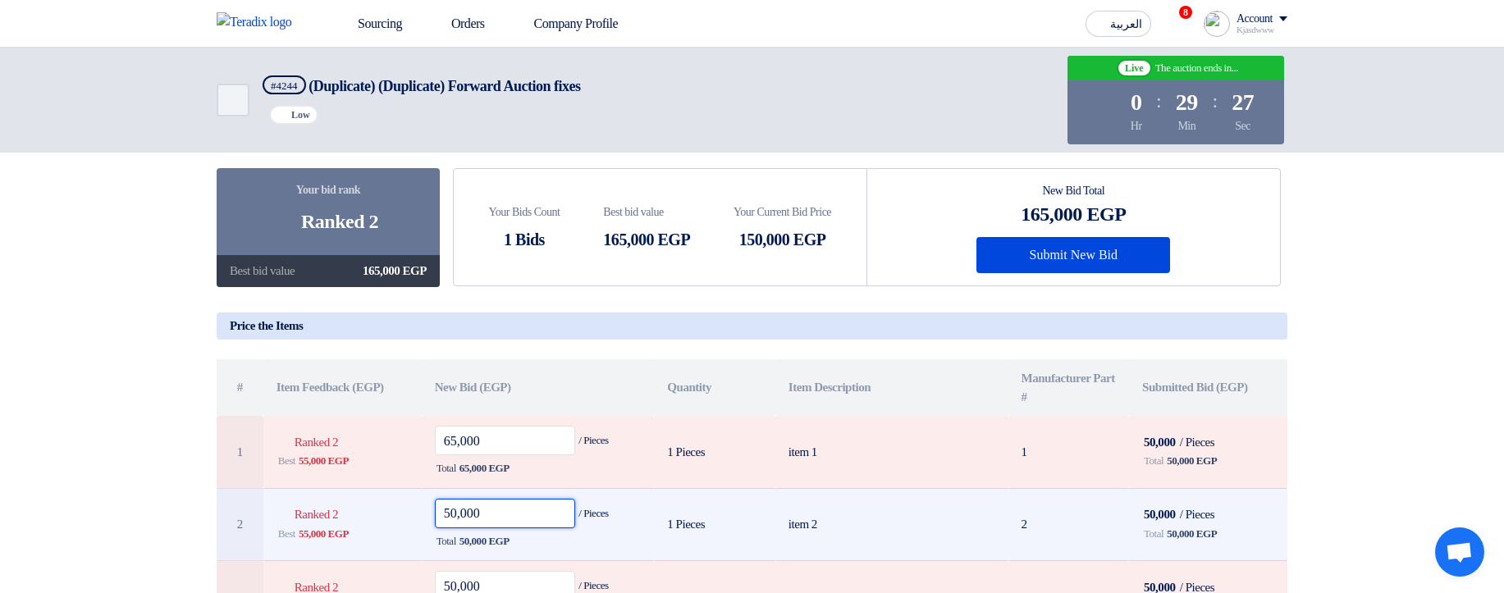
click at [457, 487] on input "50,000" at bounding box center [505, 514] width 141 height 30
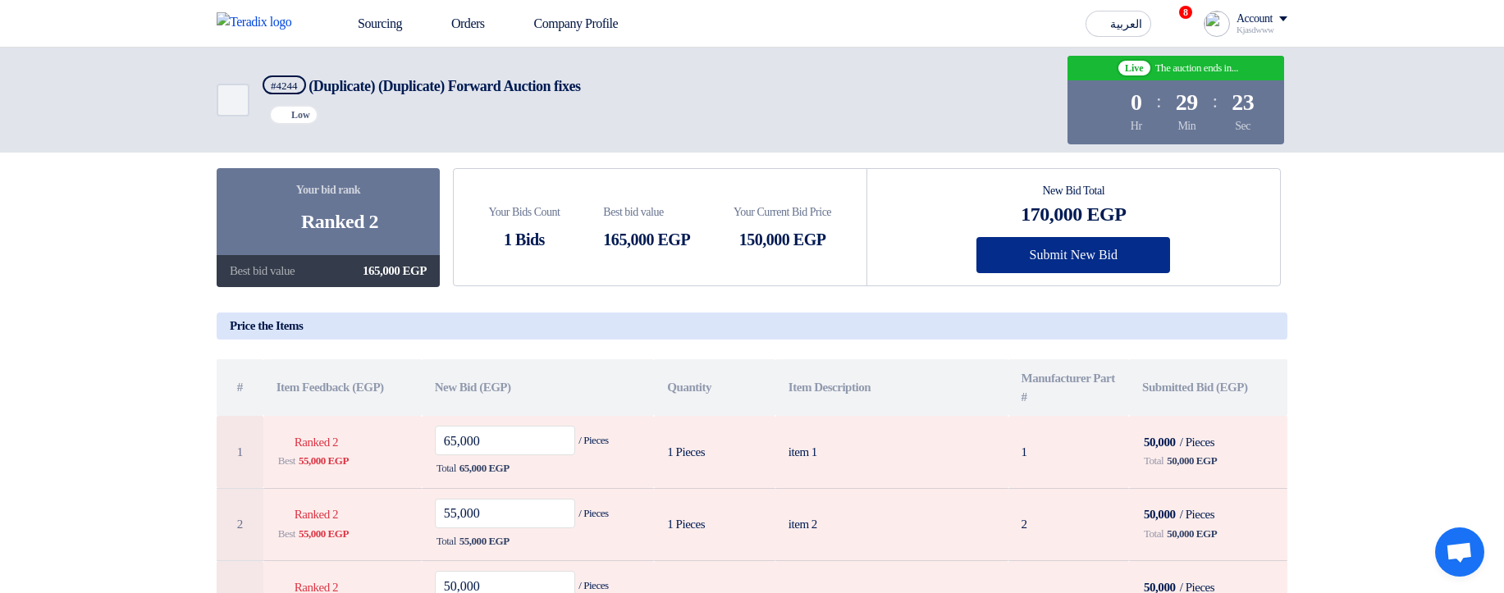
click at [1032, 268] on button "Submit New Bid" at bounding box center [1073, 255] width 194 height 36
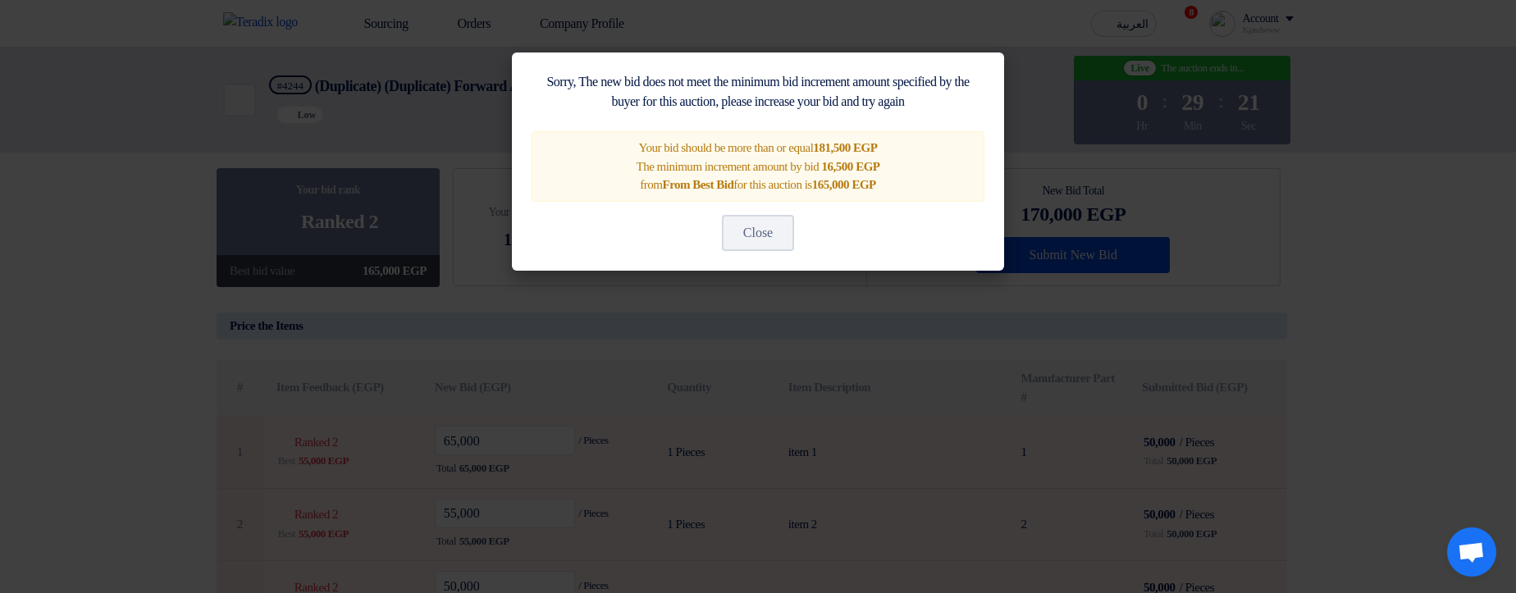
click at [1039, 325] on modal-container "Sorry, The new bid does not meet the minimum bid increment amount specified by …" at bounding box center [758, 296] width 1516 height 593
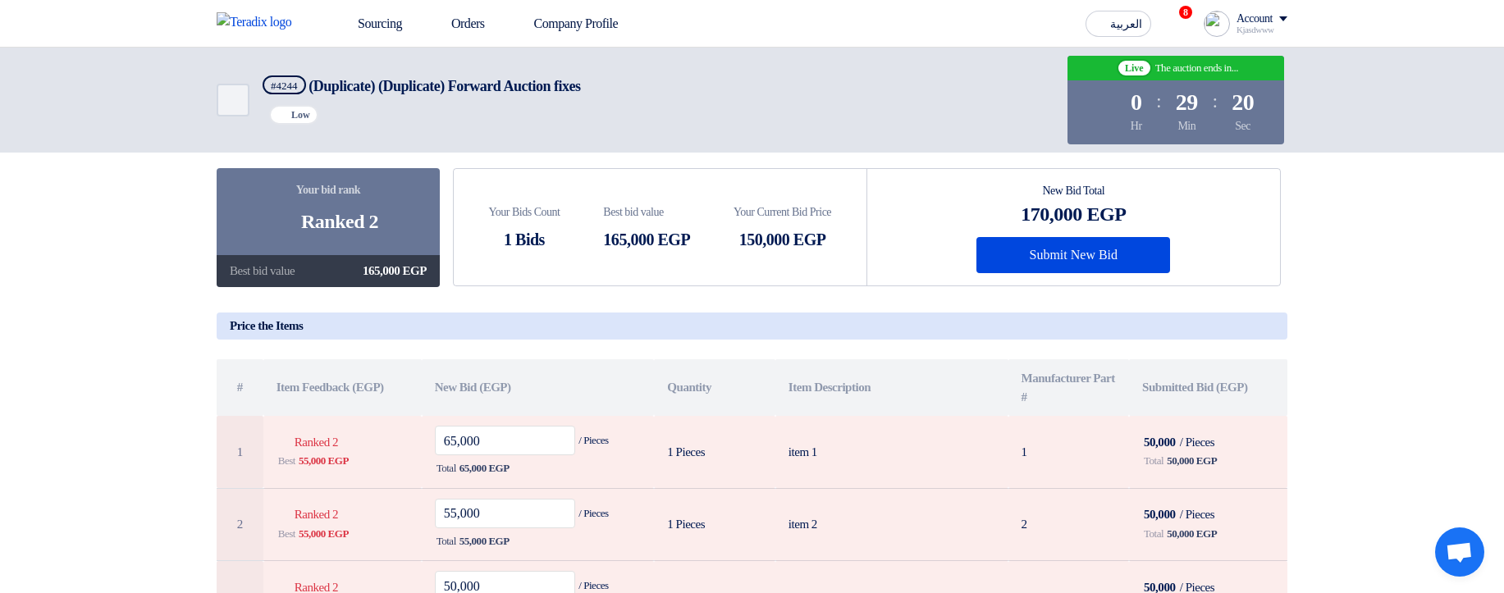
scroll to position [197, 0]
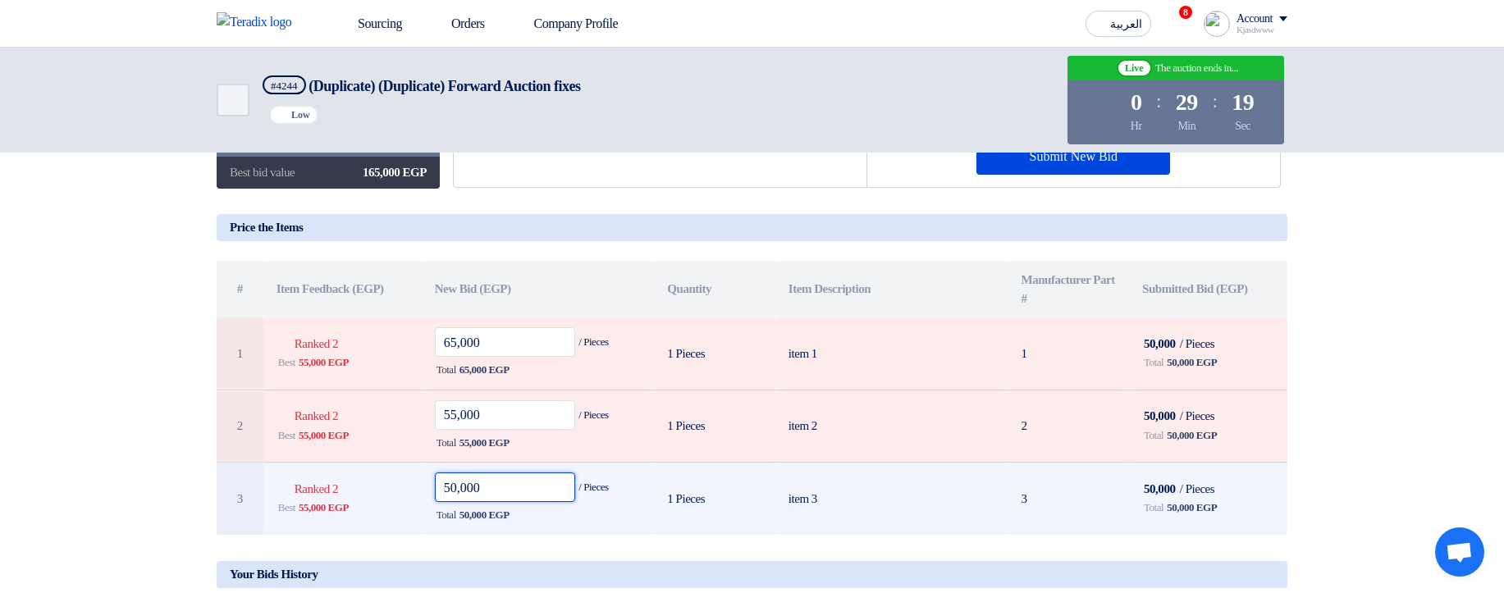
click at [479, 477] on input "50,000" at bounding box center [505, 488] width 141 height 30
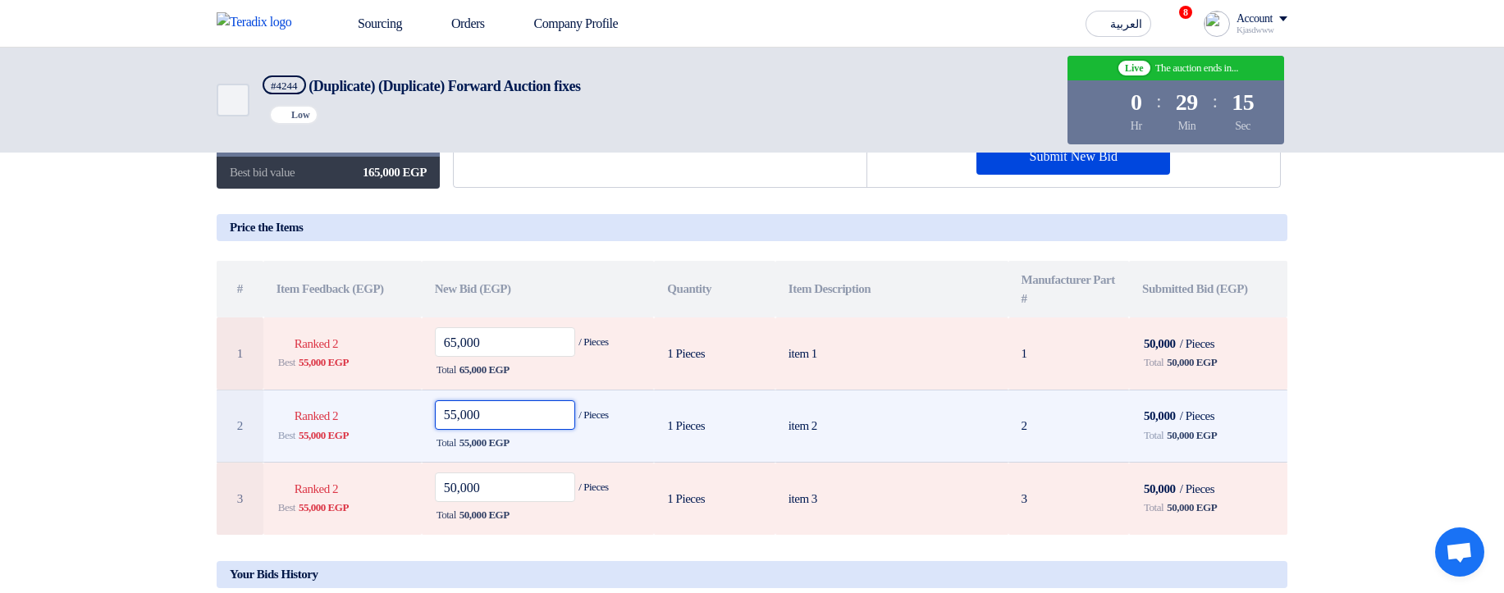
drag, startPoint x: 459, startPoint y: 426, endPoint x: 451, endPoint y: 423, distance: 8.8
click at [451, 423] on input "55,000" at bounding box center [505, 415] width 141 height 30
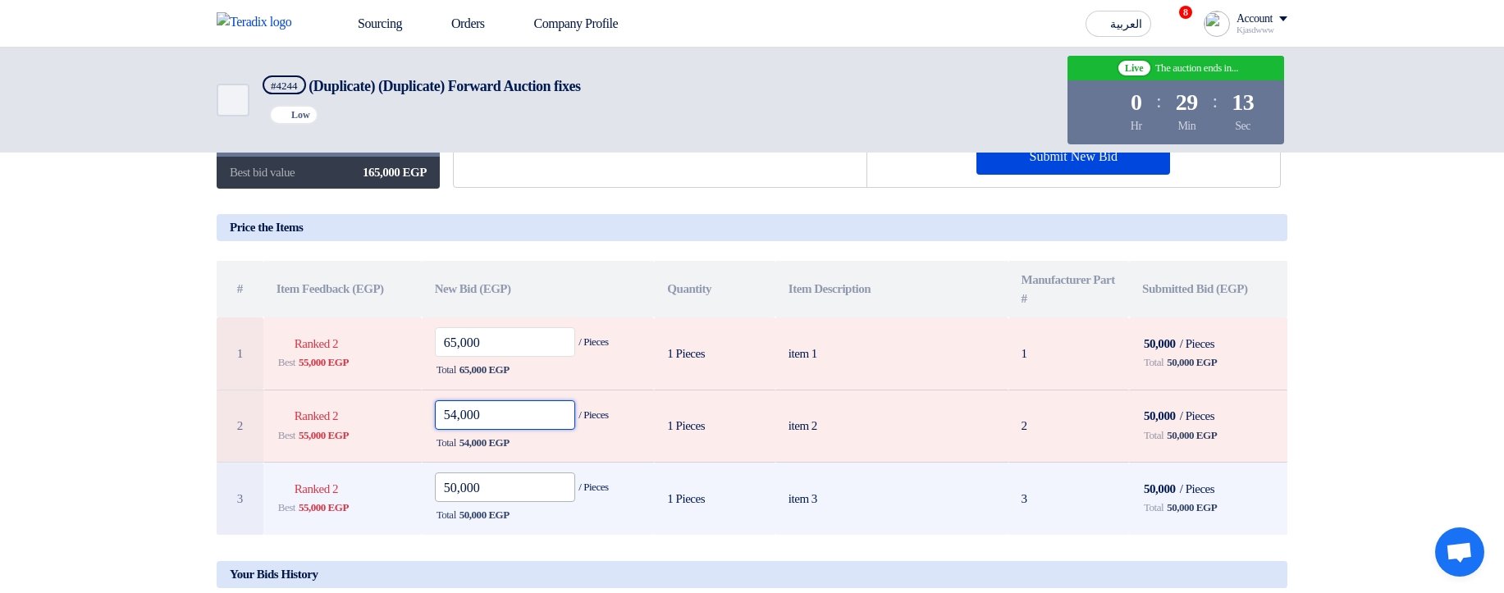
type input "54,000"
click at [459, 487] on input "50,000" at bounding box center [505, 488] width 141 height 30
type input "6"
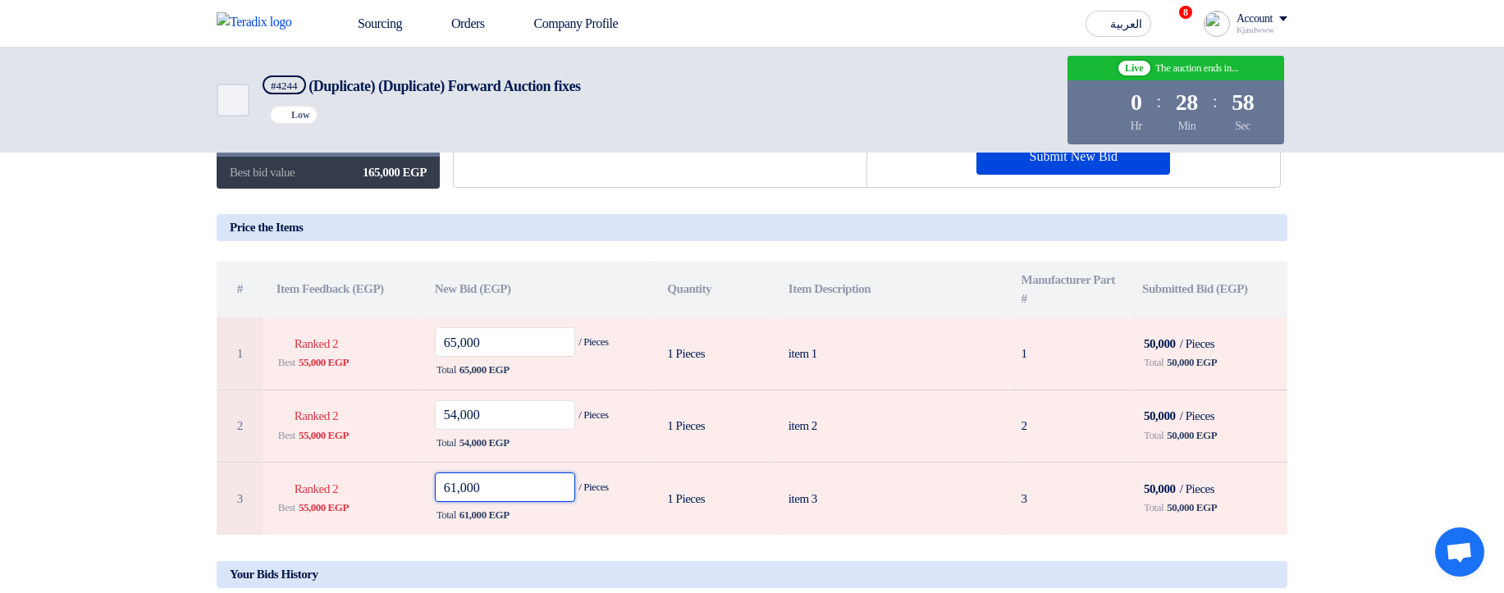
type input "61,000"
click at [1125, 175] on div "New Bid Total 180,000 EGP Submit New Bid" at bounding box center [1073, 129] width 413 height 117
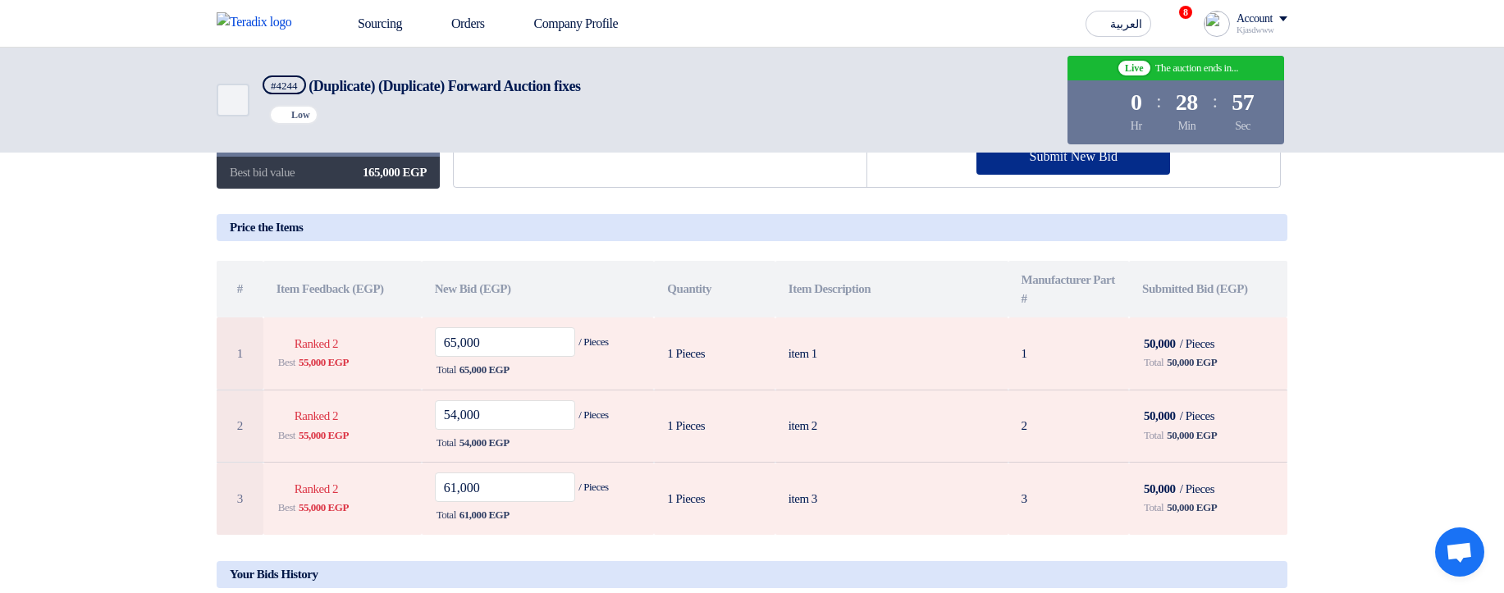
click at [1086, 170] on button "Submit New Bid" at bounding box center [1073, 157] width 194 height 36
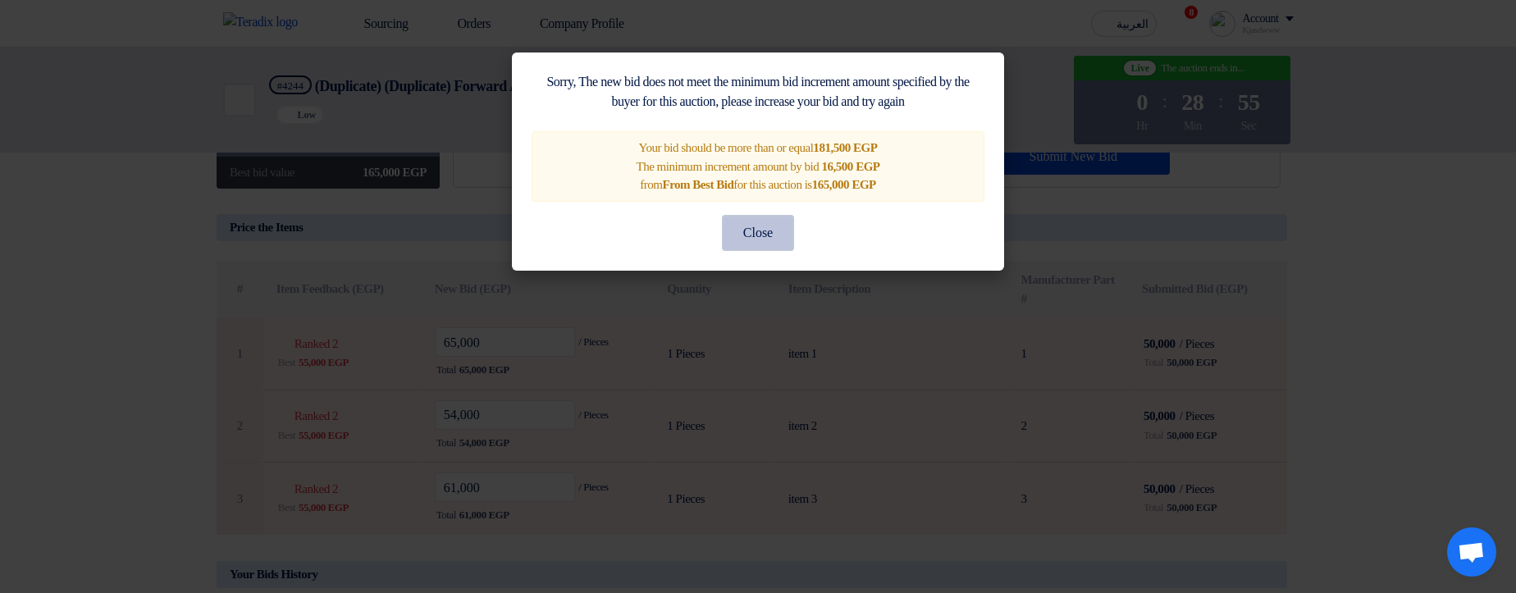
click at [749, 246] on button "Close" at bounding box center [758, 233] width 72 height 36
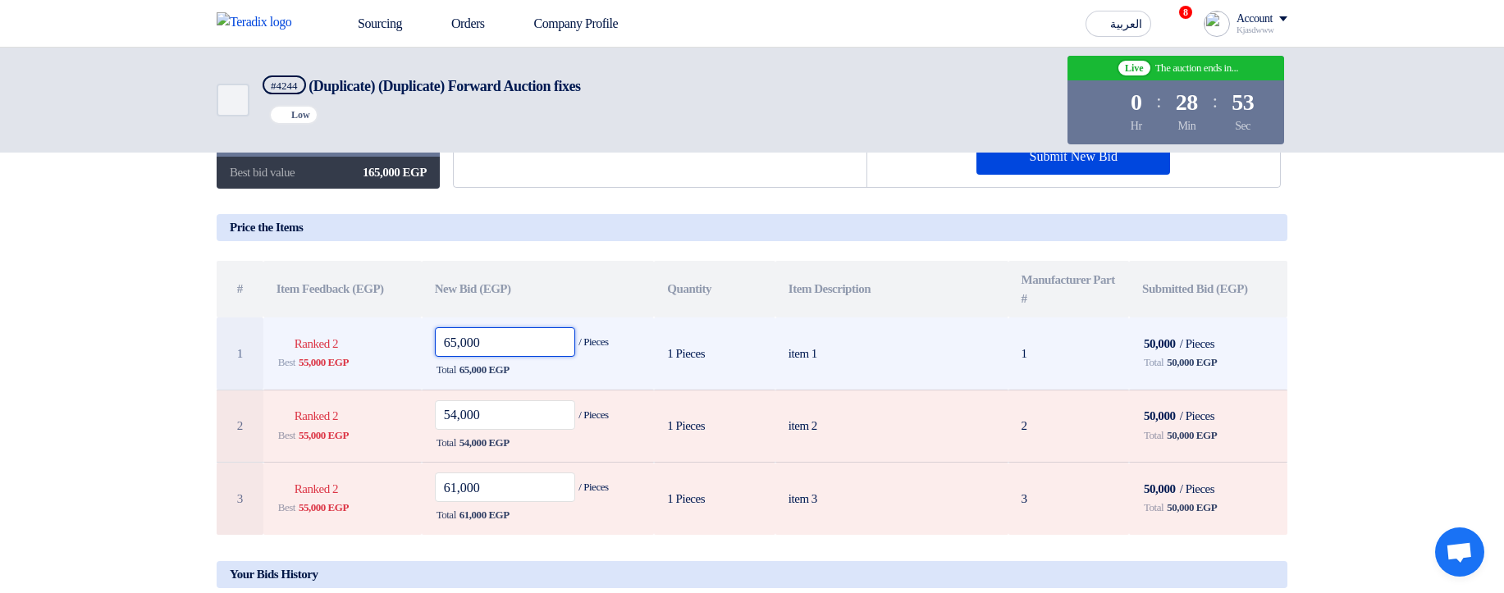
drag, startPoint x: 450, startPoint y: 351, endPoint x: 438, endPoint y: 350, distance: 11.5
click at [438, 350] on input "65,000" at bounding box center [505, 342] width 141 height 30
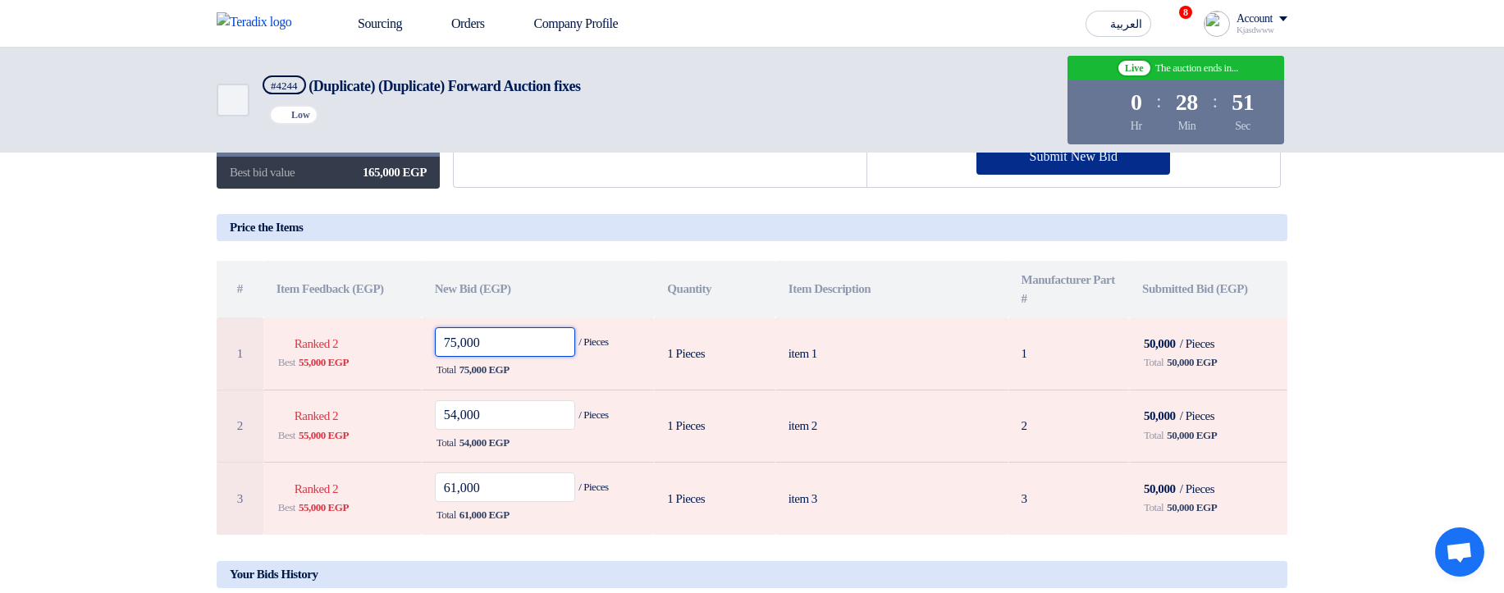
type input "75,000"
click at [1011, 161] on button "Submit New Bid" at bounding box center [1073, 157] width 194 height 36
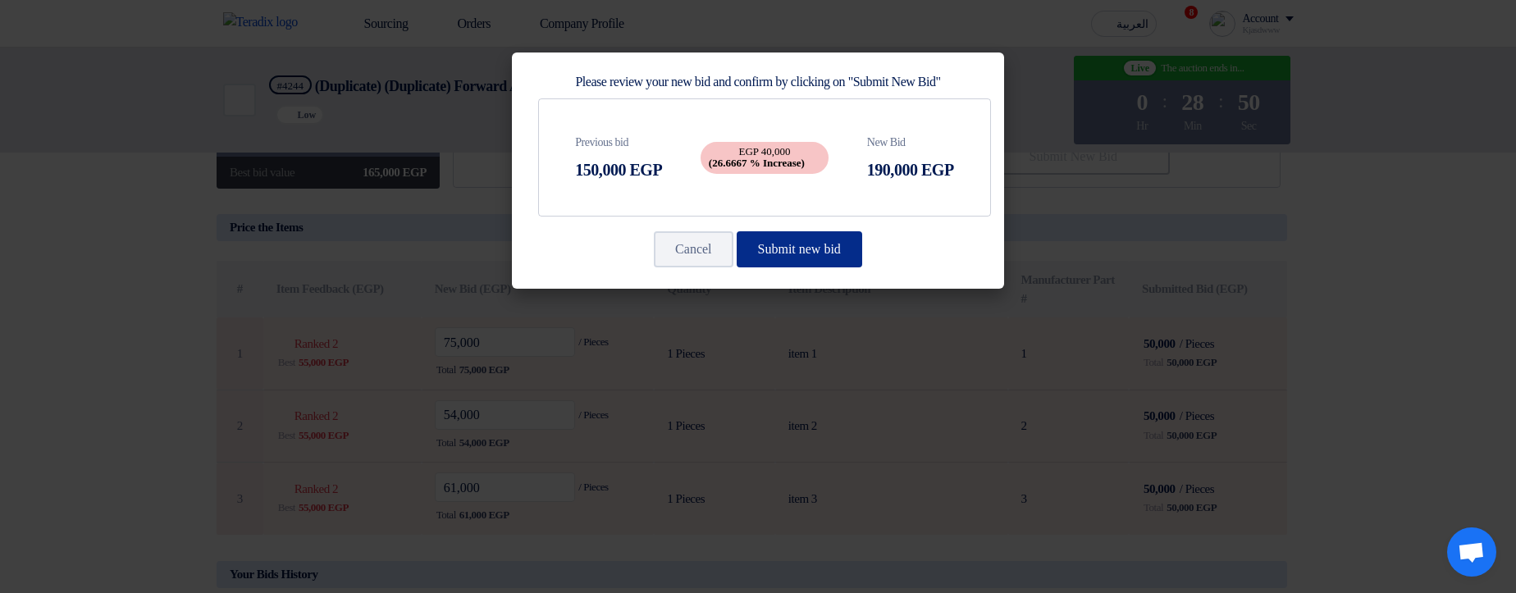
click at [797, 246] on button "Submit new bid" at bounding box center [800, 249] width 126 height 36
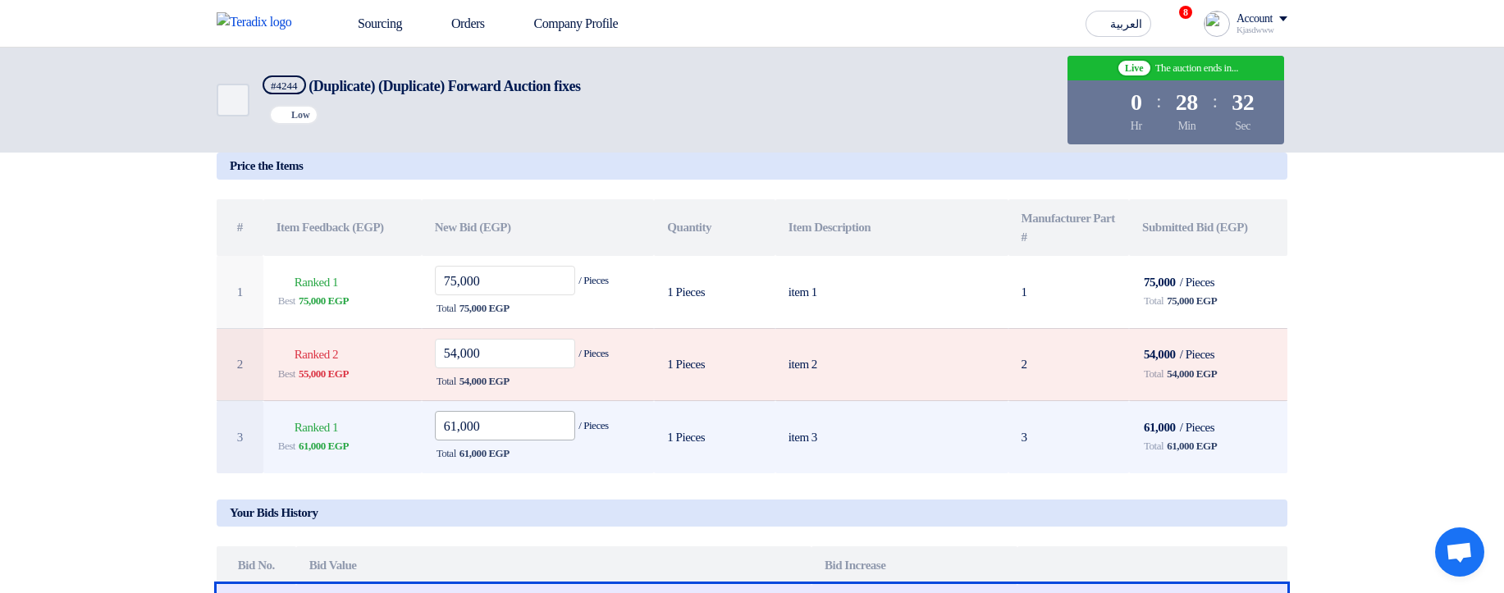
scroll to position [295, 0]
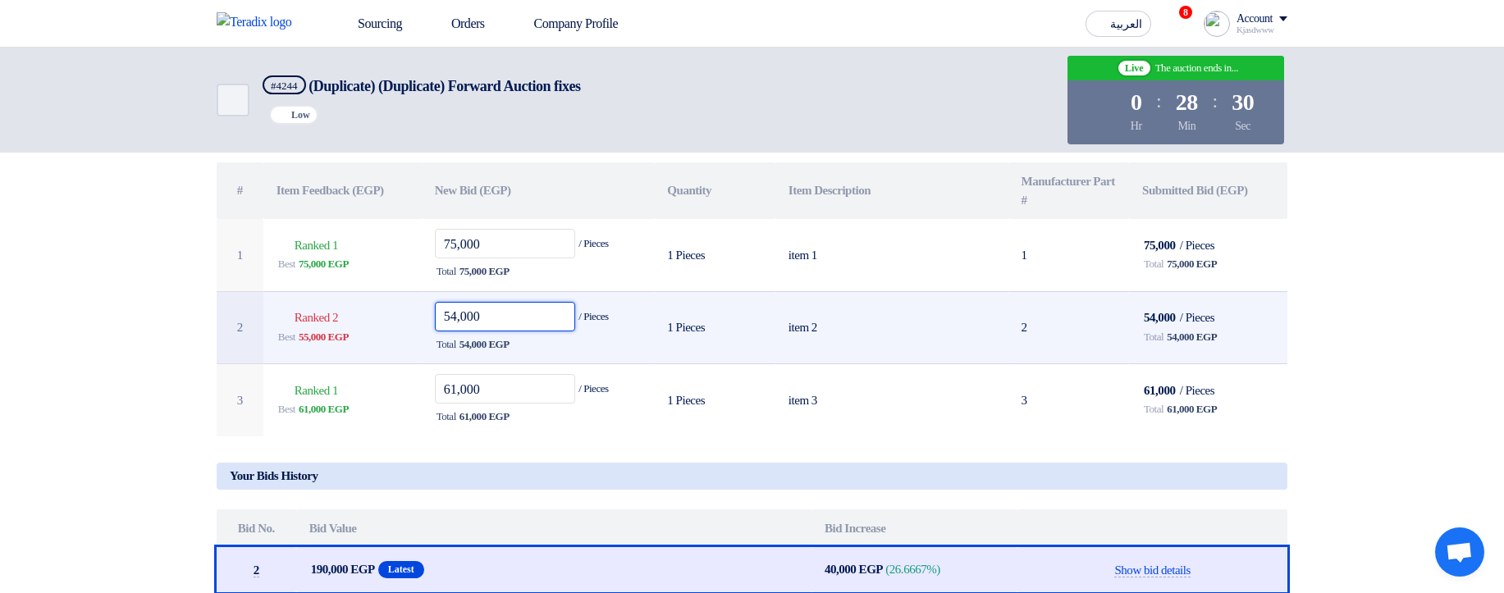
drag, startPoint x: 460, startPoint y: 320, endPoint x: 437, endPoint y: 318, distance: 23.0
click at [437, 318] on input "54,000" at bounding box center [505, 317] width 141 height 30
type input "100,000"
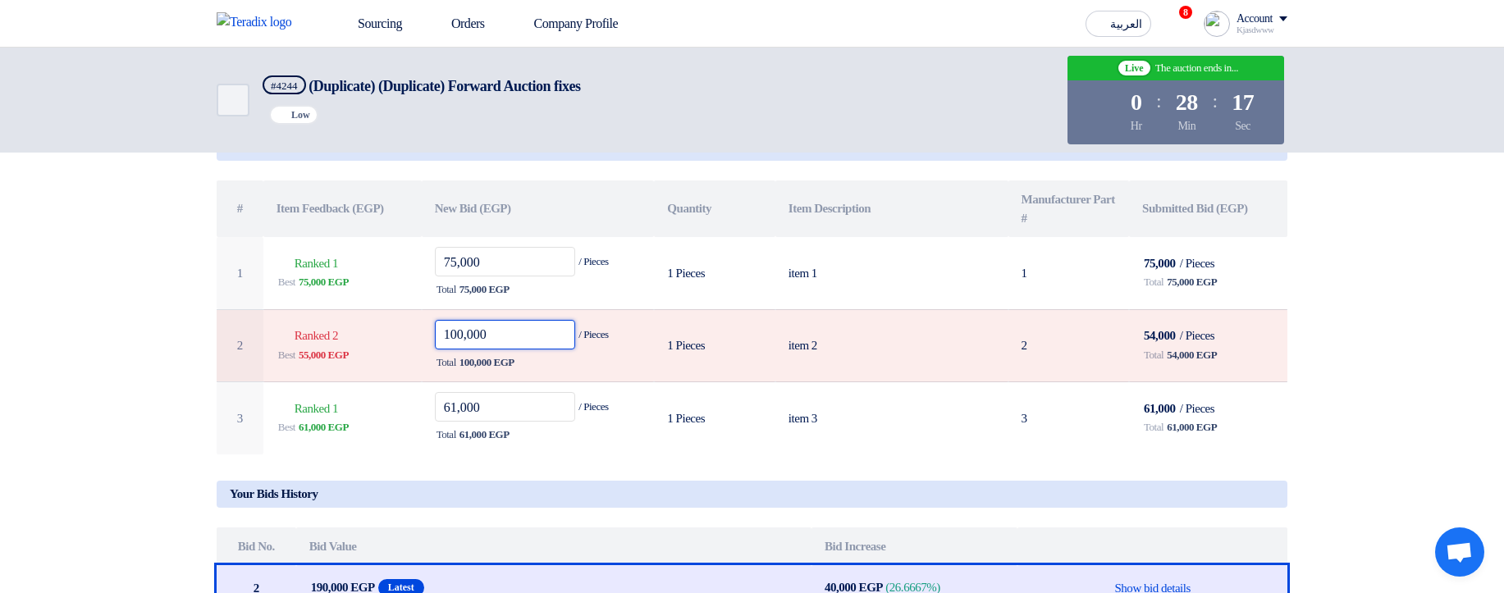
scroll to position [197, 0]
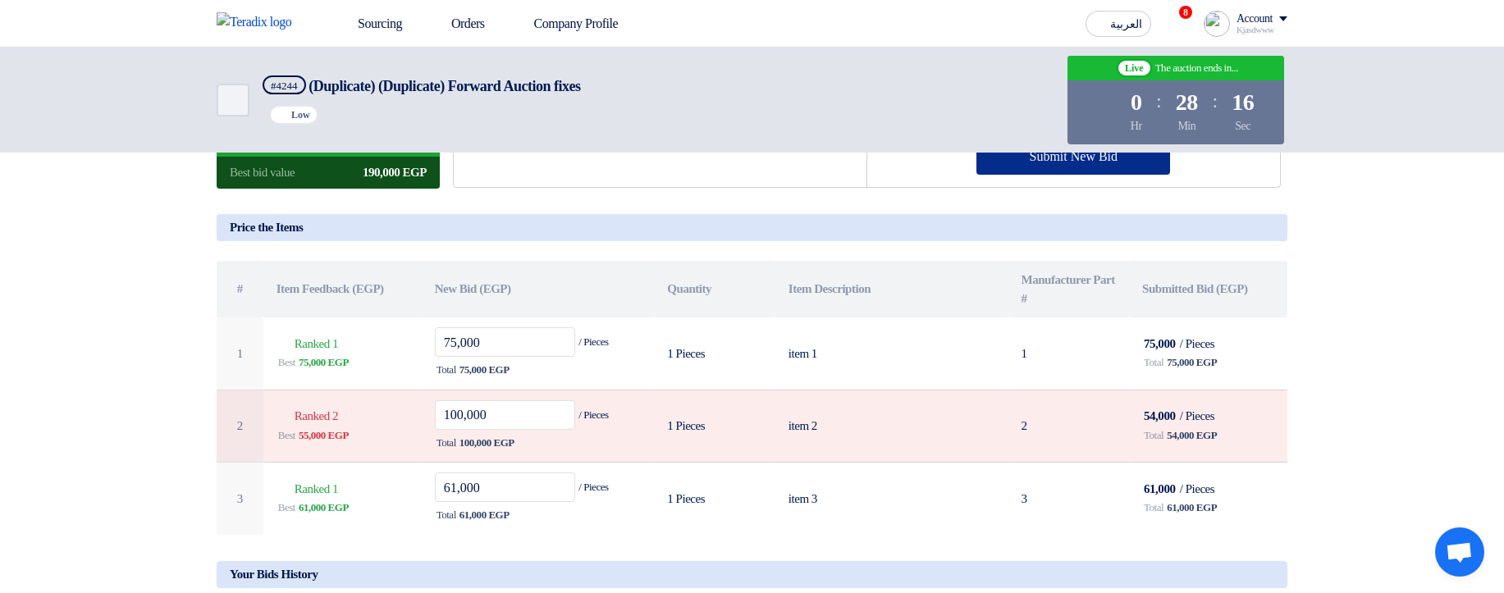
click at [1125, 167] on button "Submit New Bid" at bounding box center [1073, 157] width 194 height 36
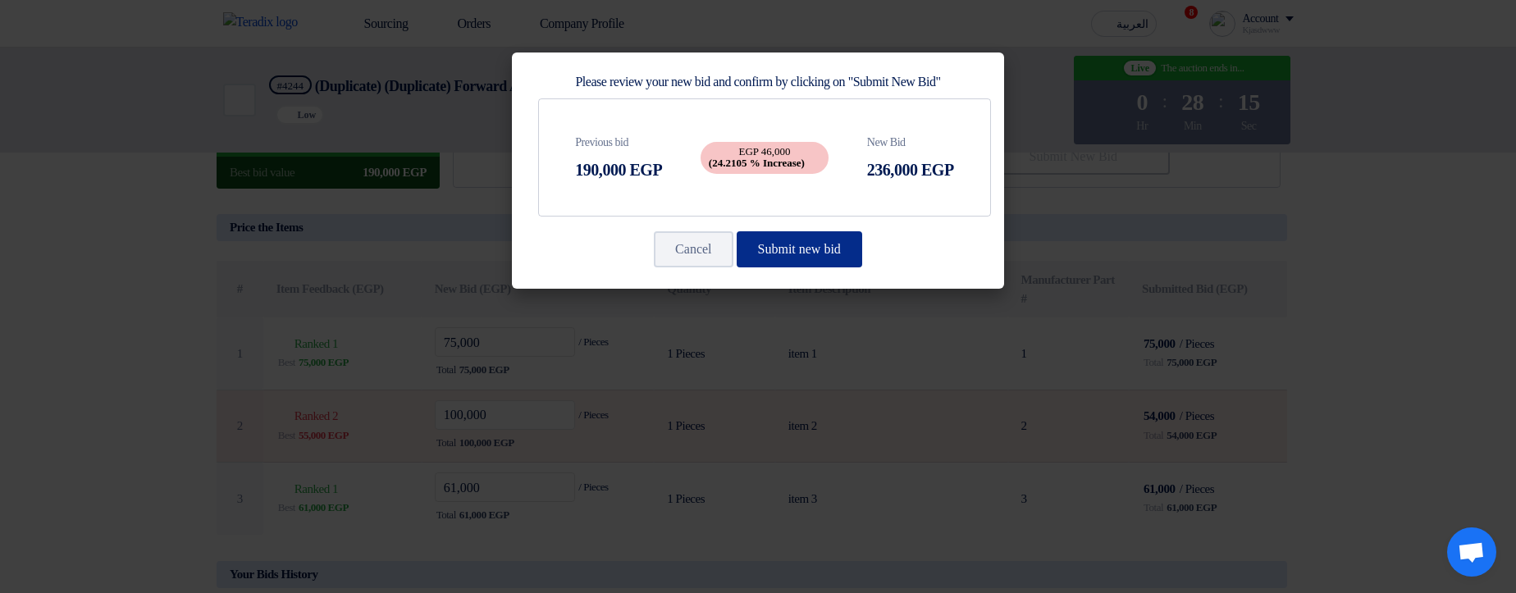
click at [816, 253] on button "Submit new bid" at bounding box center [800, 249] width 126 height 36
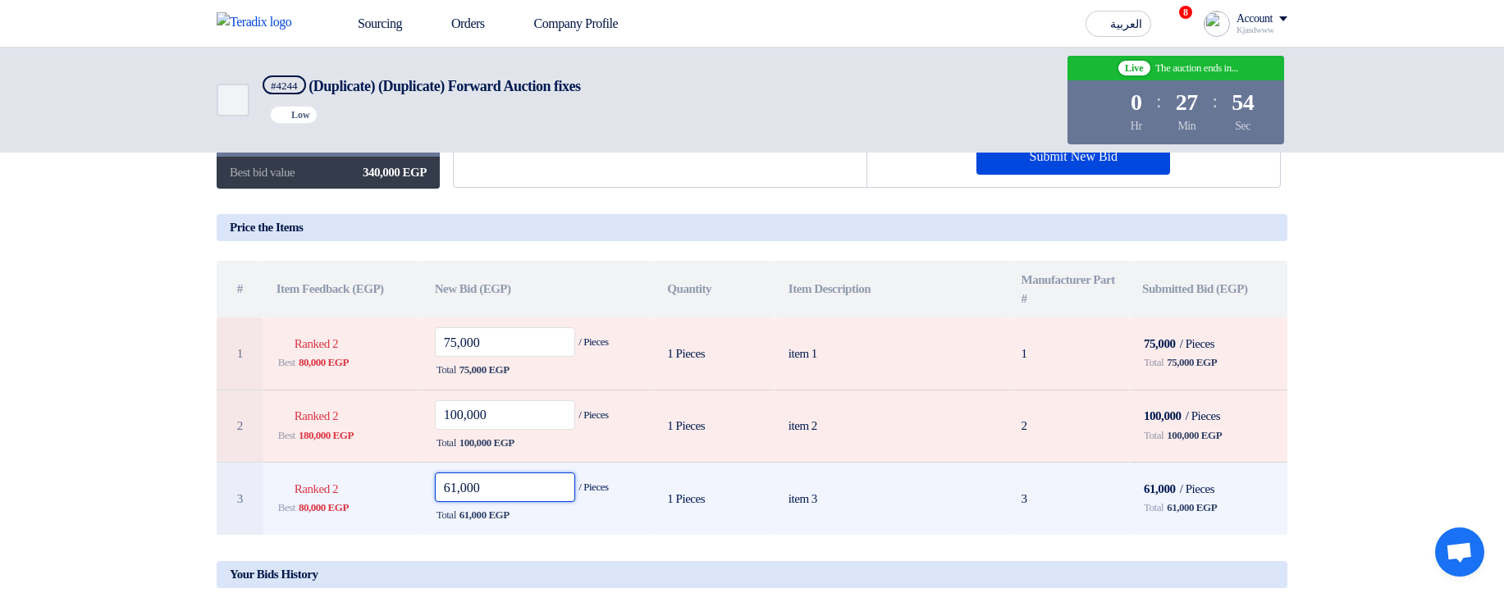
click at [446, 486] on input "61,000" at bounding box center [505, 488] width 141 height 30
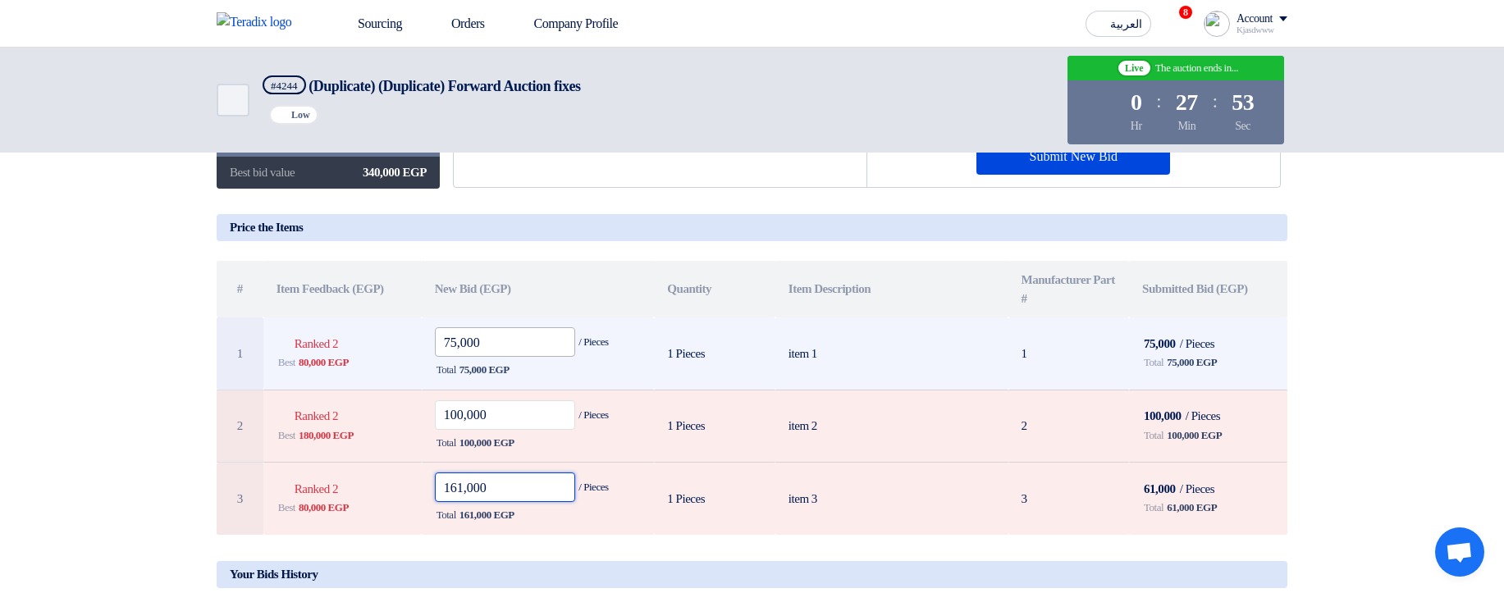
type input "161,000"
click at [445, 348] on input "75,000" at bounding box center [505, 342] width 141 height 30
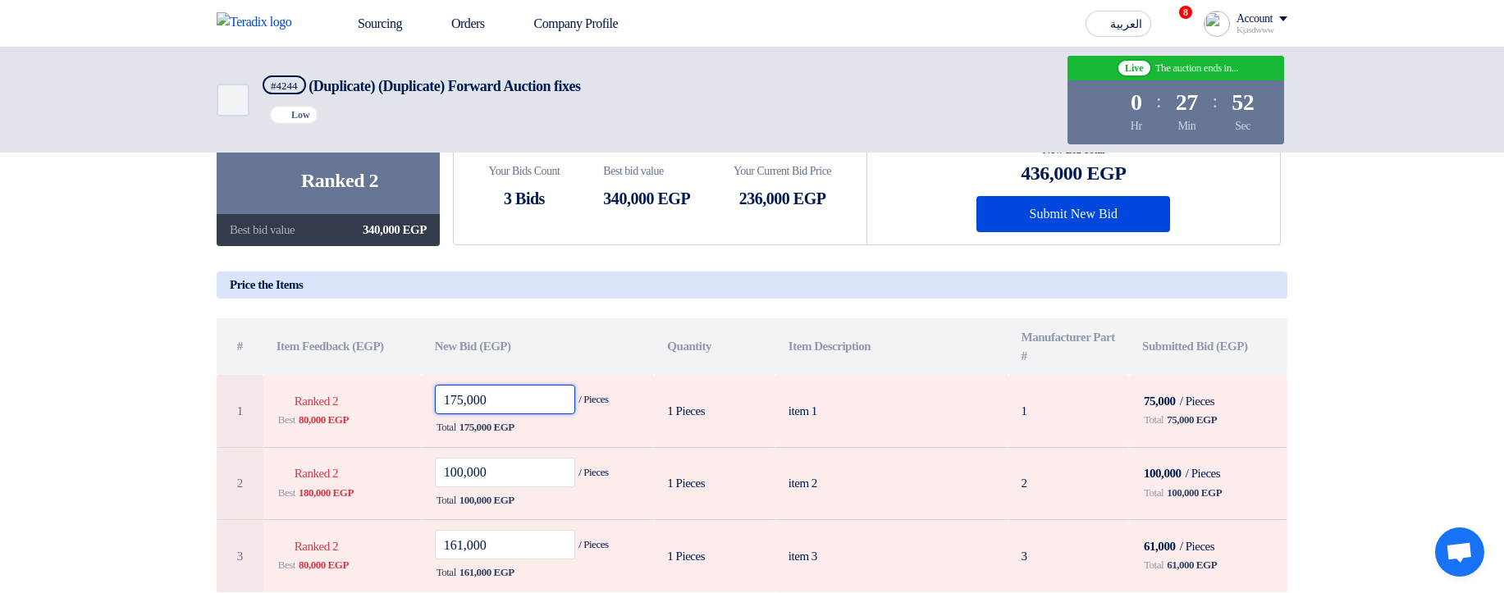
scroll to position [98, 0]
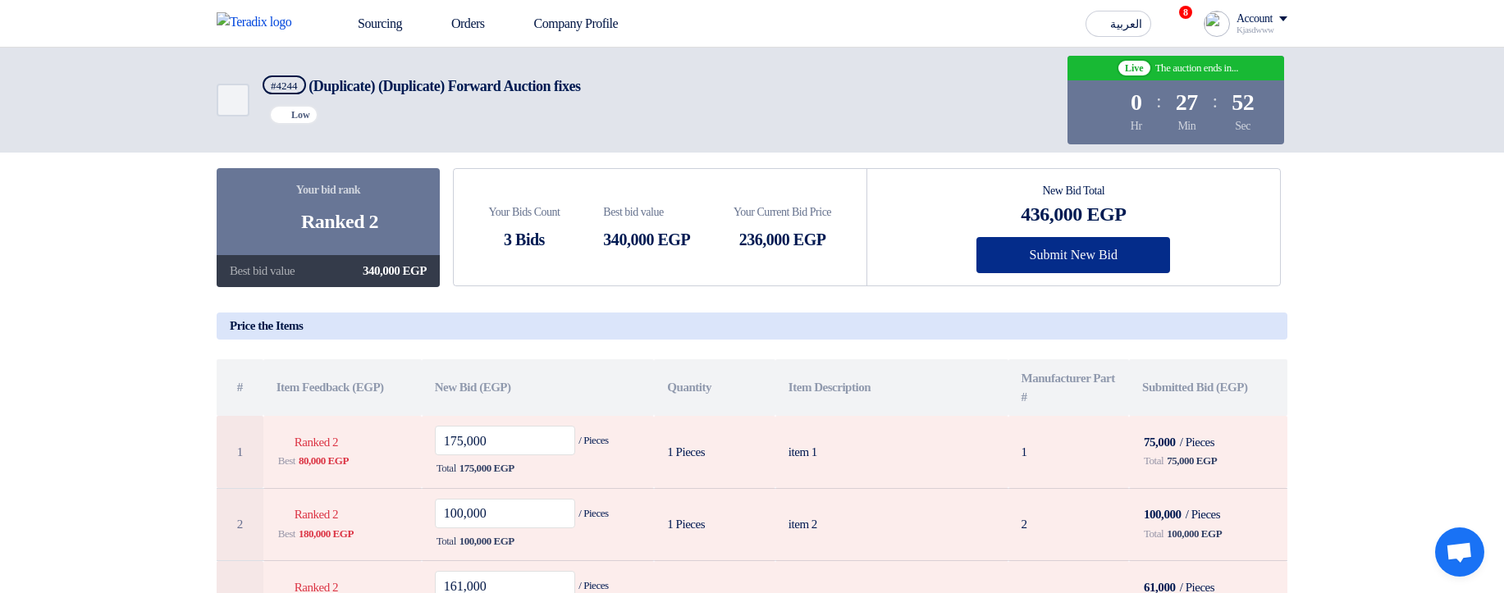
click at [1096, 257] on button "Submit New Bid" at bounding box center [1073, 255] width 194 height 36
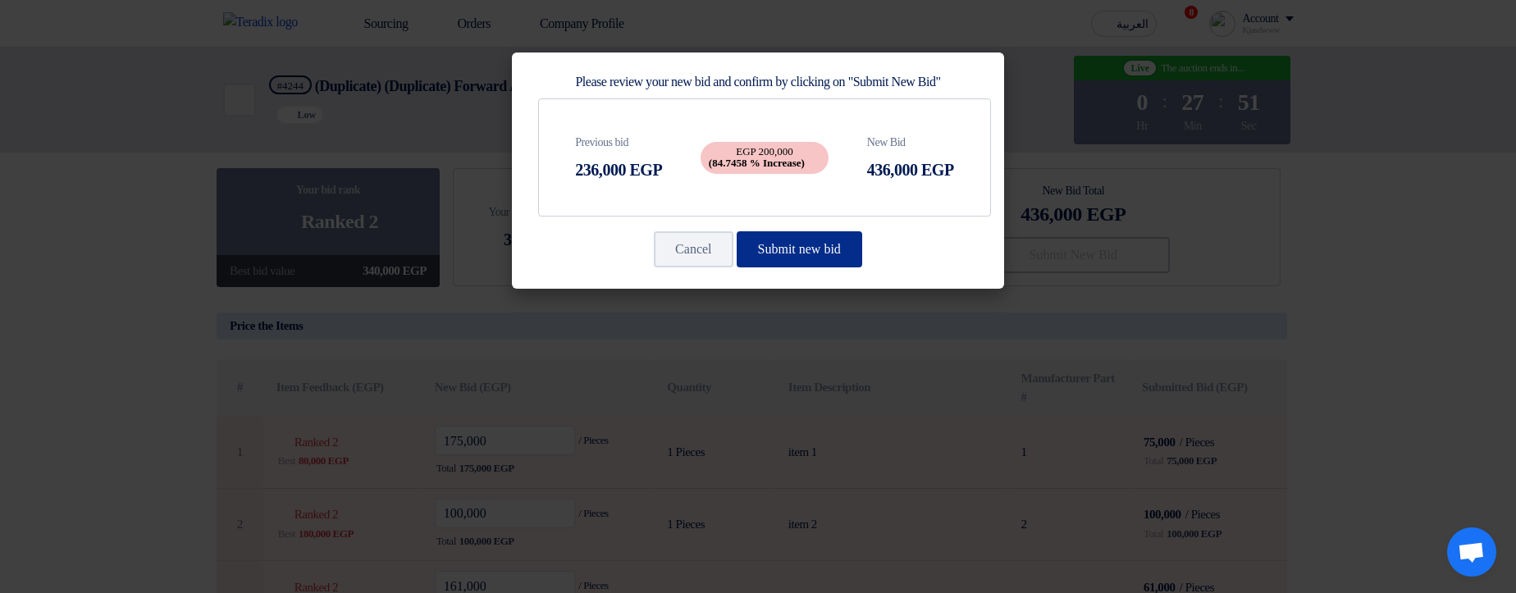
click at [790, 254] on button "Submit new bid" at bounding box center [800, 249] width 126 height 36
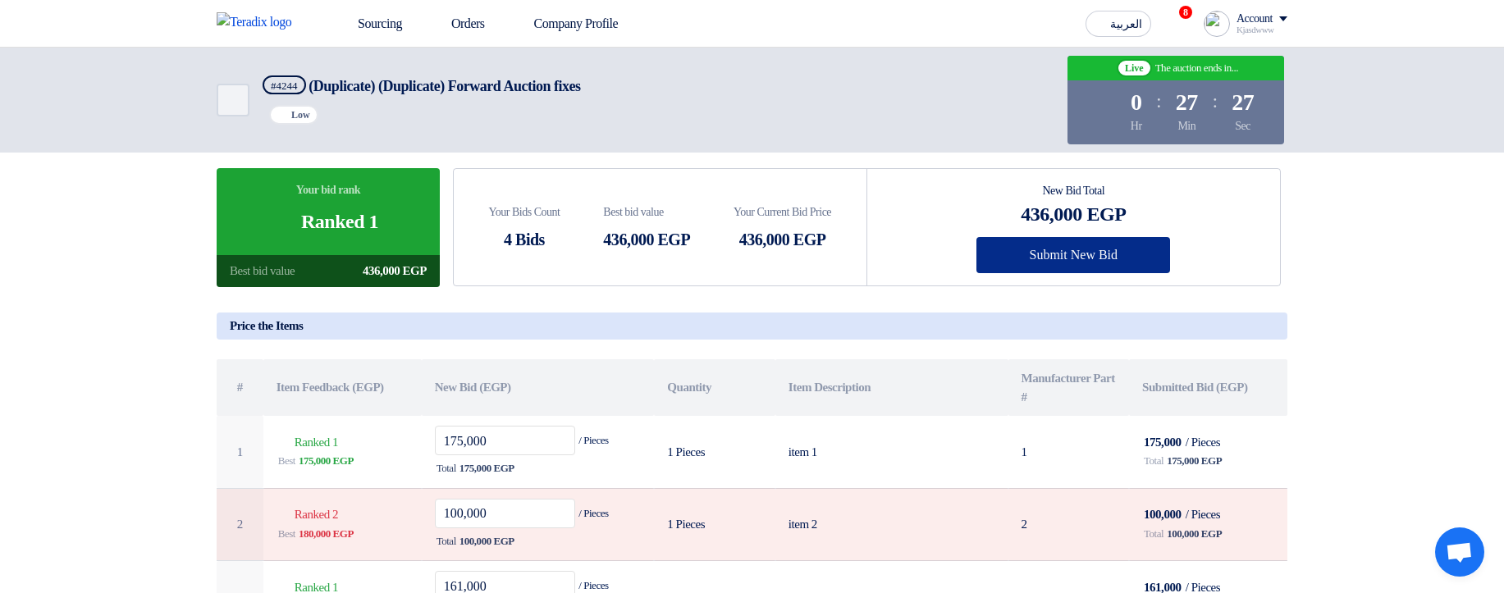
click at [1015, 259] on button "Submit New Bid" at bounding box center [1073, 255] width 194 height 36
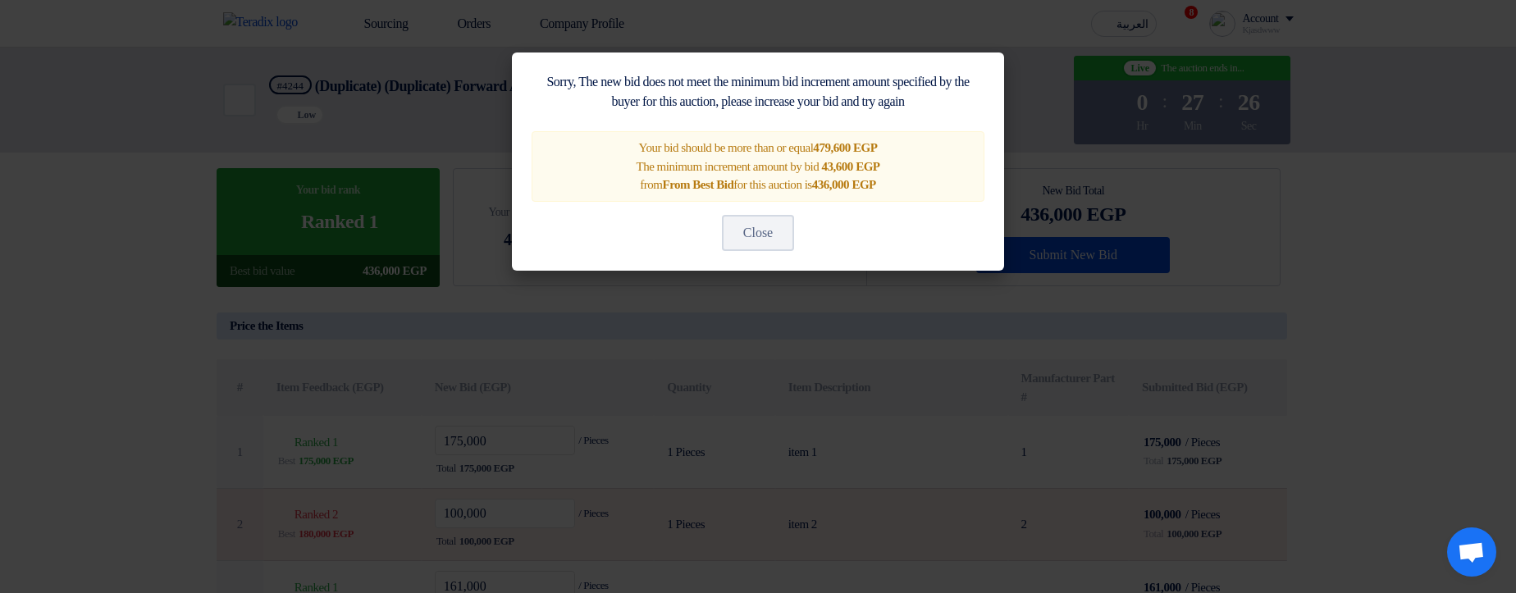
click at [976, 341] on modal-container "Sorry, The new bid does not meet the minimum bid increment amount specified by …" at bounding box center [758, 296] width 1516 height 593
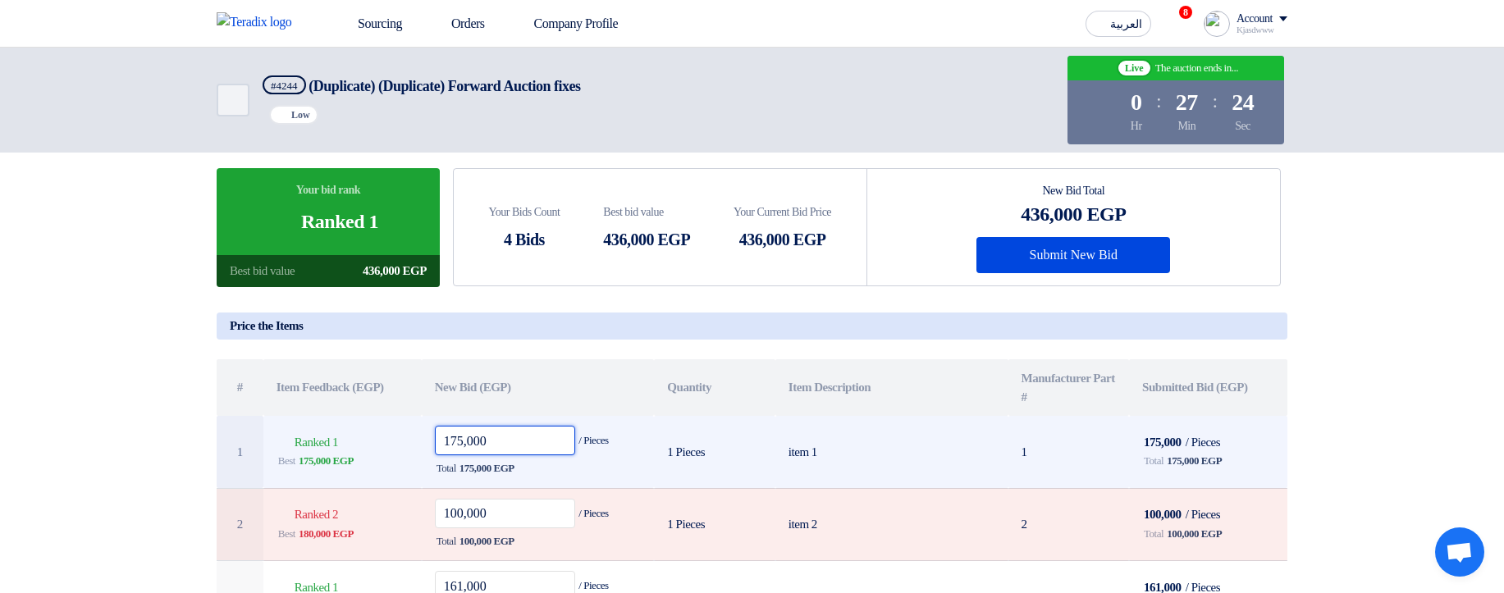
click at [498, 441] on input "175,000" at bounding box center [505, 441] width 141 height 30
click at [499, 441] on input "175,000" at bounding box center [505, 441] width 141 height 30
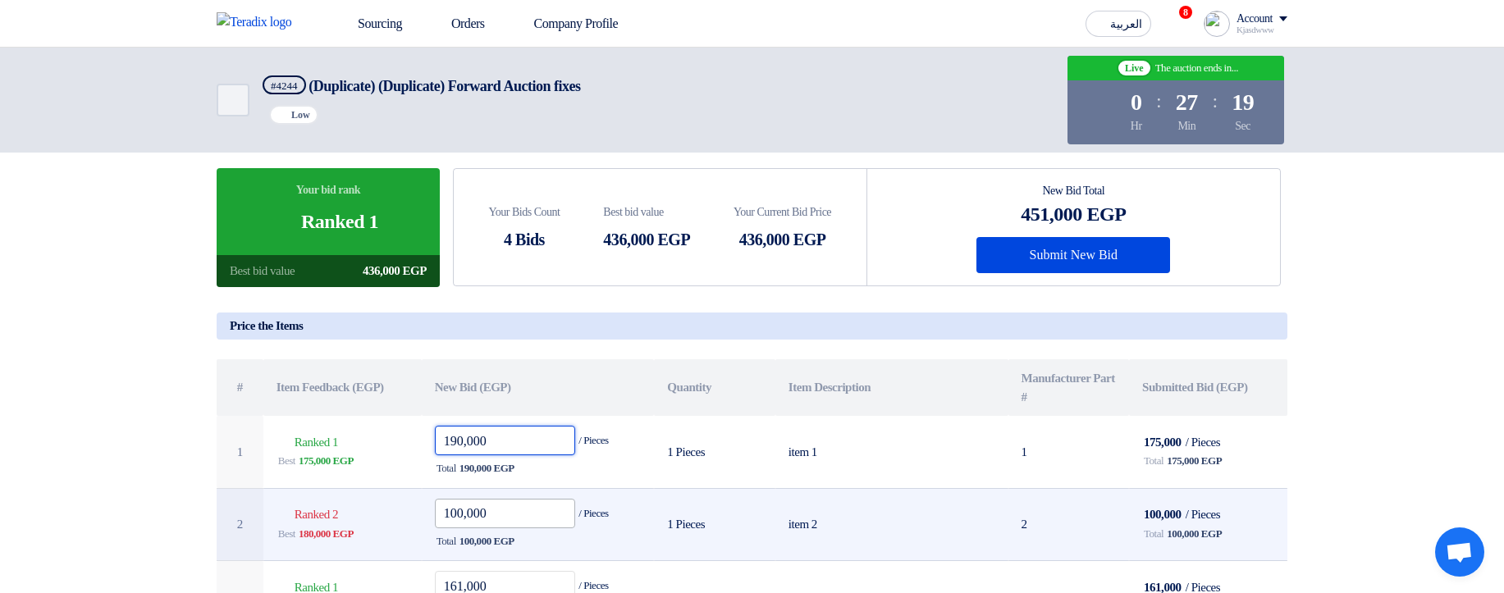
type input "190,000"
click at [542, 487] on input "100,000" at bounding box center [505, 514] width 141 height 30
paste input "9"
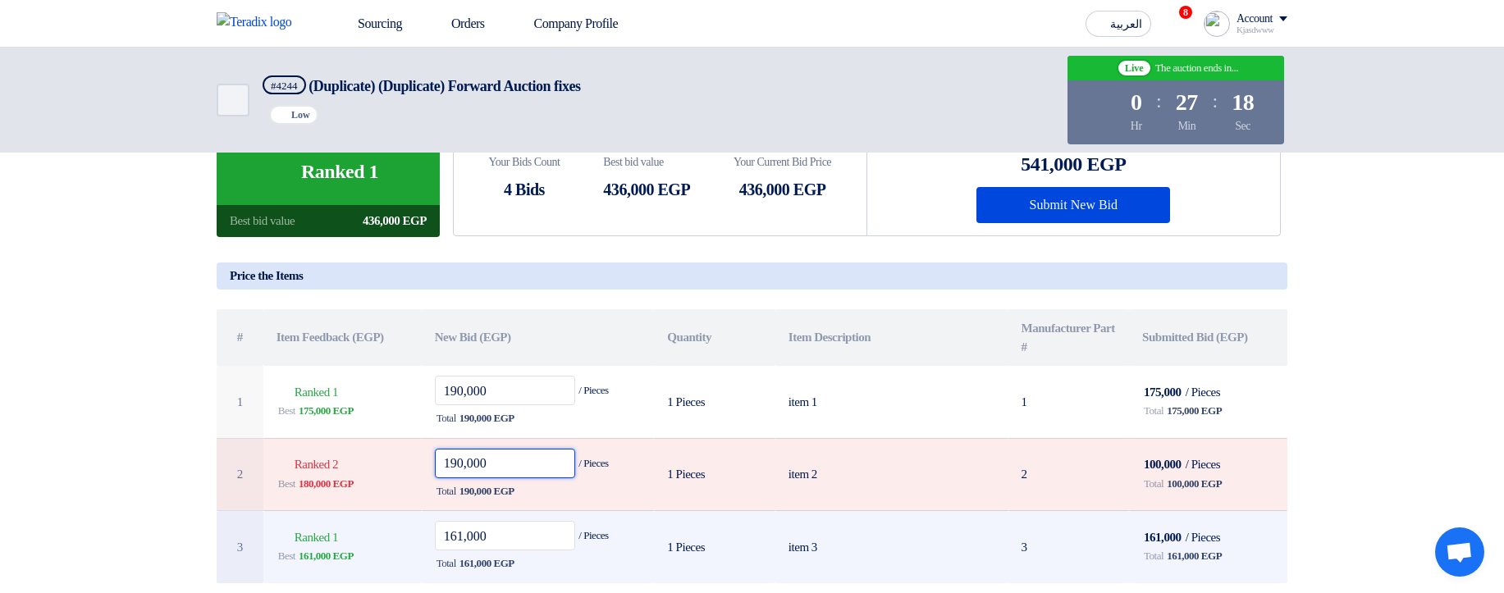
scroll to position [197, 0]
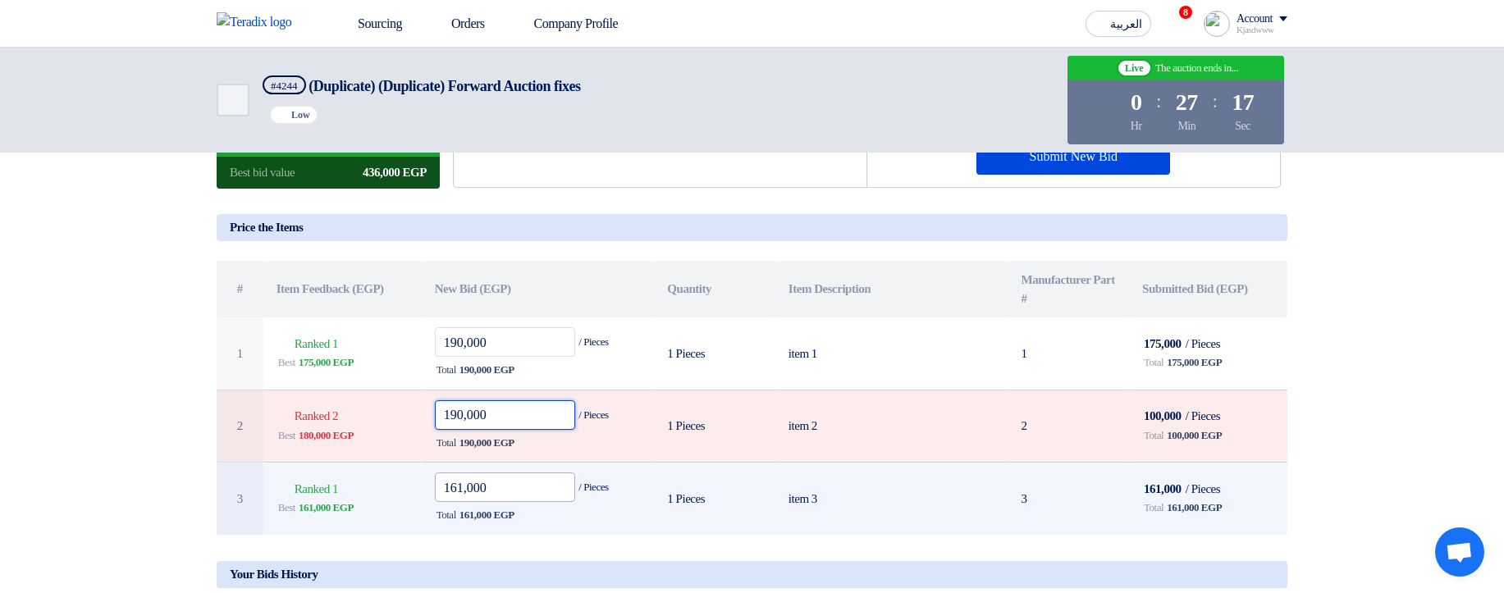
type input "190,000"
click at [487, 487] on input "161,000" at bounding box center [505, 488] width 141 height 30
paste input "90"
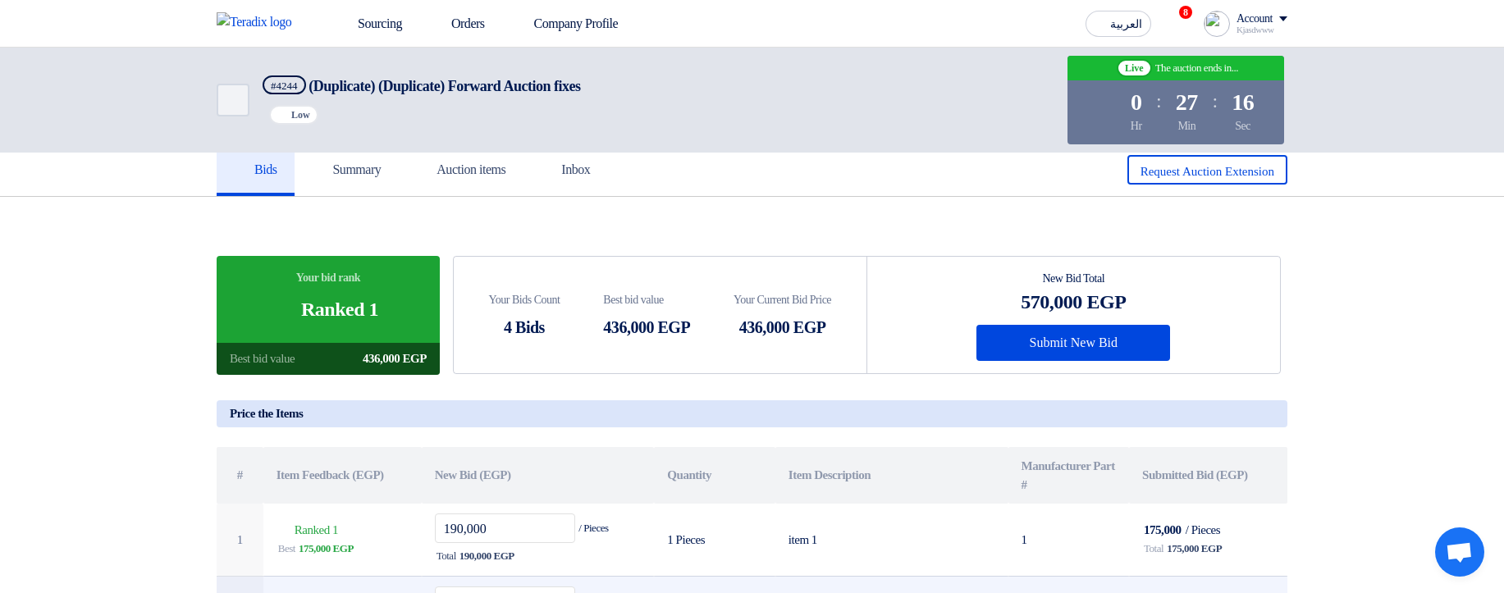
scroll to position [0, 0]
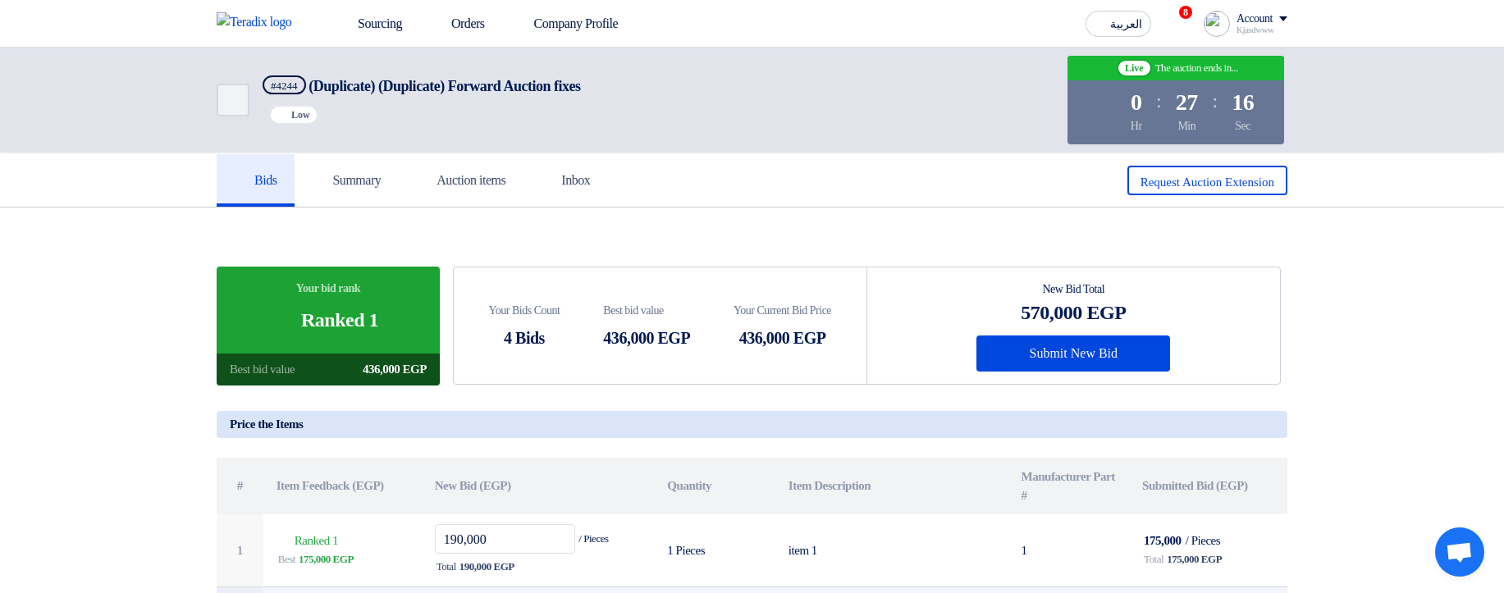
type input "190,000"
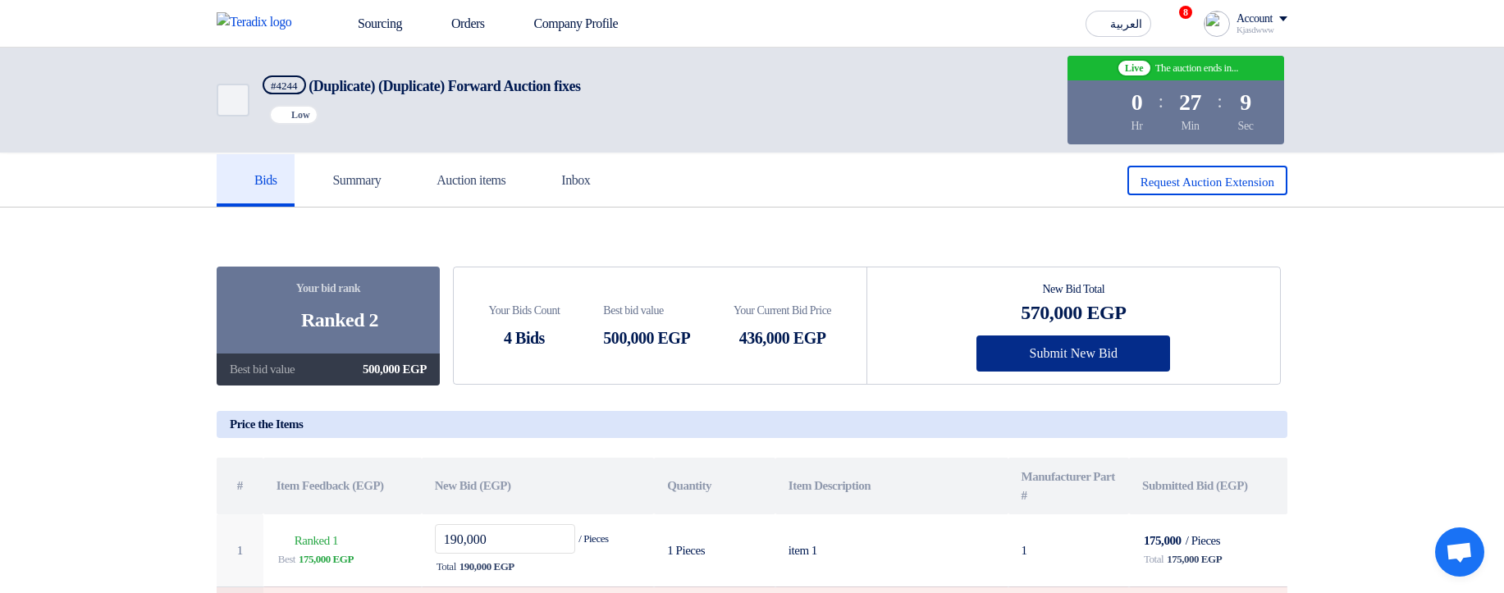
click at [1043, 362] on button "Submit New Bid" at bounding box center [1073, 354] width 194 height 36
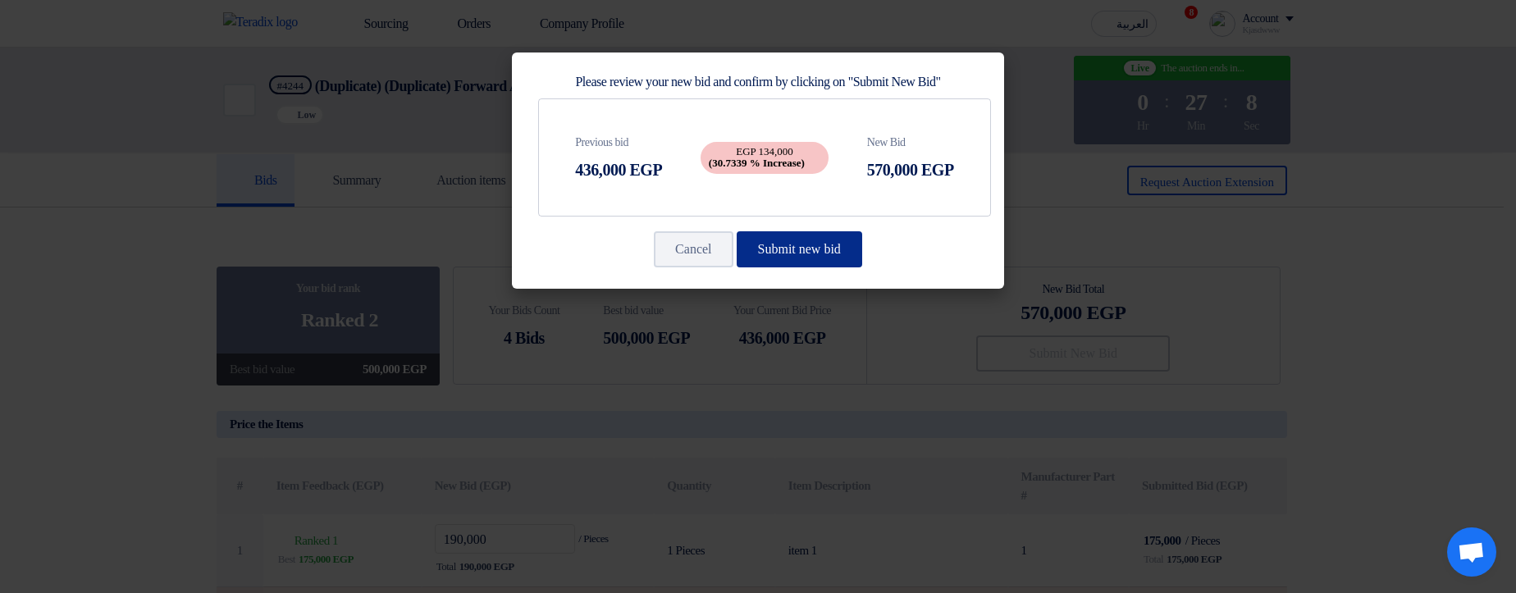
click at [822, 260] on button "Submit new bid" at bounding box center [800, 249] width 126 height 36
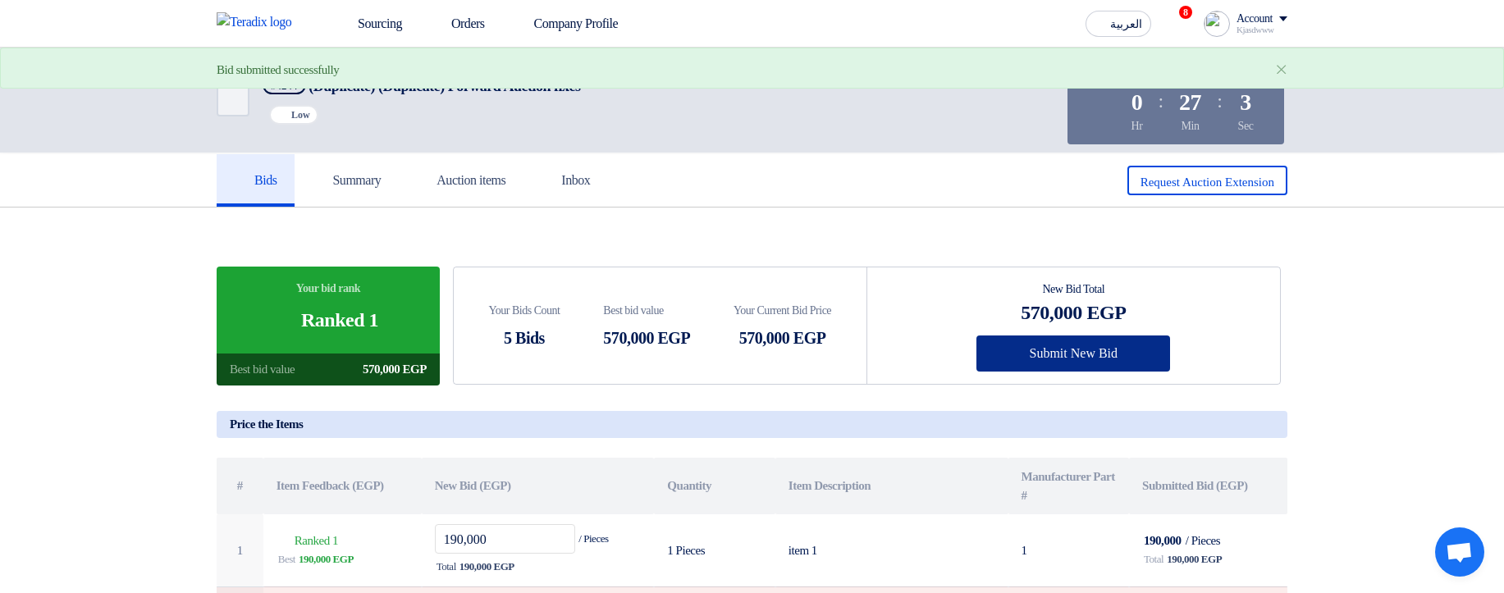
click at [1029, 352] on button "Submit New Bid" at bounding box center [1073, 354] width 194 height 36
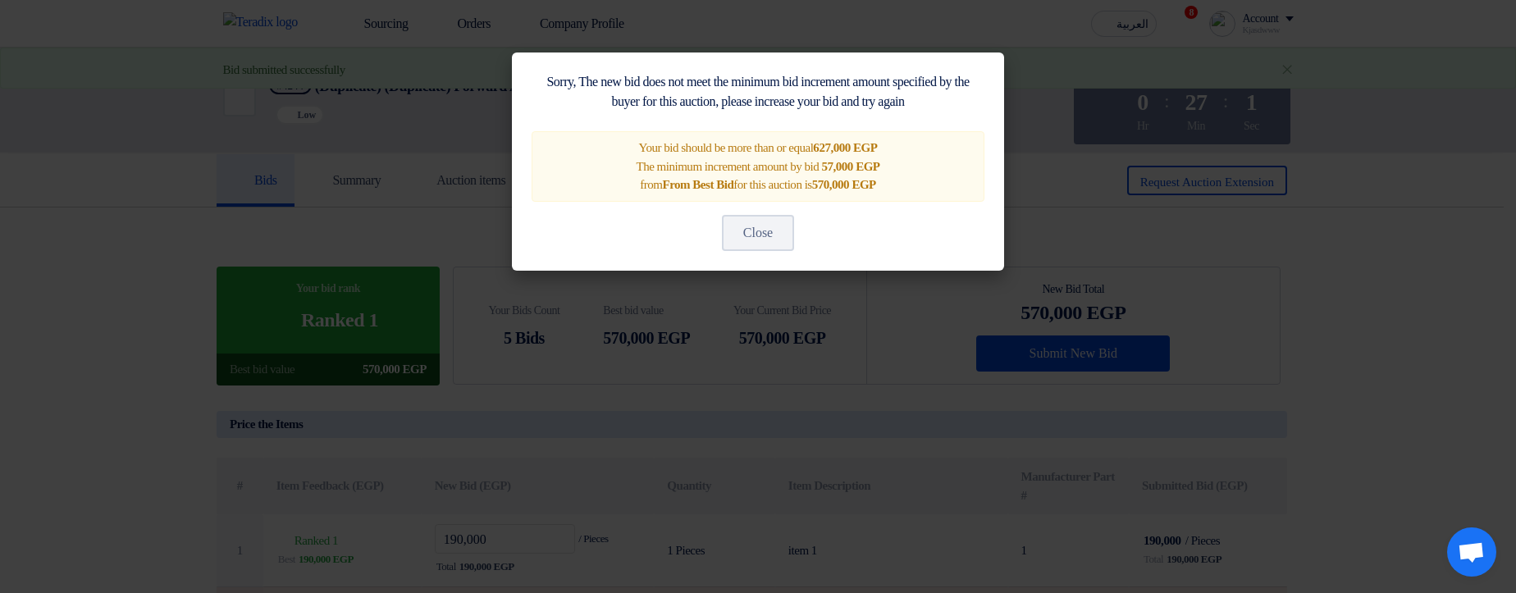
drag, startPoint x: 838, startPoint y: 165, endPoint x: 853, endPoint y: 163, distance: 15.7
click at [853, 163] on span "57,000 EGP" at bounding box center [850, 166] width 58 height 13
click at [875, 165] on span "57,000 EGP" at bounding box center [850, 166] width 58 height 13
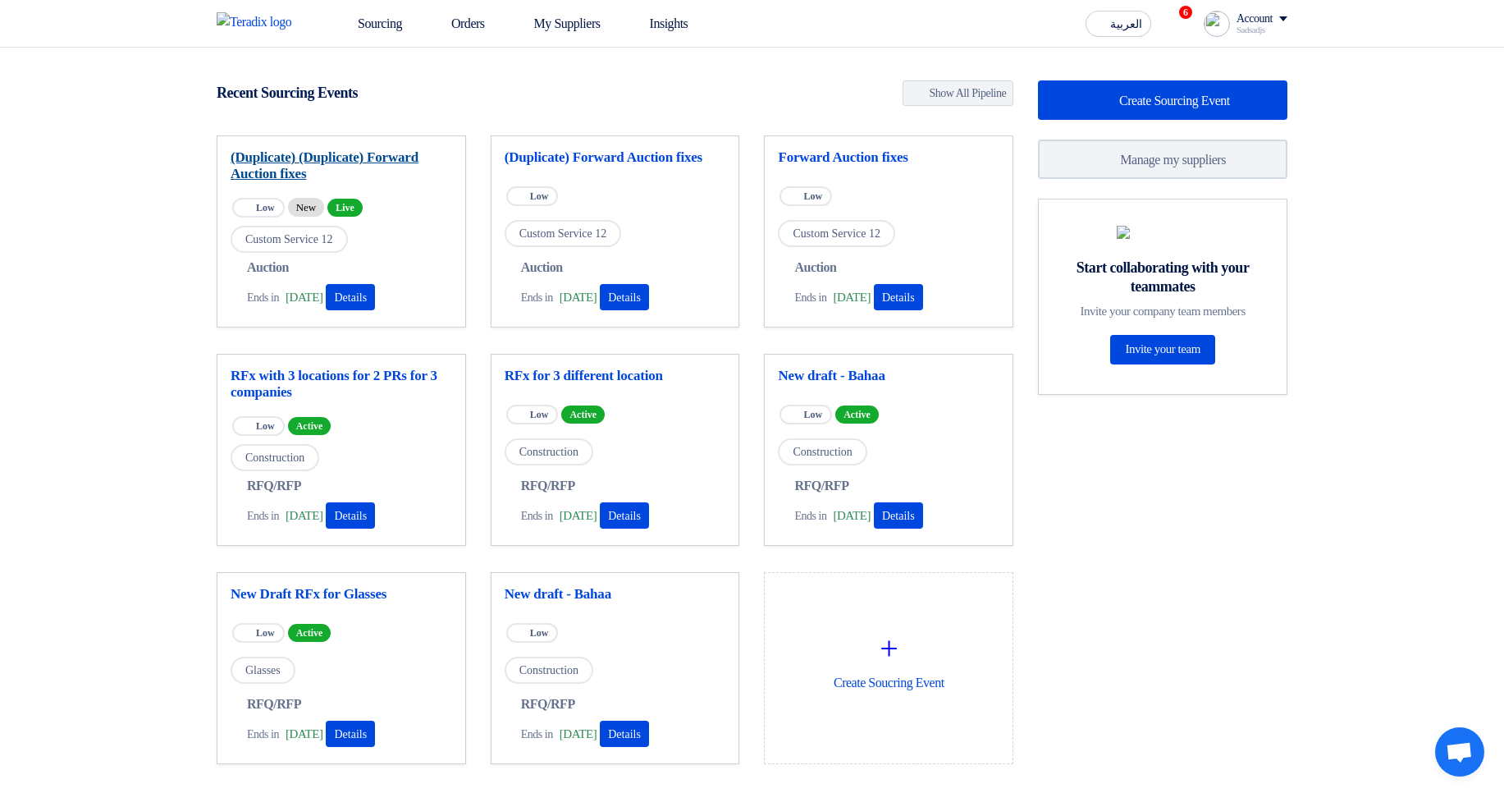
click at [394, 159] on link "(Duplicate) (Duplicate) Forward Auction fixes" at bounding box center [342, 165] width 222 height 33
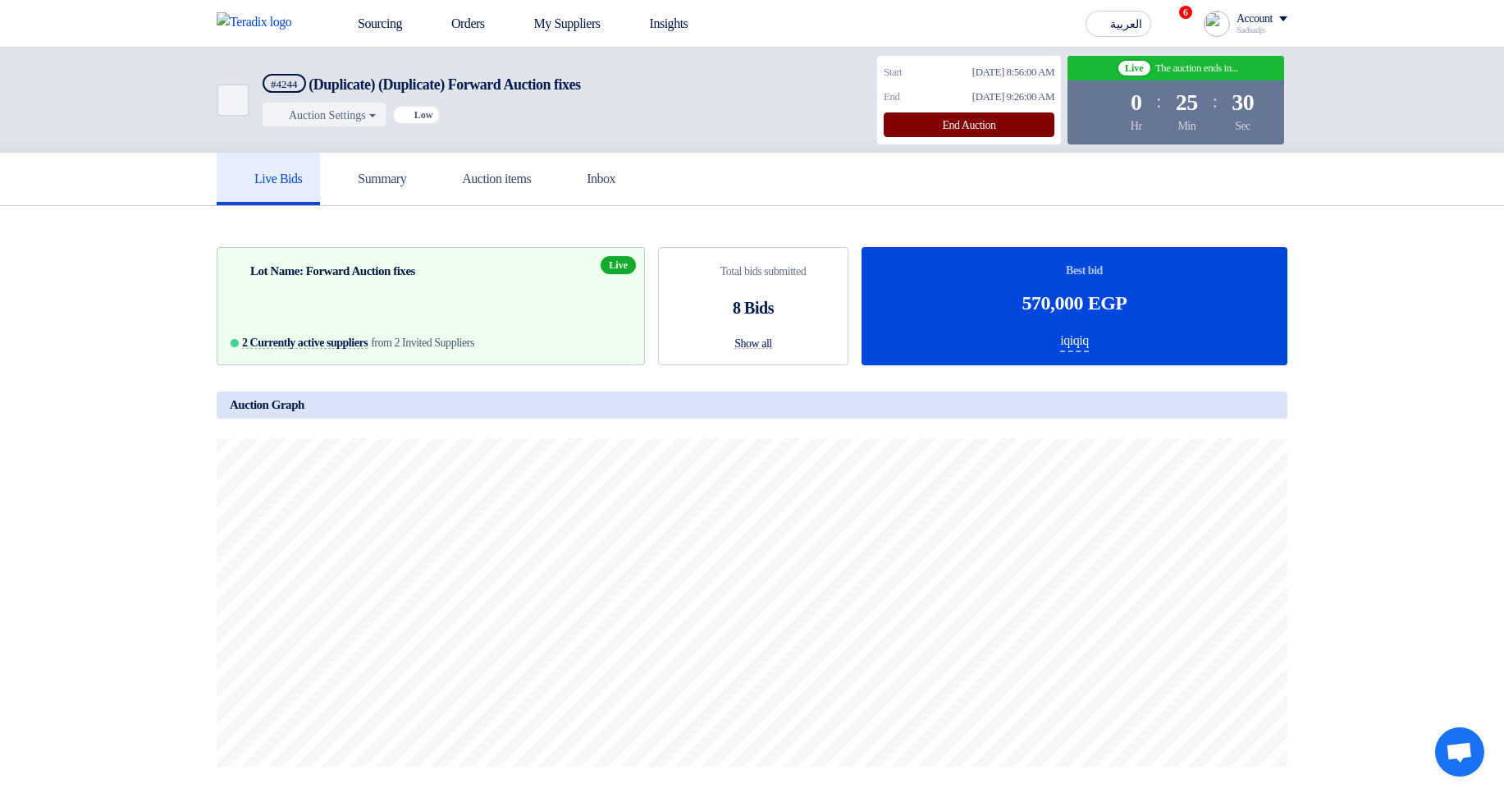
click at [928, 130] on div "End Auction" at bounding box center [969, 124] width 171 height 25
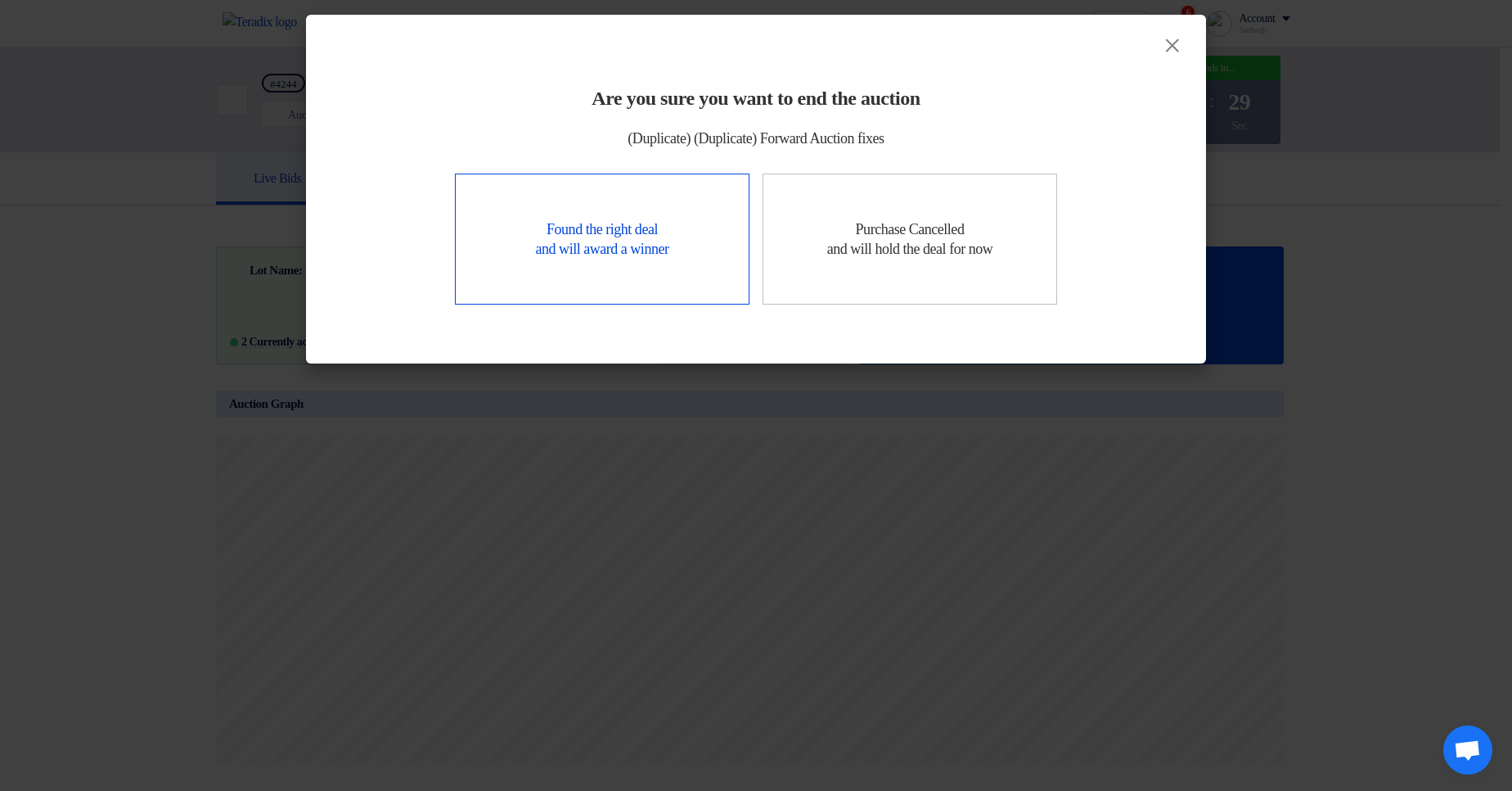
click at [593, 231] on div "Found the right deal and will award a winner" at bounding box center [601, 238] width 294 height 131
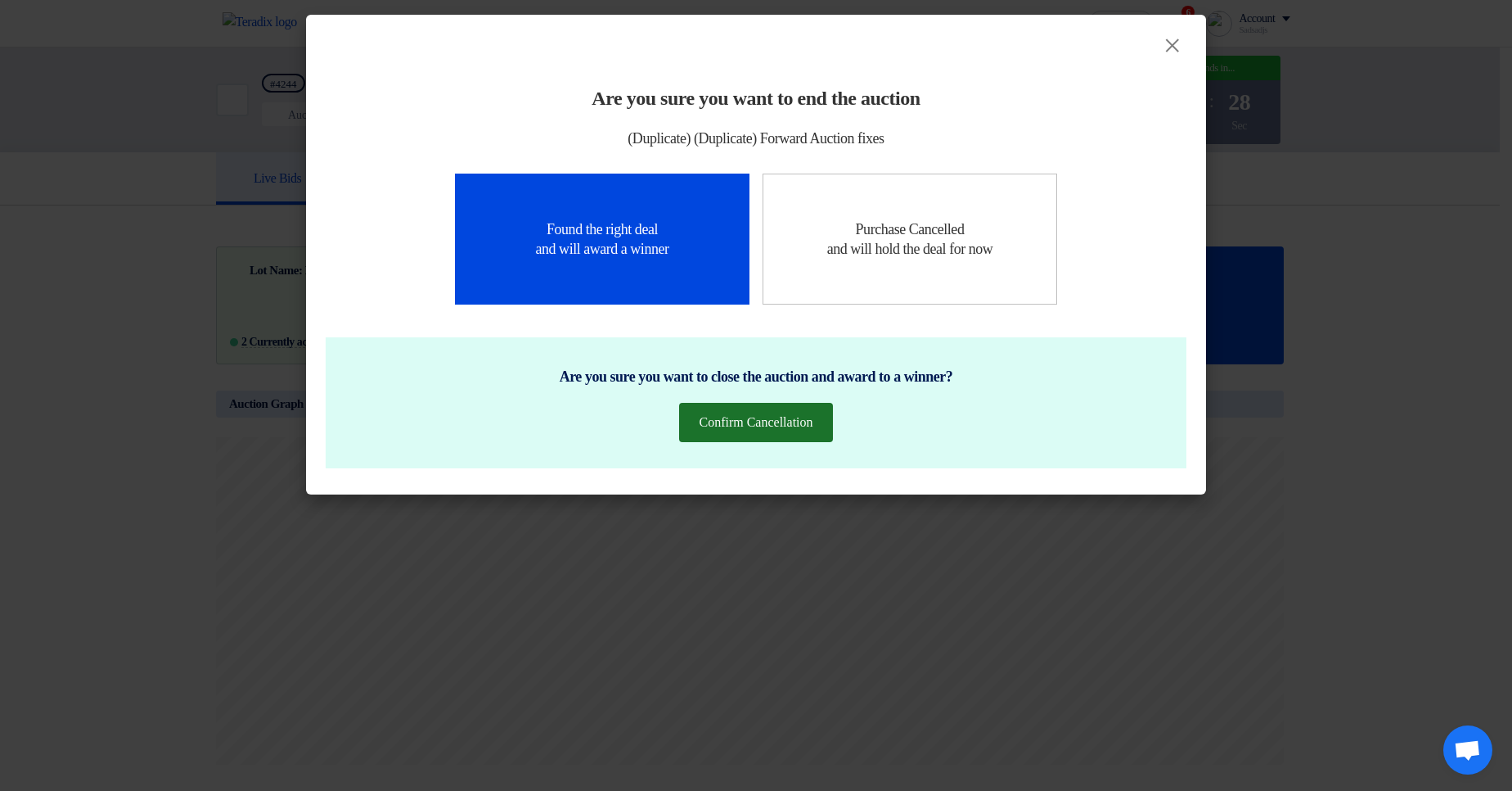
click at [755, 435] on button "Confirm Cancellation" at bounding box center [755, 422] width 153 height 39
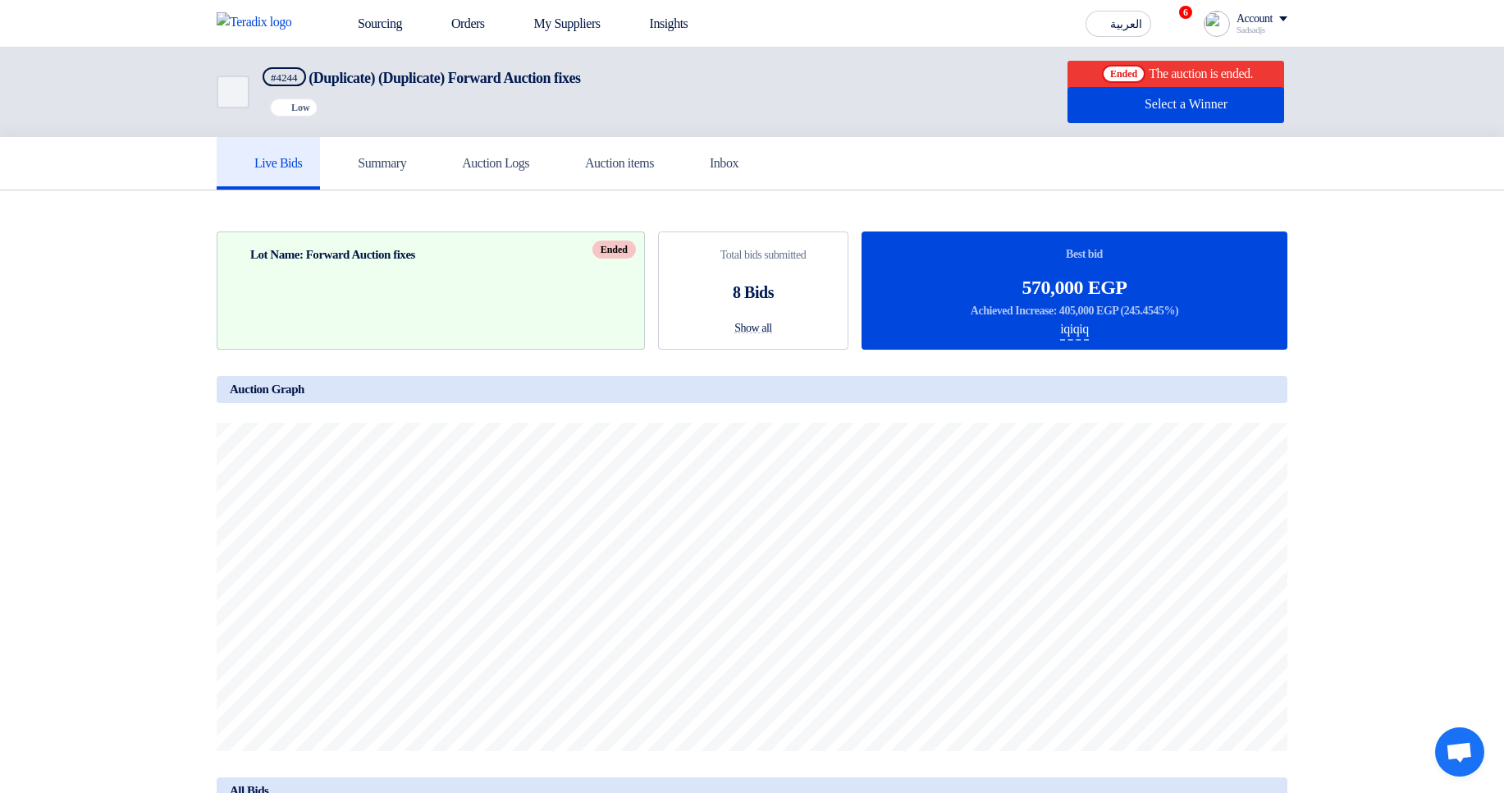
click at [1061, 179] on div "Live Bids Summary Auction Logs Auction items Inbox" at bounding box center [752, 163] width 1071 height 53
